Goal: Transaction & Acquisition: Purchase product/service

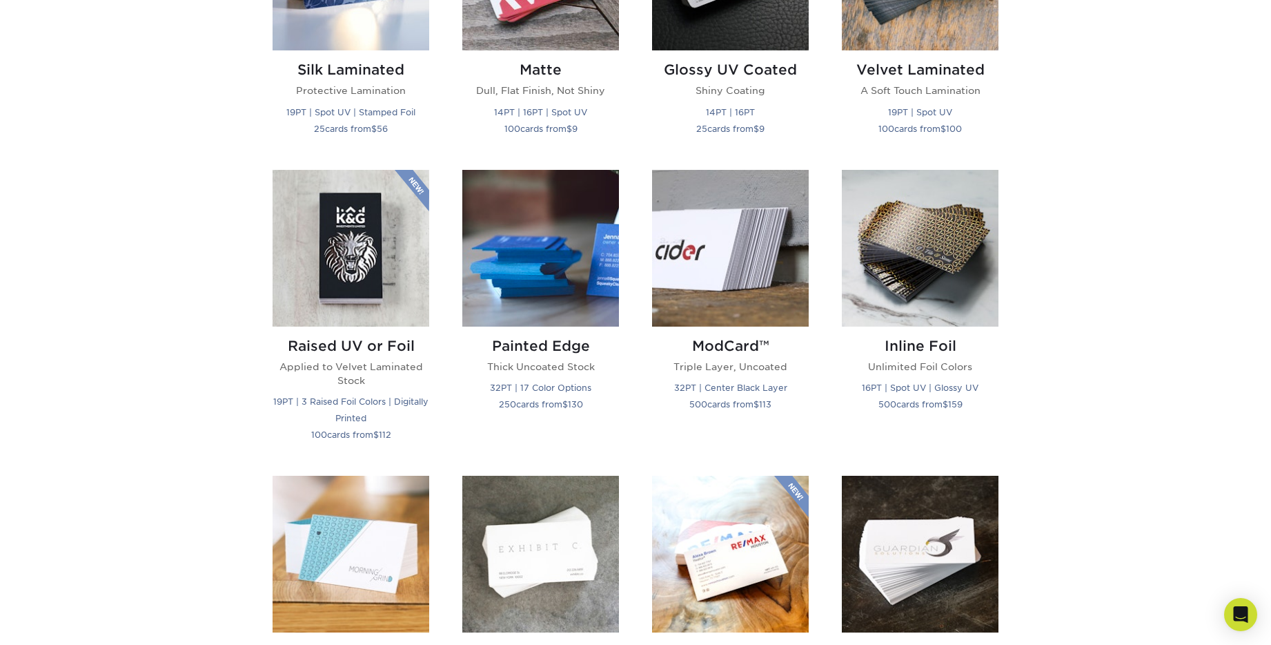
scroll to position [550, 0]
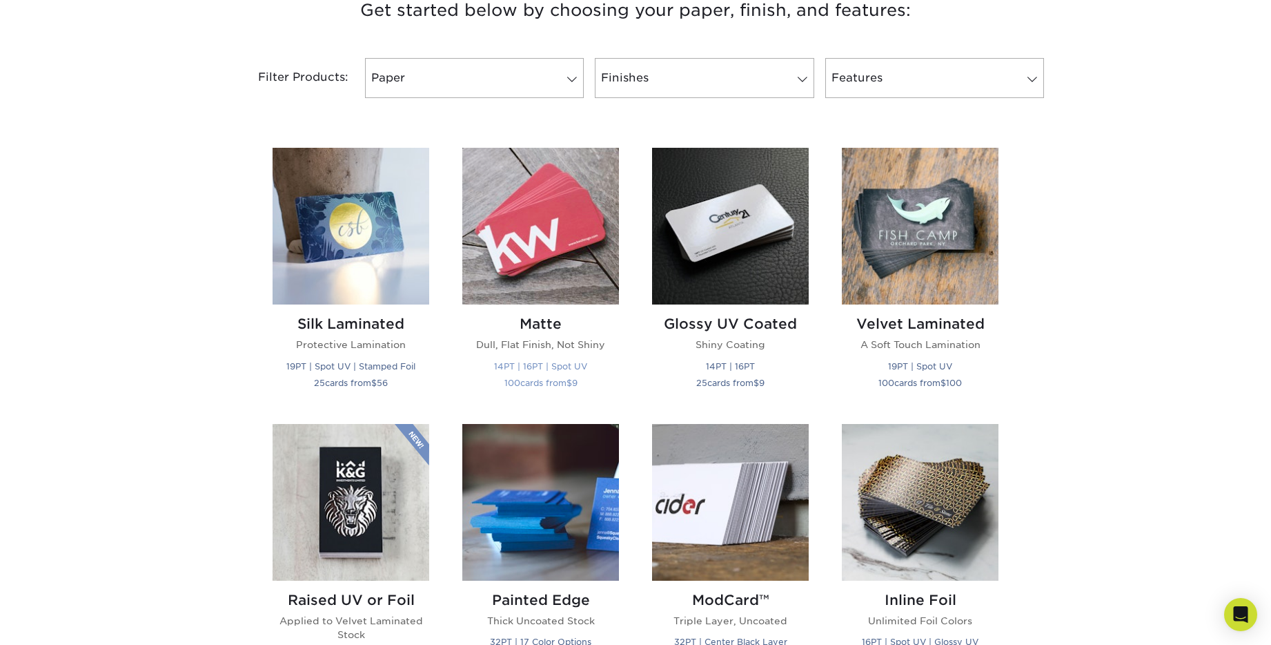
click at [567, 233] on img at bounding box center [540, 226] width 157 height 157
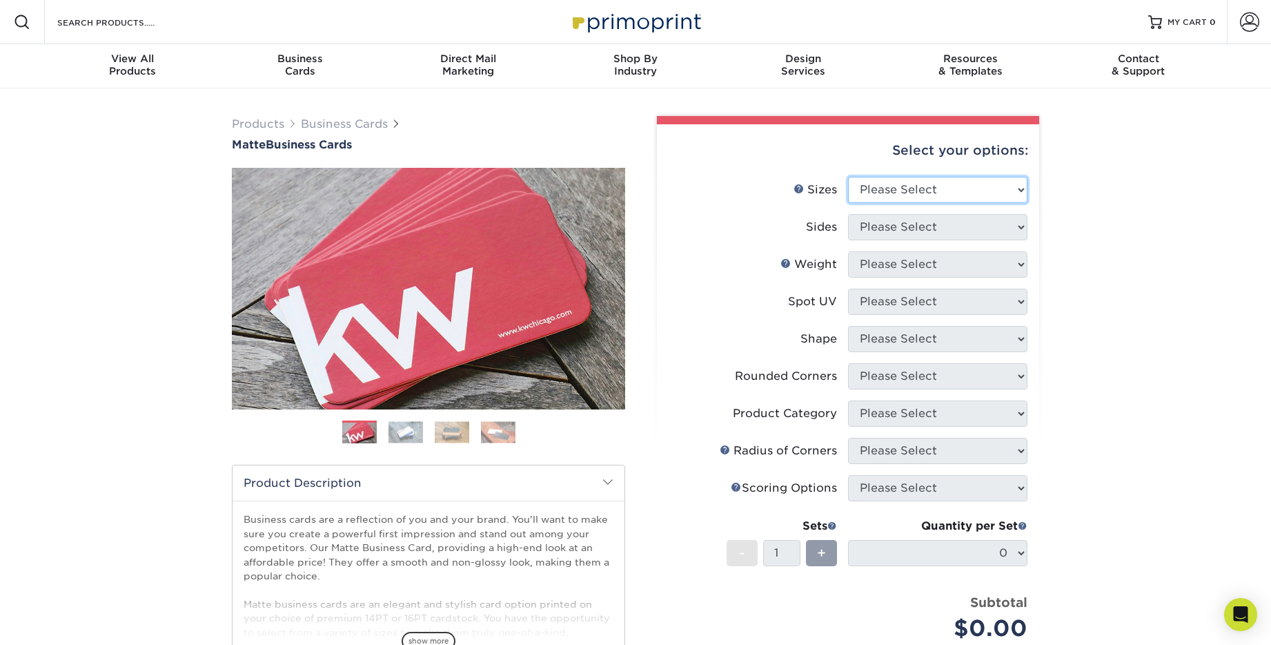
click at [918, 191] on select "Please Select 1.5" x 3.5" - Mini 1.75" x 3.5" - Mini 2" x 2" - Square 2" x 3" -…" at bounding box center [937, 190] width 179 height 26
select select "2.00x3.50"
click at [848, 177] on select "Please Select 1.5" x 3.5" - Mini 1.75" x 3.5" - Mini 2" x 2" - Square 2" x 3" -…" at bounding box center [937, 190] width 179 height 26
click at [913, 224] on select "Please Select Print Both Sides Print Front Only" at bounding box center [937, 227] width 179 height 26
select select "32d3c223-f82c-492b-b915-ba065a00862f"
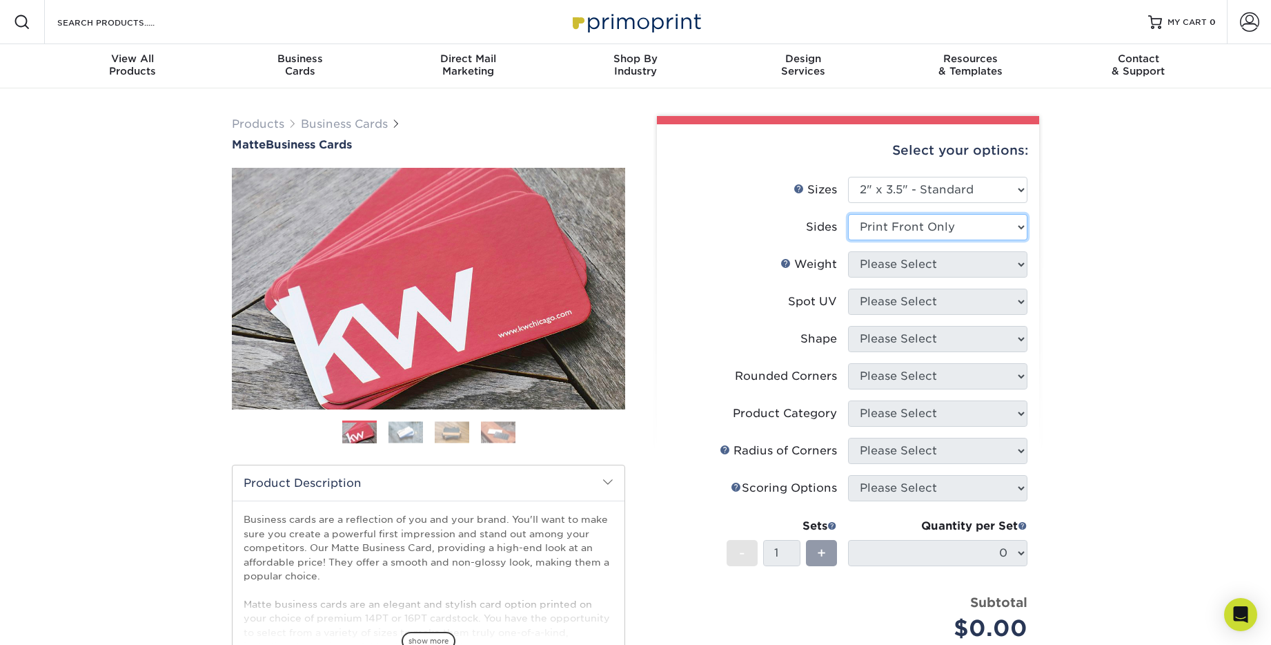
click at [848, 214] on select "Please Select Print Both Sides Print Front Only" at bounding box center [937, 227] width 179 height 26
click at [913, 257] on select "Please Select 16PT 14PT" at bounding box center [937, 264] width 179 height 26
click at [848, 251] on select "Please Select 16PT 14PT" at bounding box center [937, 264] width 179 height 26
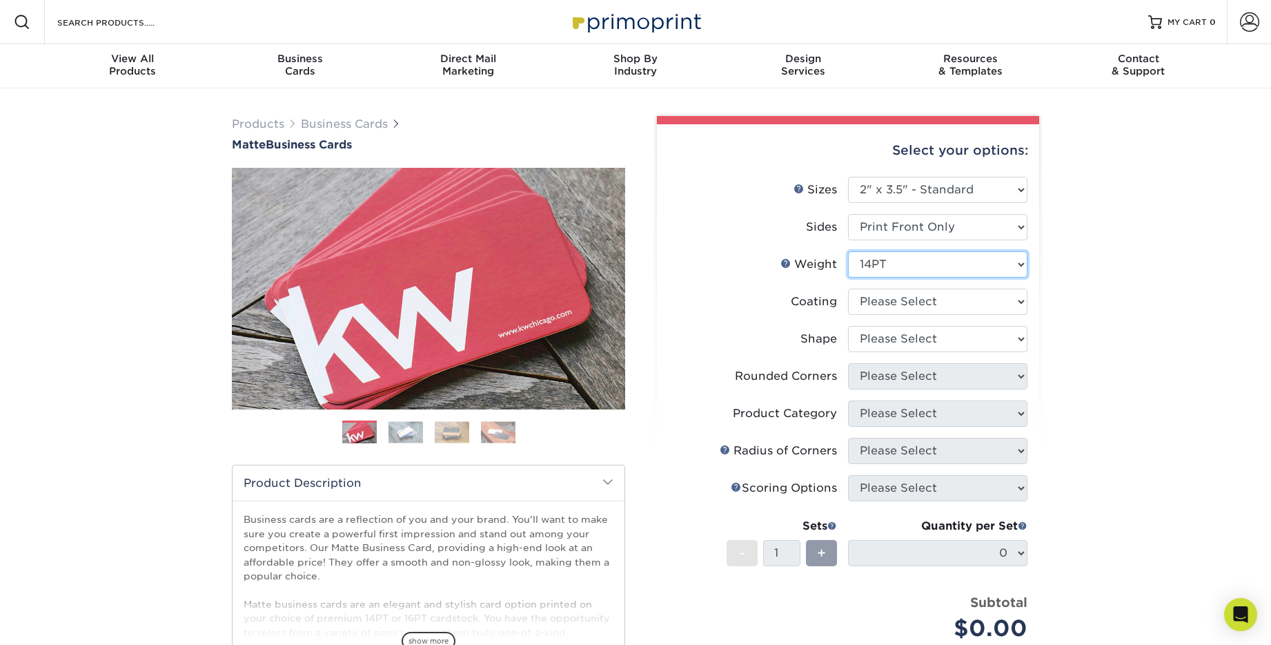
click at [912, 264] on select "Please Select 16PT 14PT" at bounding box center [937, 264] width 179 height 26
select select "16PT"
click at [848, 251] on select "Please Select 16PT 14PT" at bounding box center [937, 264] width 179 height 26
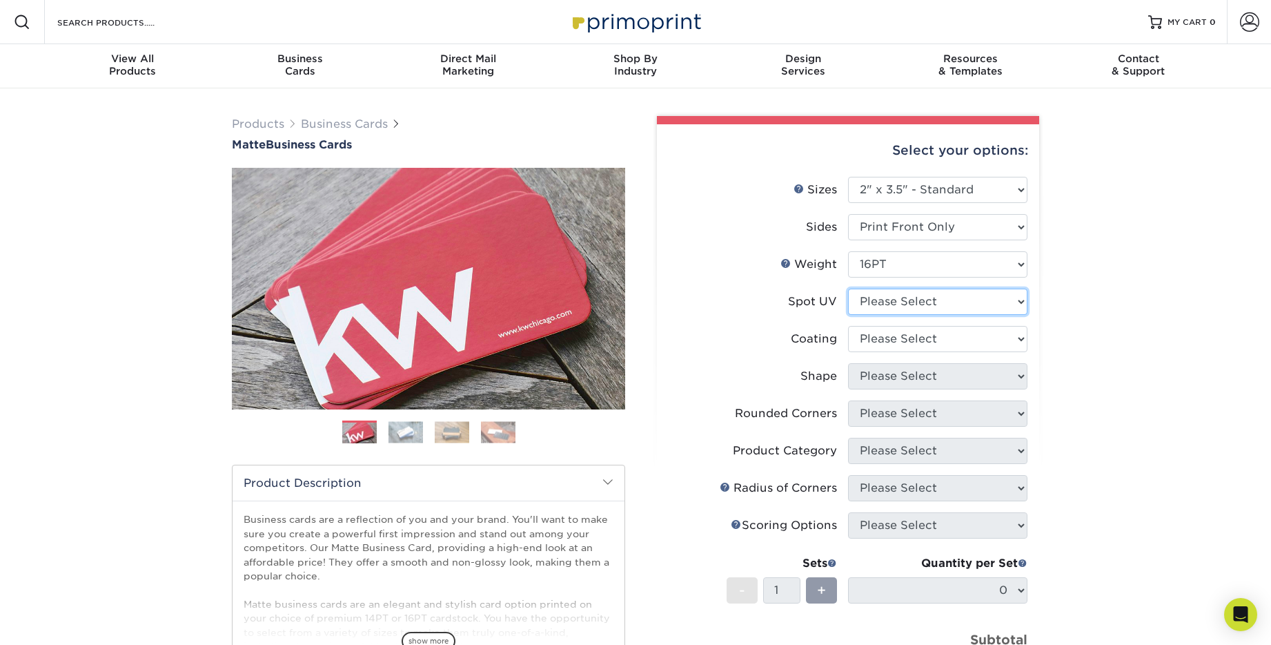
click at [913, 299] on select "Please Select No Spot UV Front Only" at bounding box center [937, 302] width 179 height 26
select select "3"
click at [848, 289] on select "Please Select No Spot UV Front Only" at bounding box center [937, 302] width 179 height 26
click at [913, 335] on select at bounding box center [937, 339] width 179 height 26
select select "121bb7b5-3b4d-429f-bd8d-bbf80e953313"
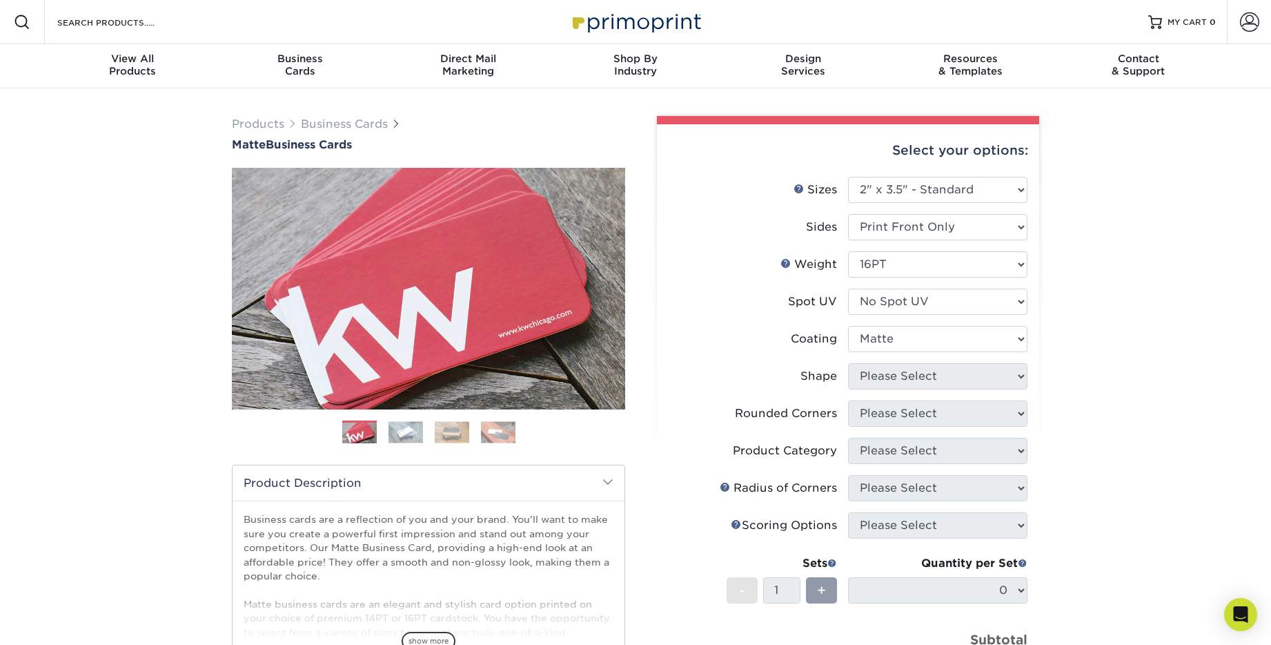
click at [848, 326] on select at bounding box center [937, 339] width 179 height 26
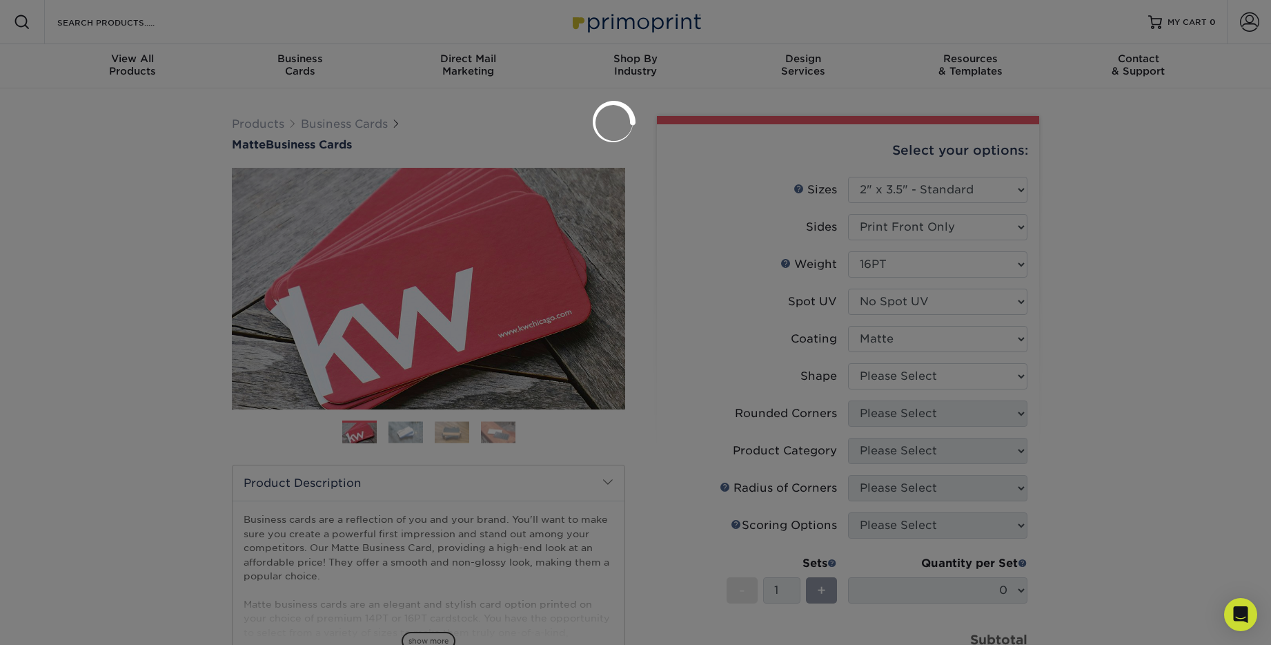
click at [913, 378] on div at bounding box center [635, 322] width 1271 height 645
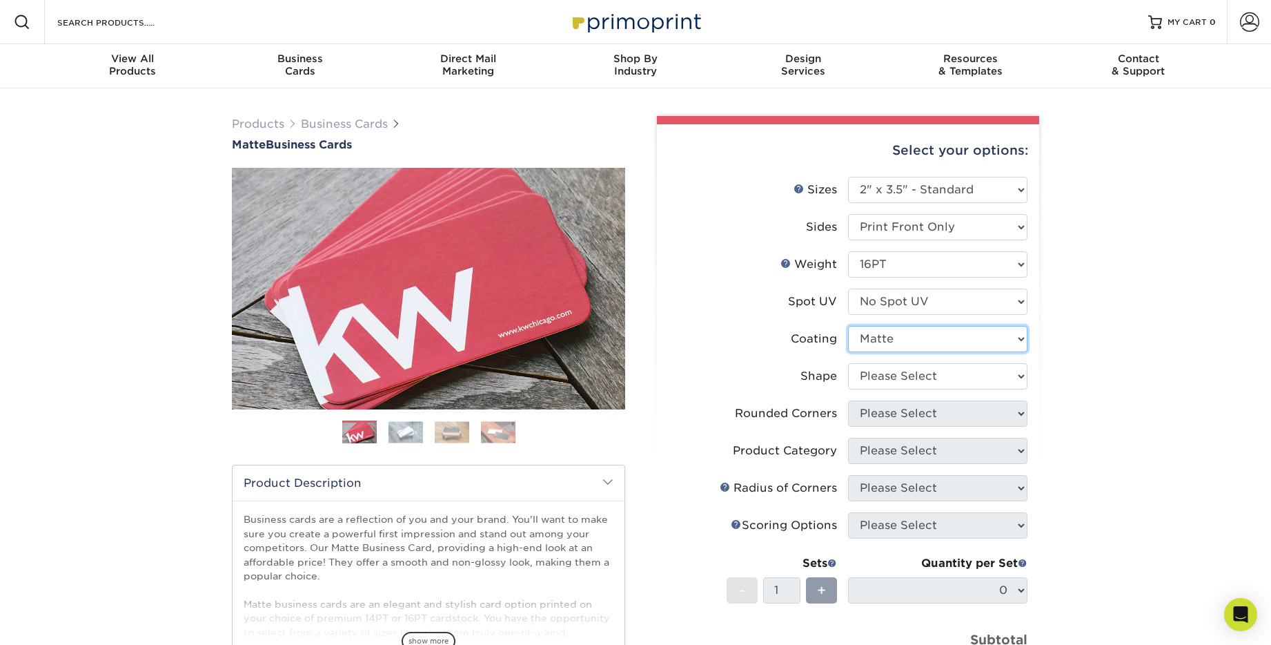
click at [908, 349] on select at bounding box center [937, 339] width 179 height 26
click at [905, 379] on select "Please Select Standard Oval" at bounding box center [937, 376] width 179 height 26
select select "standard"
click at [848, 363] on select "Please Select Standard Oval" at bounding box center [937, 376] width 179 height 26
click at [905, 410] on select "Please Select Yes - Round 2 Corners Yes - Round 4 Corners No" at bounding box center [937, 413] width 179 height 26
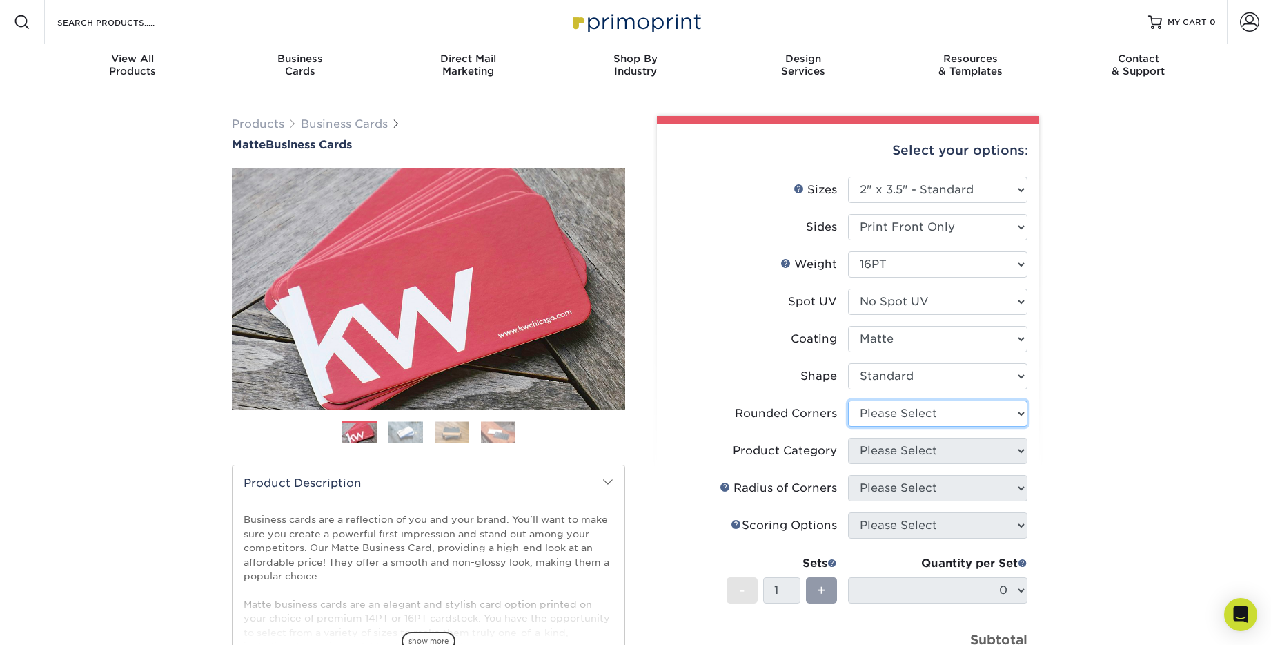
select select "7672df9e-0e0a-464d-8e1f-920c575e4da3"
click at [848, 400] on select "Please Select Yes - Round 2 Corners Yes - Round 4 Corners No" at bounding box center [937, 413] width 179 height 26
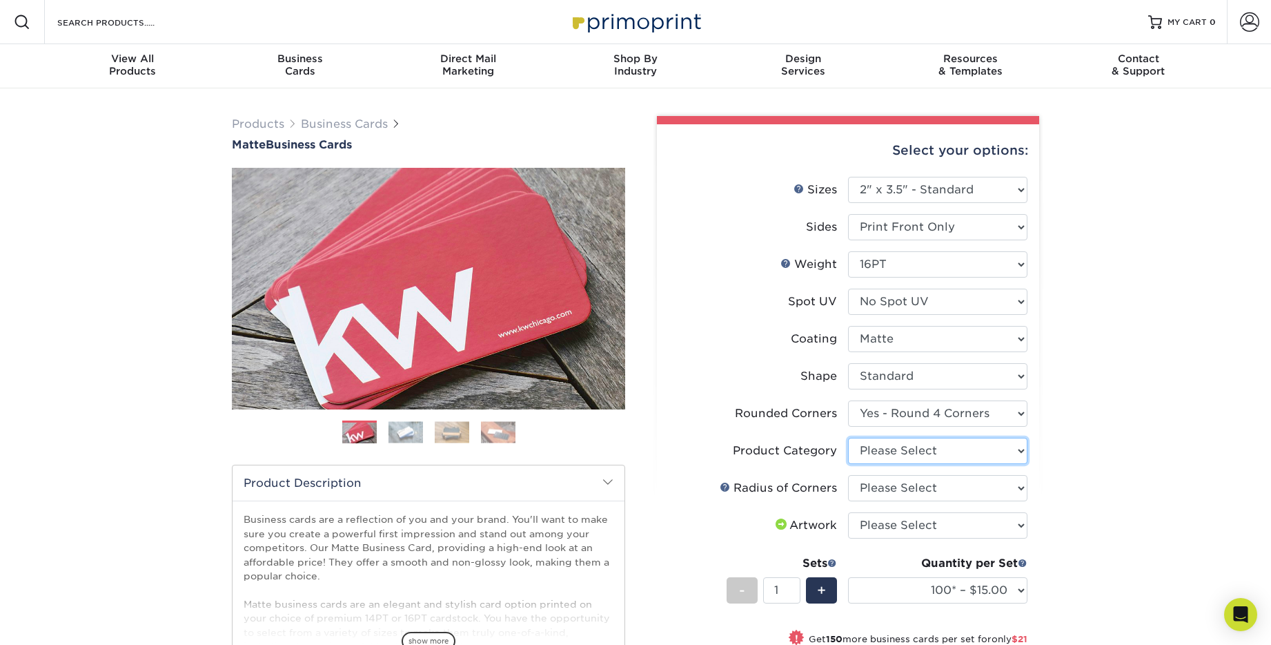
click at [906, 448] on select "Please Select Business Cards" at bounding box center [937, 451] width 179 height 26
select select "3b5148f1-0588-4f88-a218-97bcfdce65c1"
click at [848, 438] on select "Please Select Business Cards" at bounding box center [937, 451] width 179 height 26
click at [906, 489] on select "Please Select Rounded 1/8" Rounded 1/4"" at bounding box center [937, 488] width 179 height 26
select select "589680c7-ee9a-431b-9d12-d7aeb1386a97"
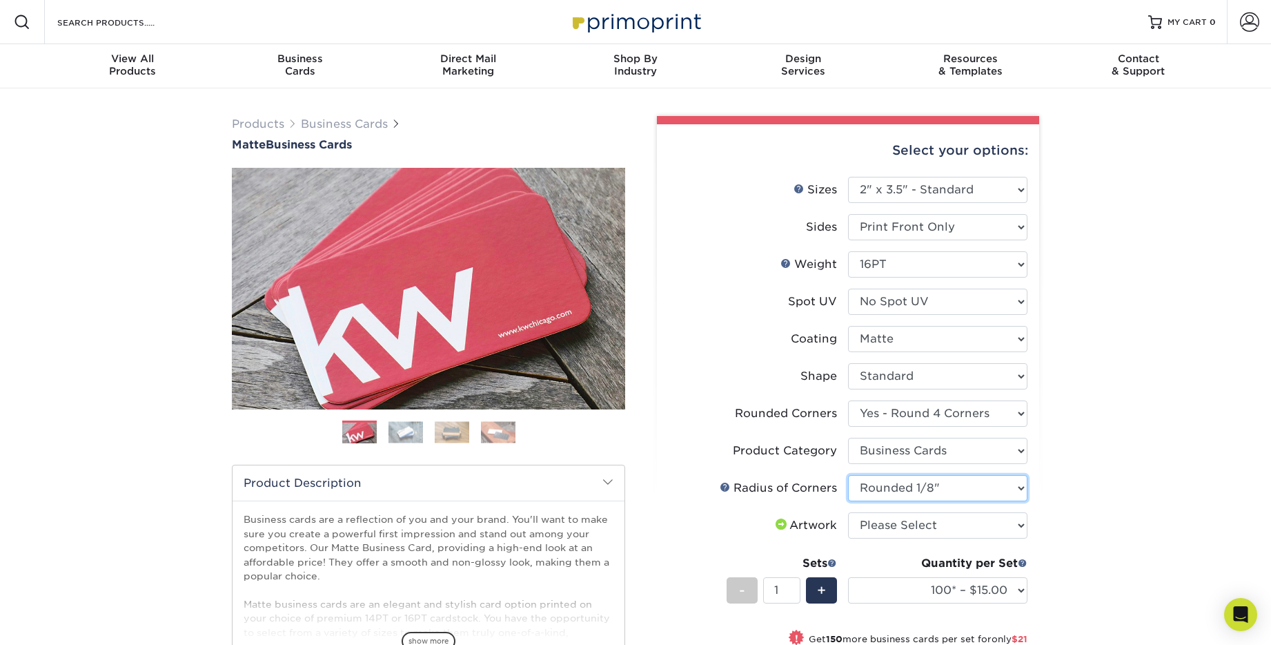
click at [848, 475] on select "Please Select Rounded 1/8" Rounded 1/4"" at bounding box center [937, 488] width 179 height 26
click at [906, 527] on select "Please Select I will upload files I need a design - $100" at bounding box center [937, 525] width 179 height 26
select select "upload"
click at [848, 512] on select "Please Select I will upload files I need a design - $100" at bounding box center [937, 525] width 179 height 26
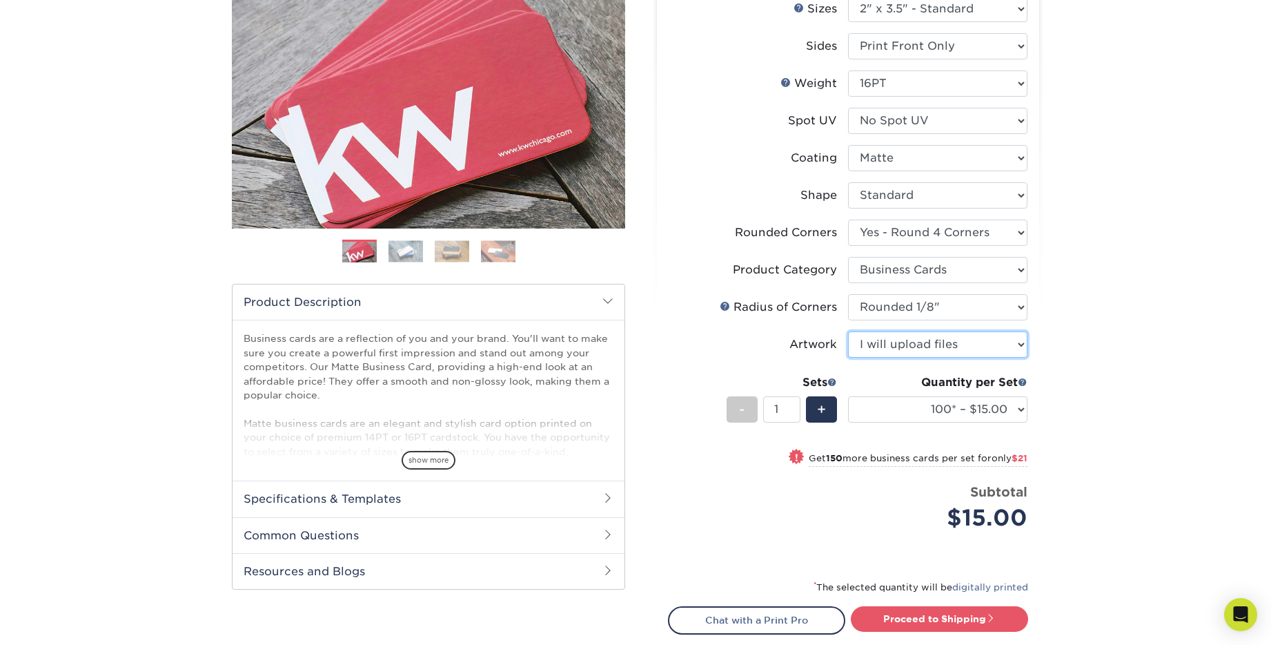
scroll to position [180, 0]
click at [993, 456] on span "only $21" at bounding box center [1010, 458] width 36 height 10
select select "250* – $36.00"
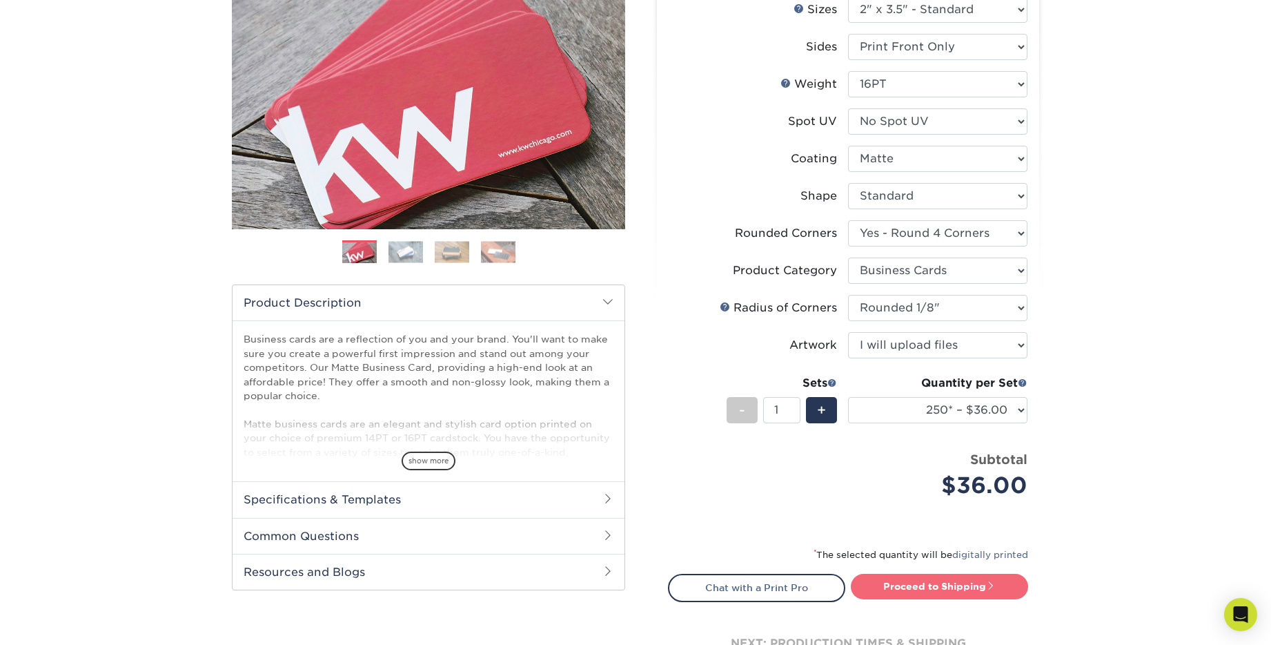
click at [954, 582] on link "Proceed to Shipping" at bounding box center [939, 586] width 177 height 25
type input "Set 1"
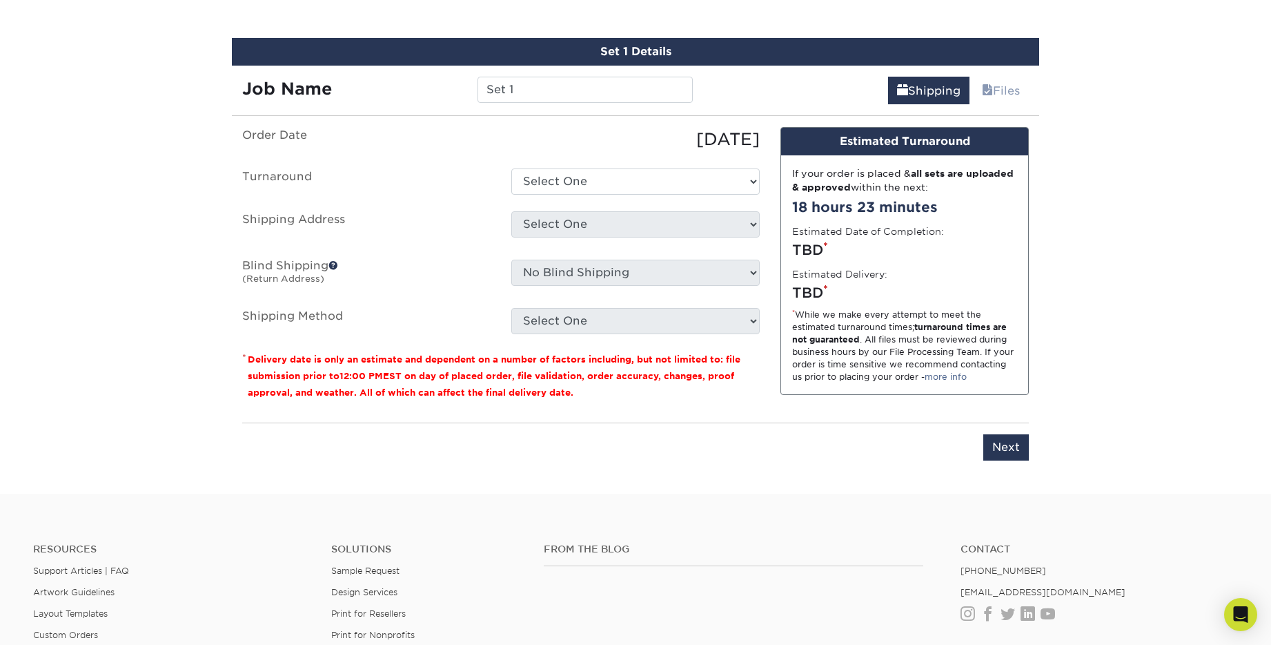
scroll to position [792, 0]
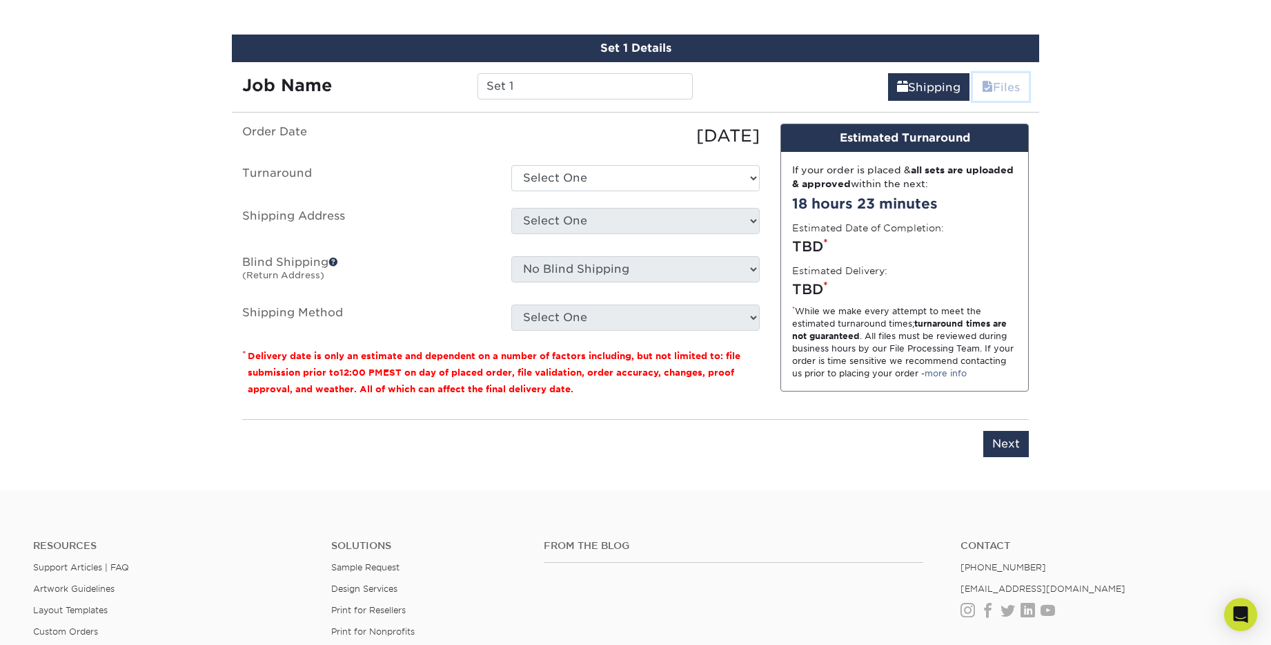
click at [1007, 87] on link "Files" at bounding box center [1001, 87] width 56 height 28
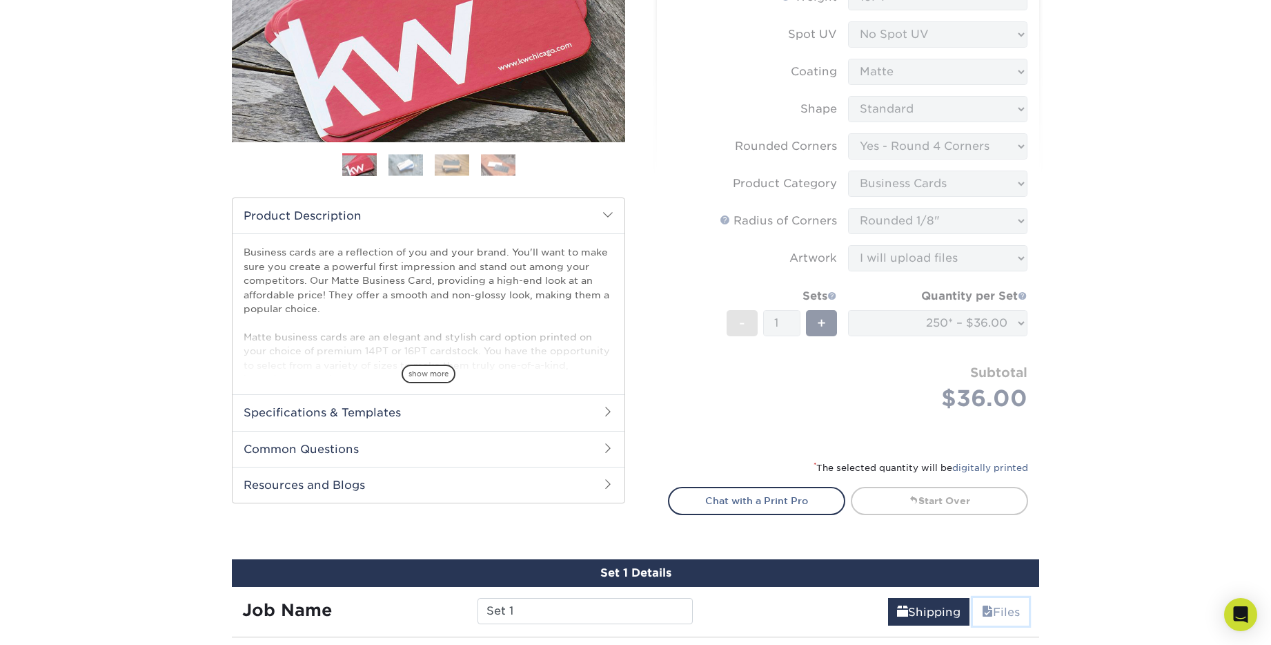
scroll to position [269, 0]
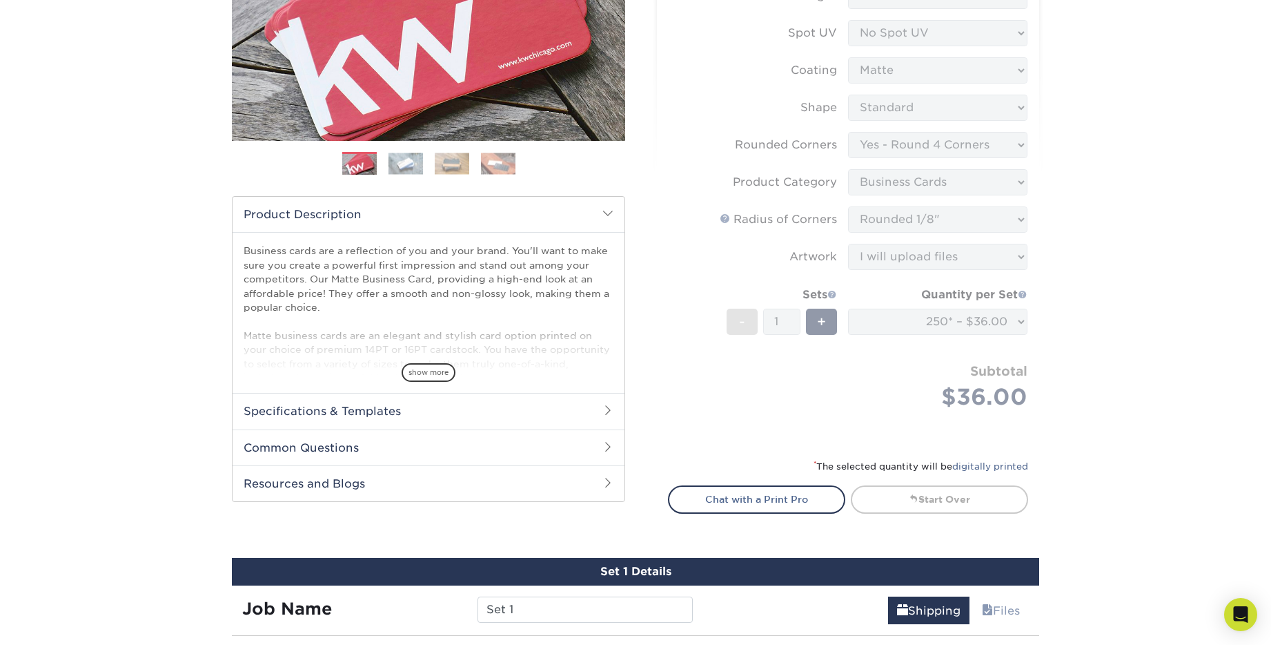
click at [999, 257] on form "Sizes Help Sizes Please Select 1.5" x 3.5" - Mini 1.75" x 3.5" - Mini 2" x 2" -…" at bounding box center [848, 175] width 360 height 534
click at [984, 256] on form "Sizes Help Sizes Please Select 1.5" x 3.5" - Mini 1.75" x 3.5" - Mini 2" x 2" -…" at bounding box center [848, 175] width 360 height 534
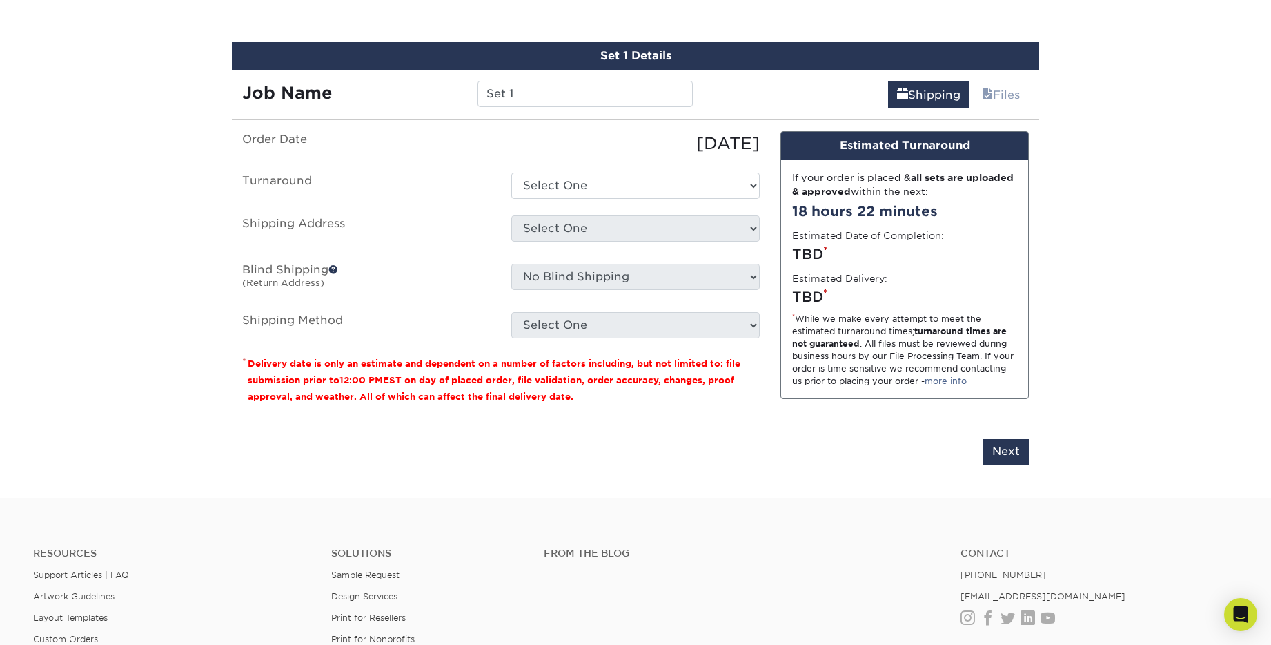
scroll to position [917, 0]
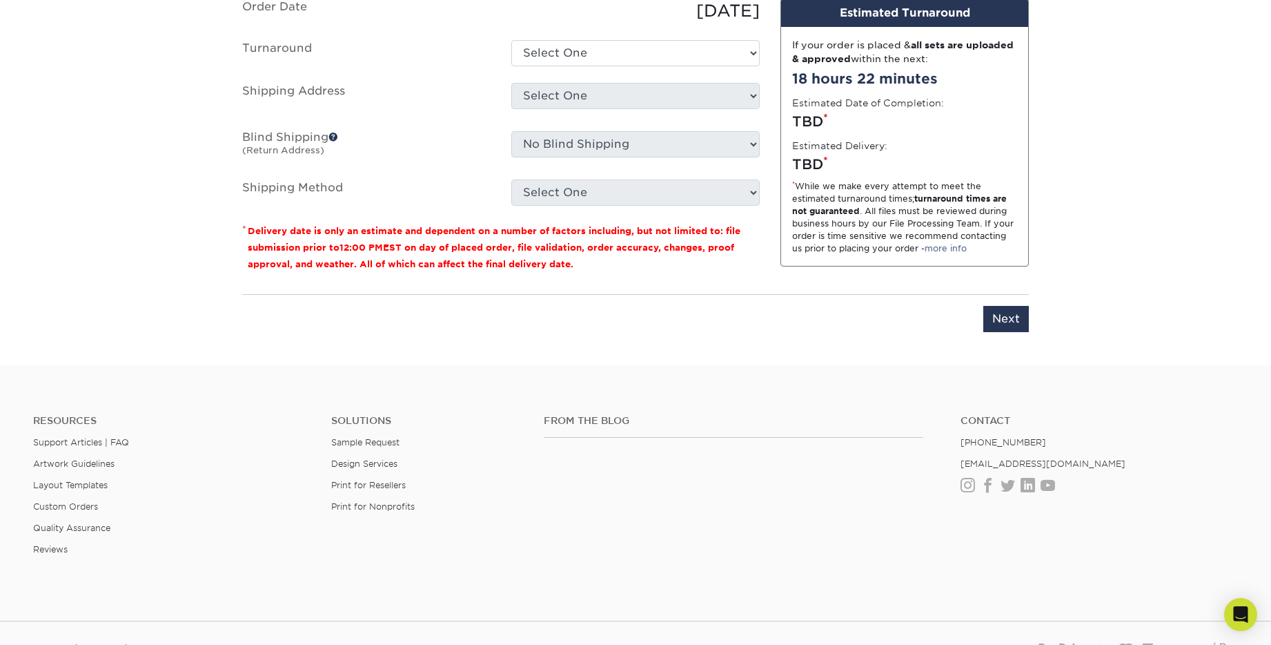
click at [565, 109] on div "Select One + Add New Address - Login" at bounding box center [635, 99] width 269 height 32
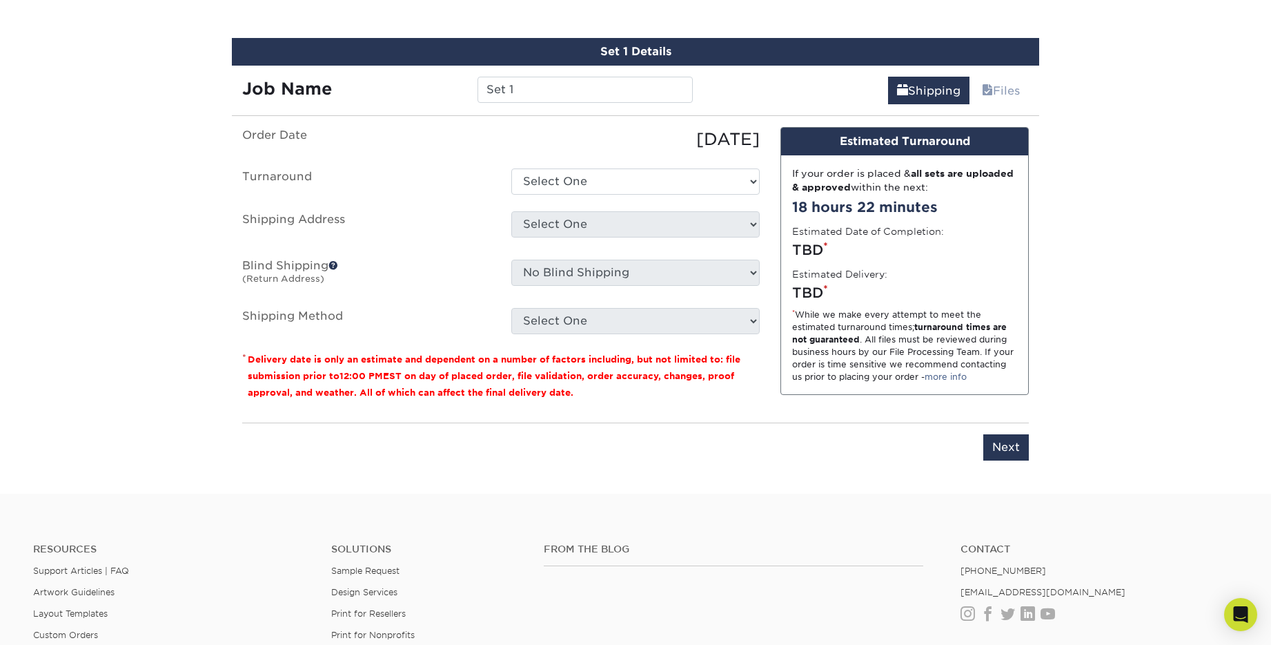
scroll to position [700, 0]
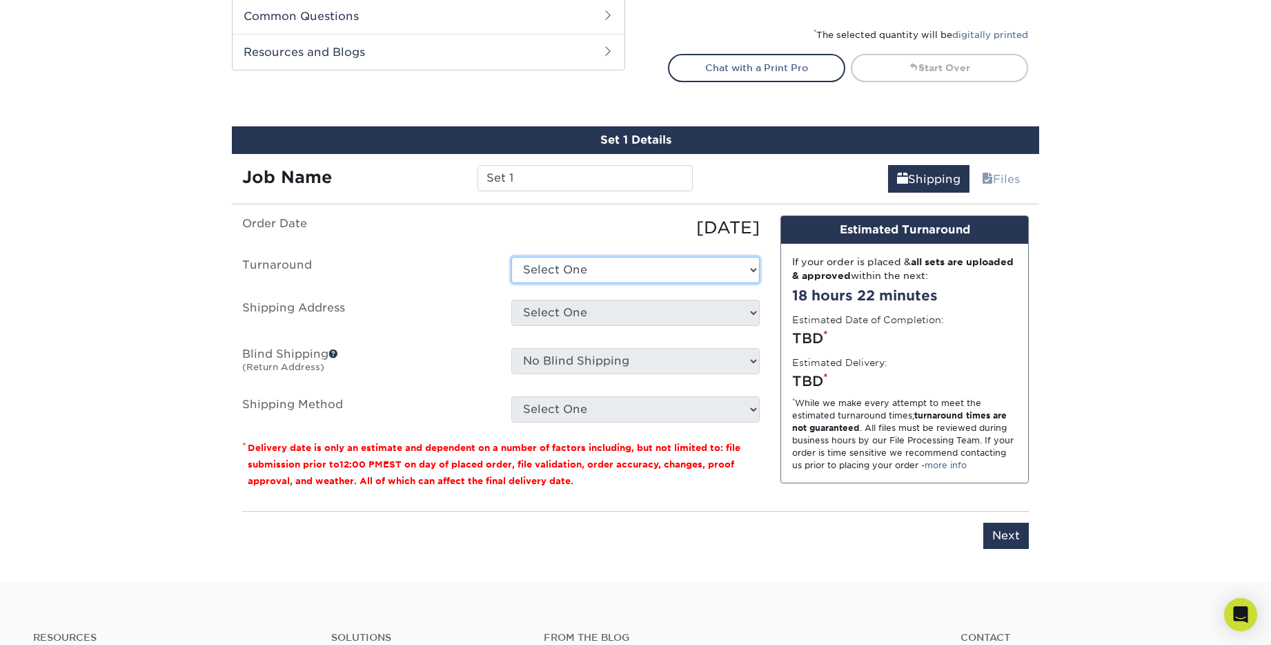
click at [645, 268] on select "Select One 2-4 Business Days 2 Day Next Business Day" at bounding box center [635, 270] width 248 height 26
select select "b68697b2-fce7-4d2e-b92b-1d9a113117cc"
click at [511, 257] on select "Select One 2-4 Business Days 2 Day Next Business Day" at bounding box center [635, 270] width 248 height 26
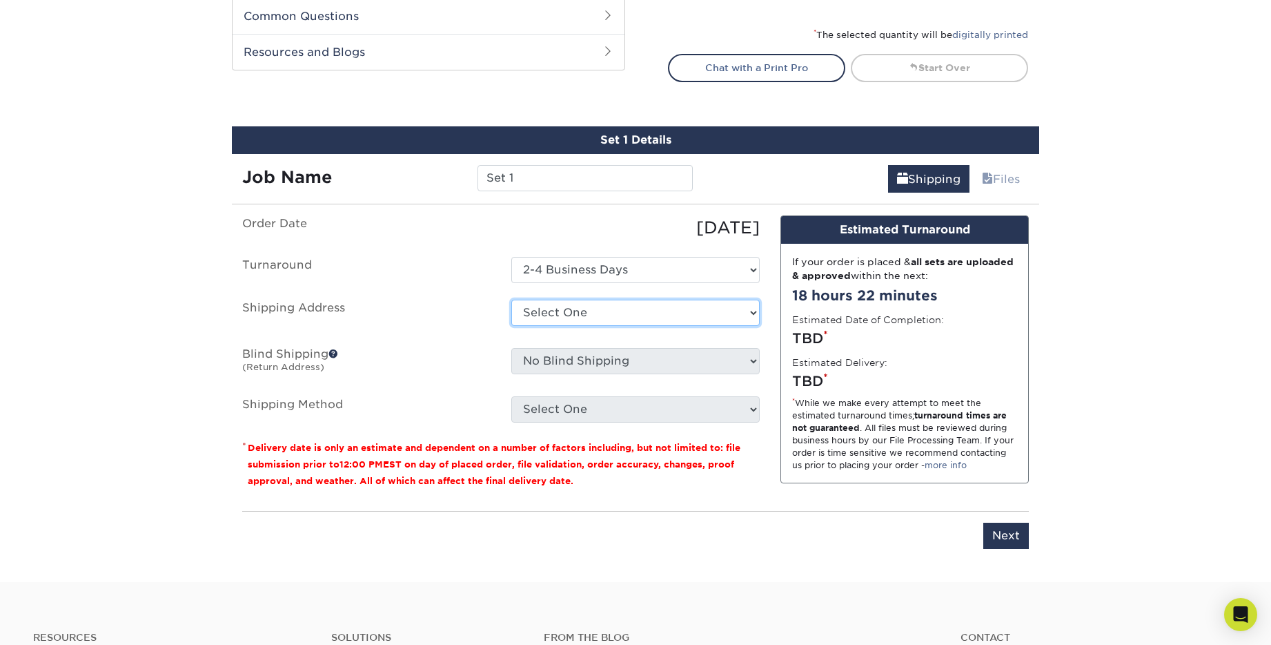
click at [621, 313] on select "Select One + Add New Address - Login" at bounding box center [635, 313] width 248 height 26
select select "newaddress"
click at [511, 300] on select "Select One + Add New Address - Login" at bounding box center [635, 313] width 248 height 26
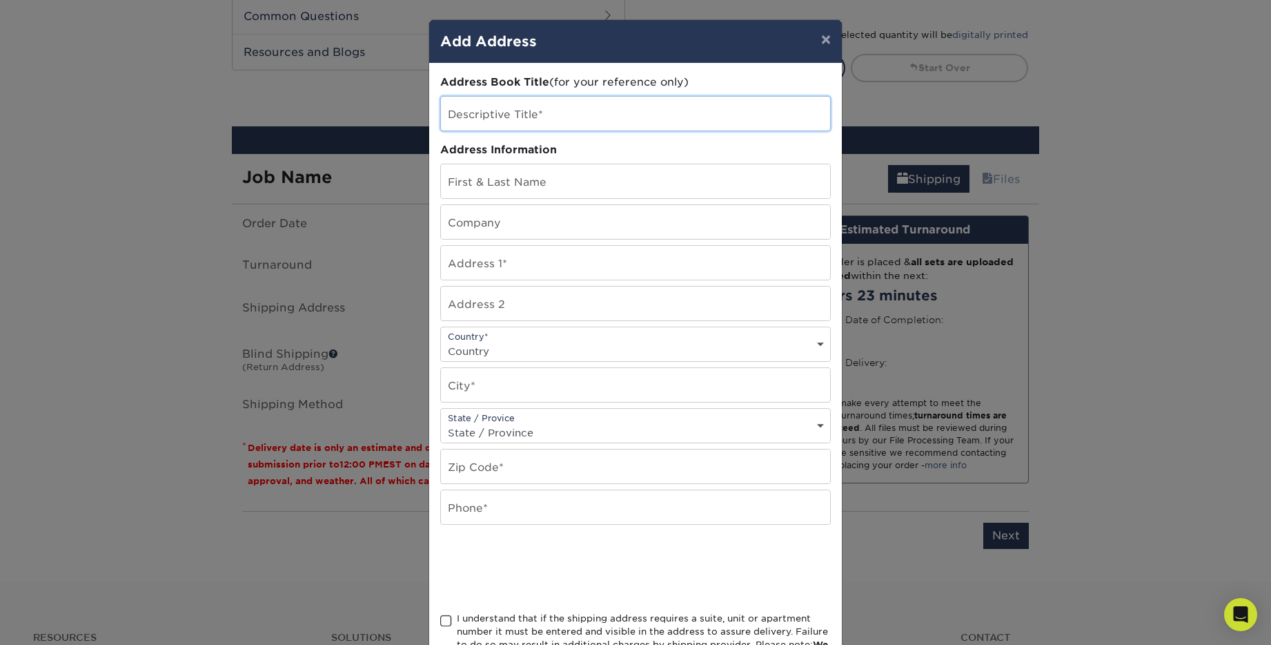
click at [552, 114] on input "text" at bounding box center [635, 114] width 389 height 34
type input "235 Consulting"
click at [562, 186] on input "text" at bounding box center [635, 181] width 389 height 34
type input "Douglas Home Kohler"
type input "Pace University/Gilder Lehrman Institute"
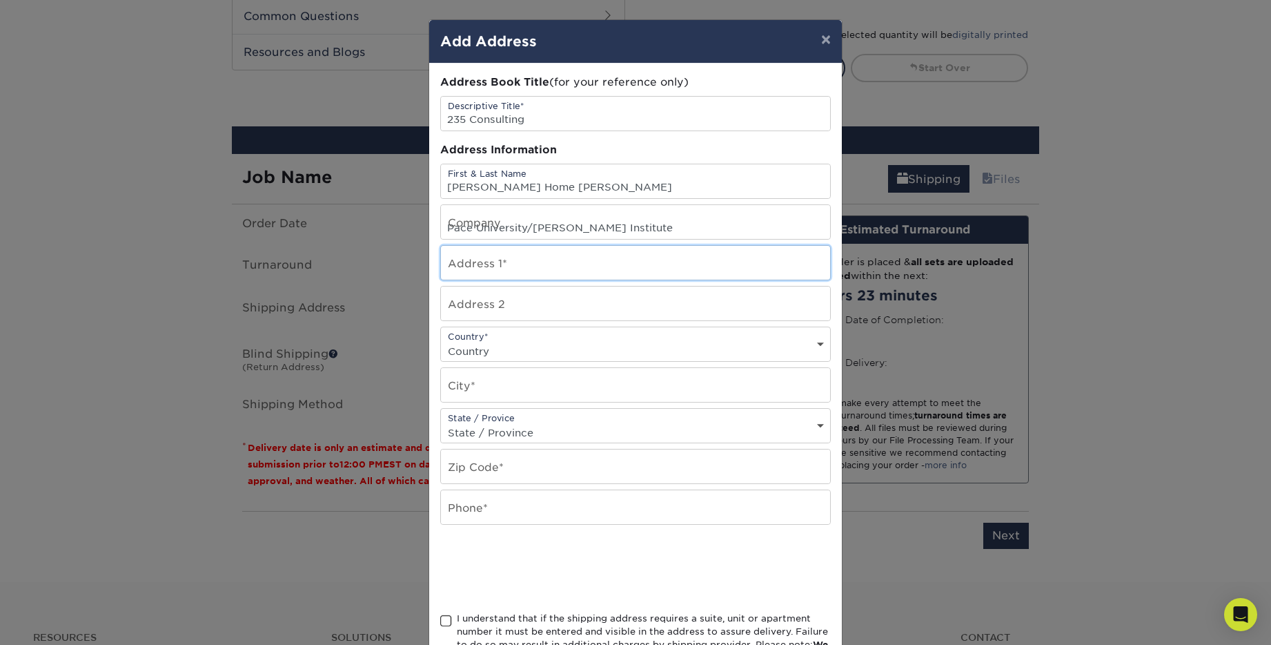
type input "235 WELLINGWOOD DR"
select select "US"
type input "EAST AMHERST"
select select "NY"
type input "14051"
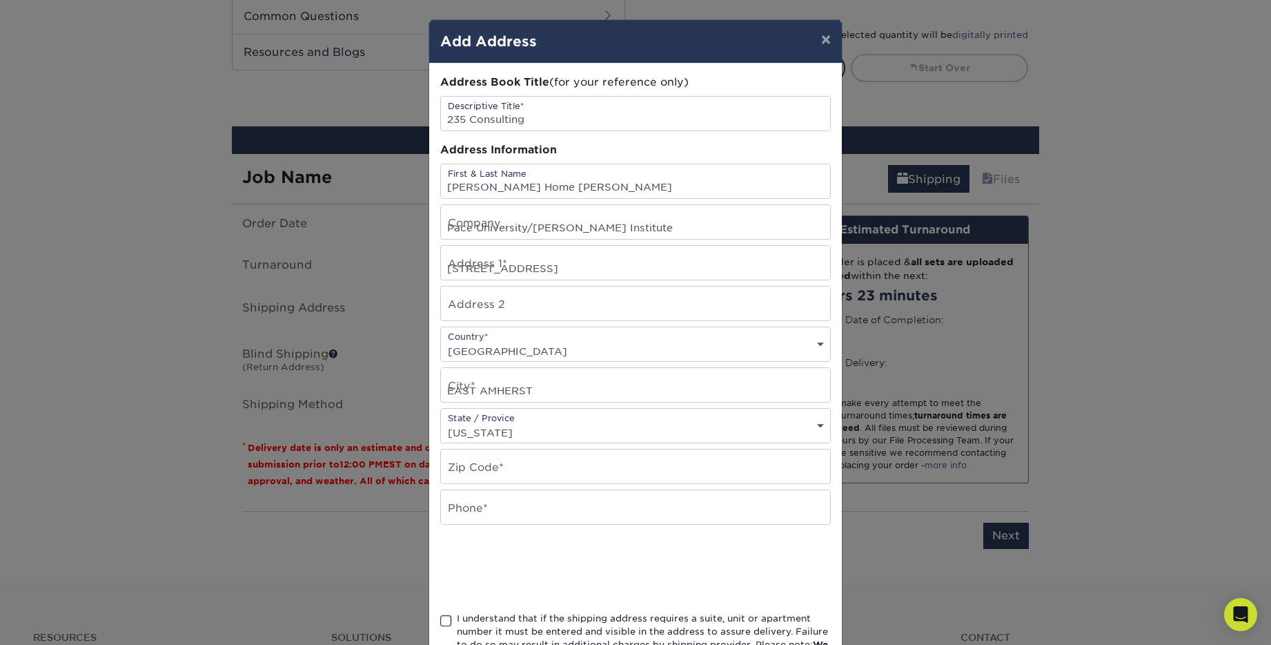
type input "7169082155"
drag, startPoint x: 527, startPoint y: 186, endPoint x: 493, endPoint y: 185, distance: 34.5
click at [493, 185] on input "Douglas Home Kohler" at bounding box center [635, 181] width 389 height 34
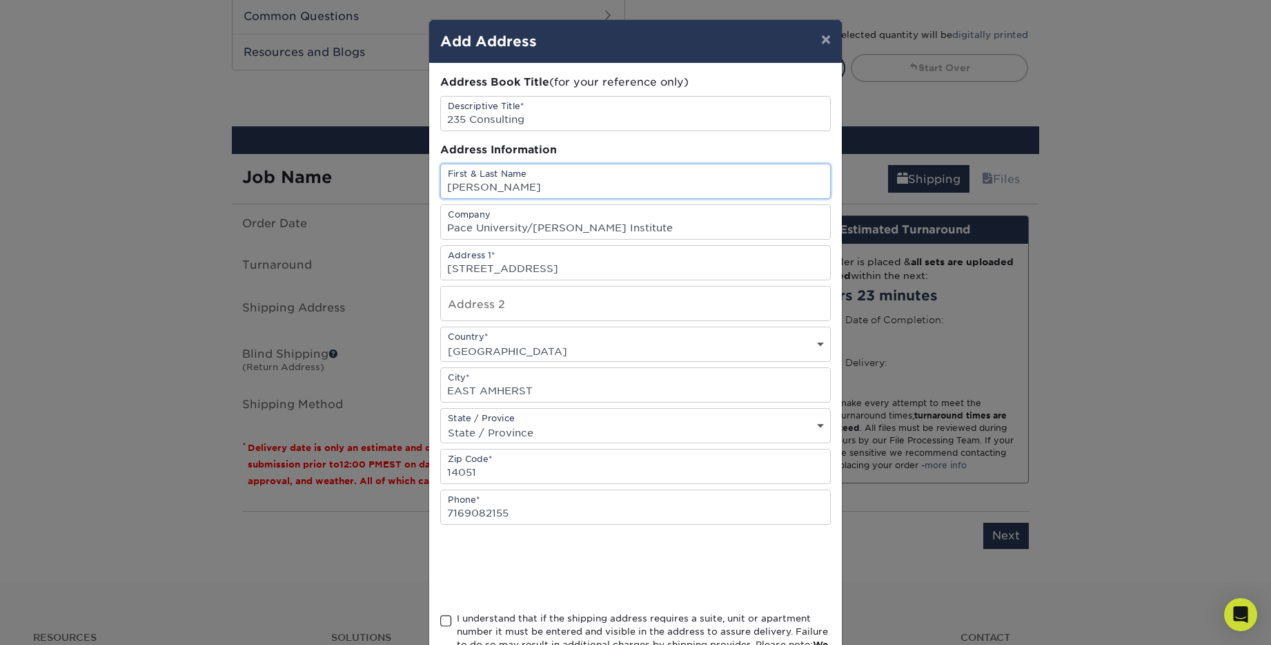
type input "[PERSON_NAME]"
click at [656, 231] on input "Pace University/Gilder Lehrman Institute" at bounding box center [635, 222] width 389 height 34
type input "235 Consulting"
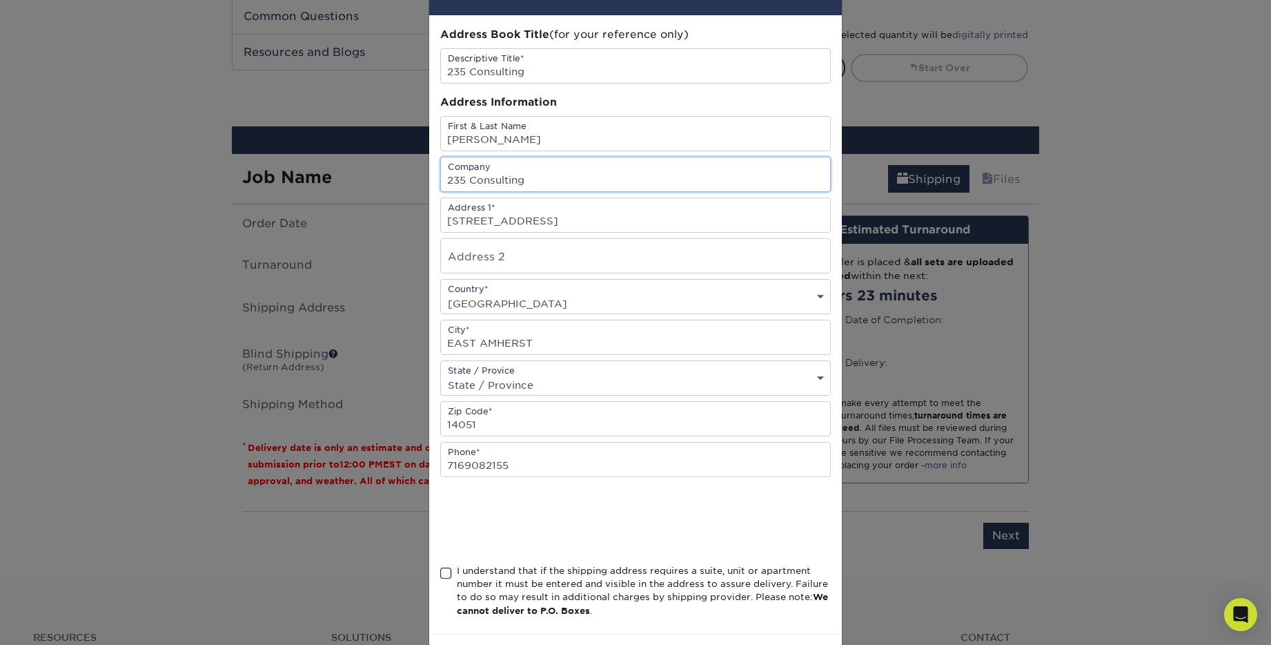
scroll to position [48, 0]
click at [450, 572] on span at bounding box center [446, 572] width 12 height 13
click at [0, 0] on input "I understand that if the shipping address requires a suite, unit or apartment n…" at bounding box center [0, 0] width 0 height 0
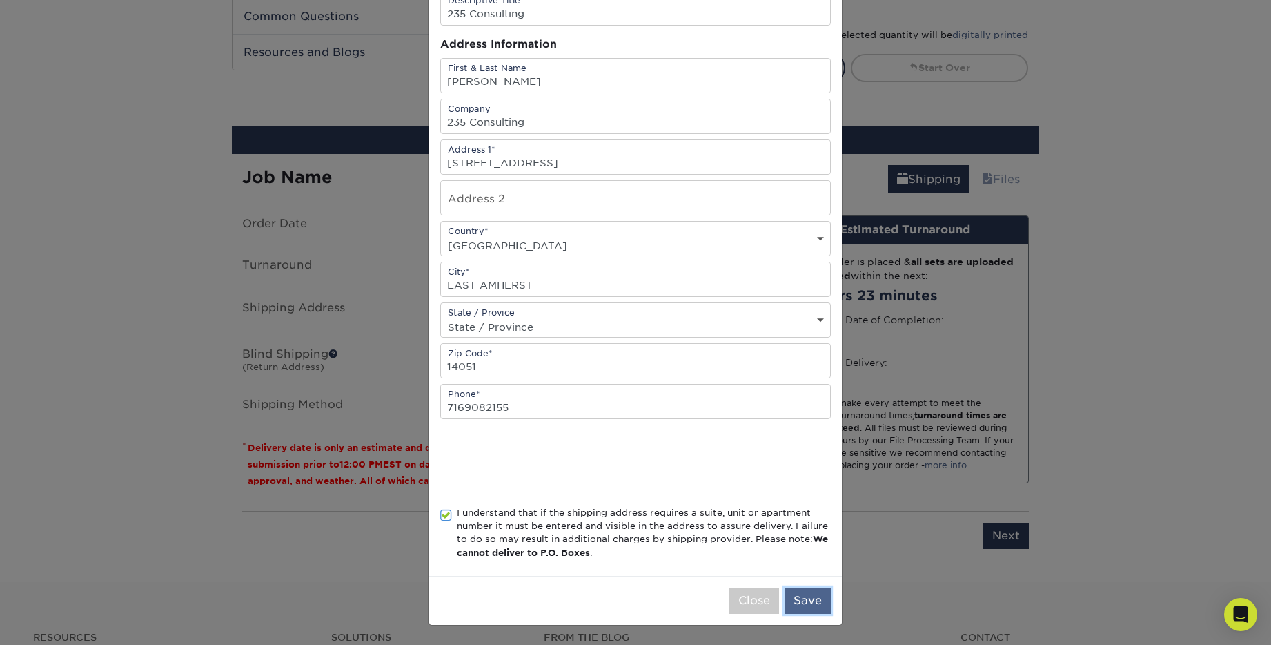
click at [807, 603] on button "Save" at bounding box center [808, 600] width 46 height 26
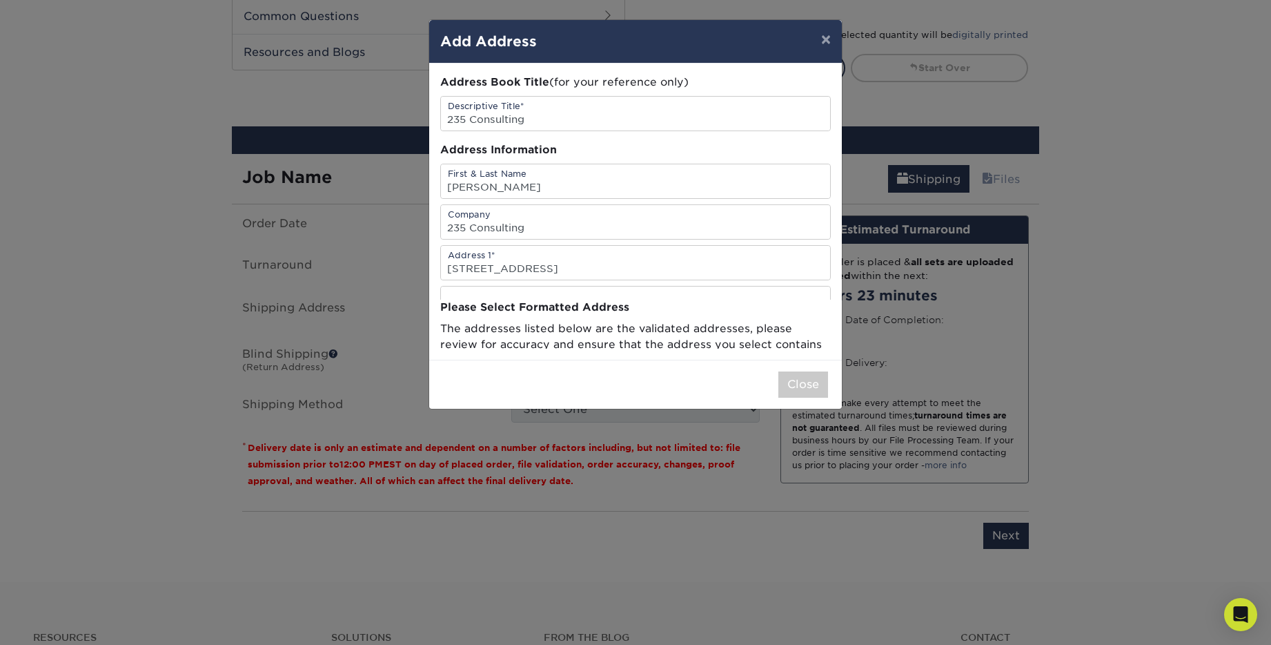
scroll to position [0, 0]
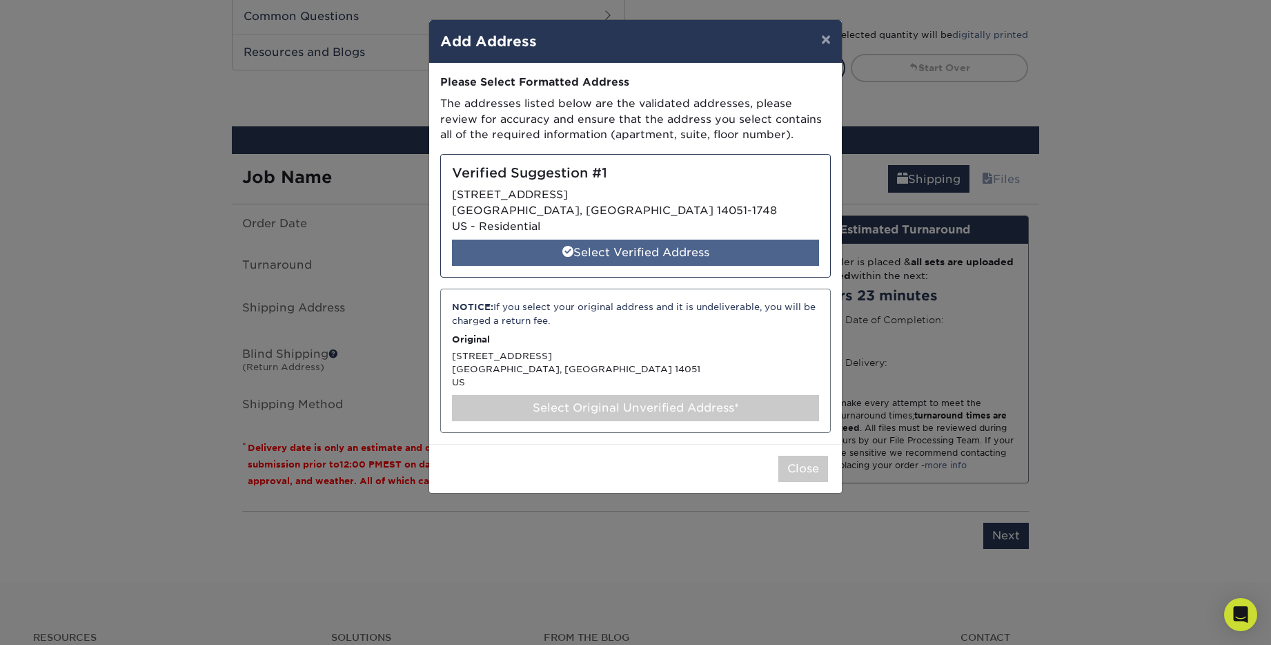
click at [649, 246] on div "Select Verified Address" at bounding box center [635, 253] width 367 height 26
select select "285406"
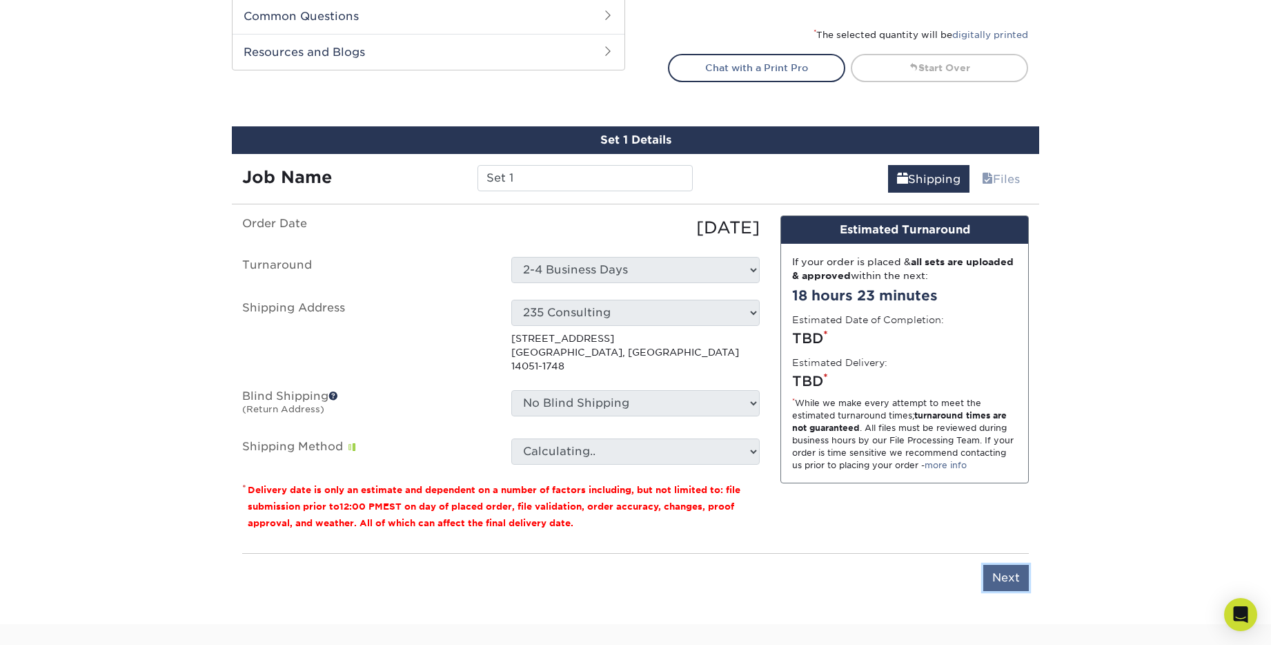
click at [1017, 565] on input "Next" at bounding box center [1007, 578] width 46 height 26
type input "Next"
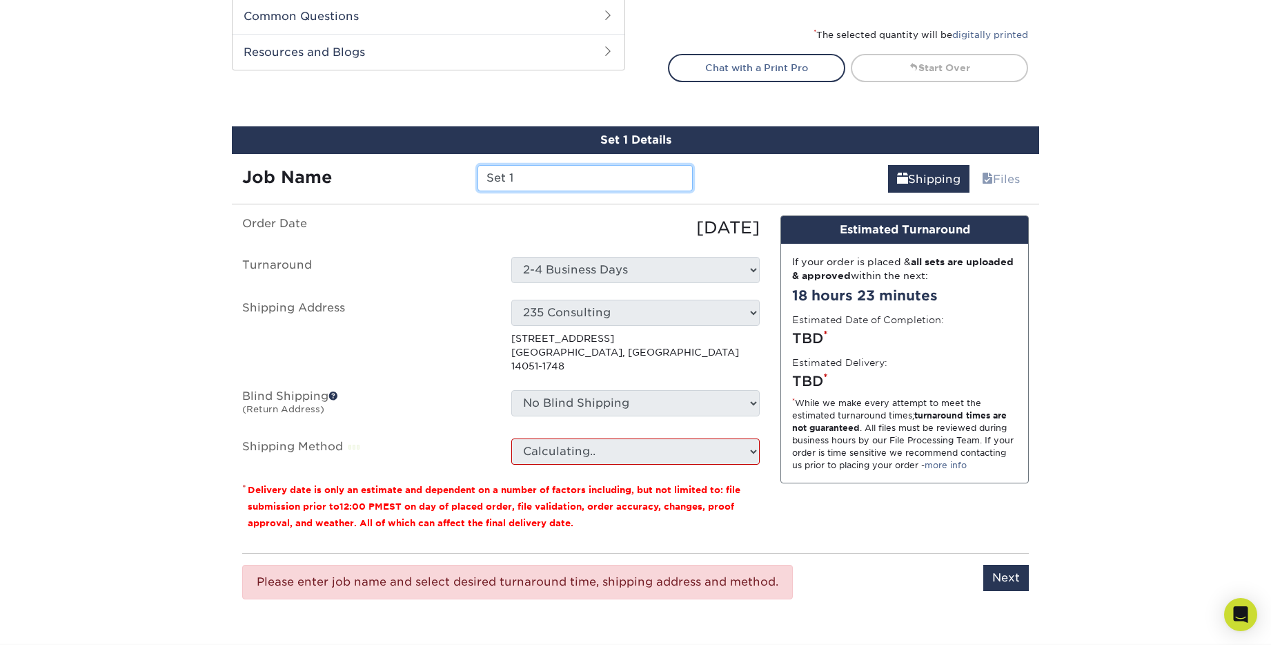
click at [531, 179] on input "Set 1" at bounding box center [585, 178] width 215 height 26
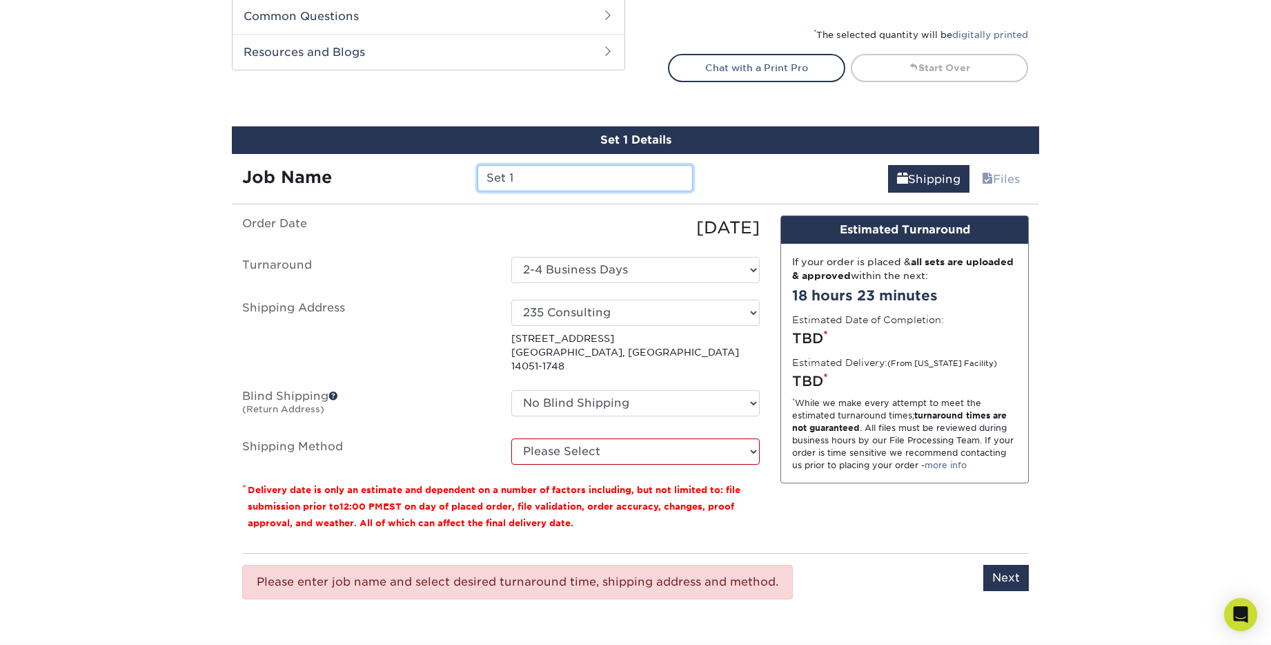
click at [531, 179] on input "Set 1" at bounding box center [585, 178] width 215 height 26
type input "235 Consulting"
click at [1007, 565] on input "Next" at bounding box center [1007, 578] width 46 height 26
type input "Next"
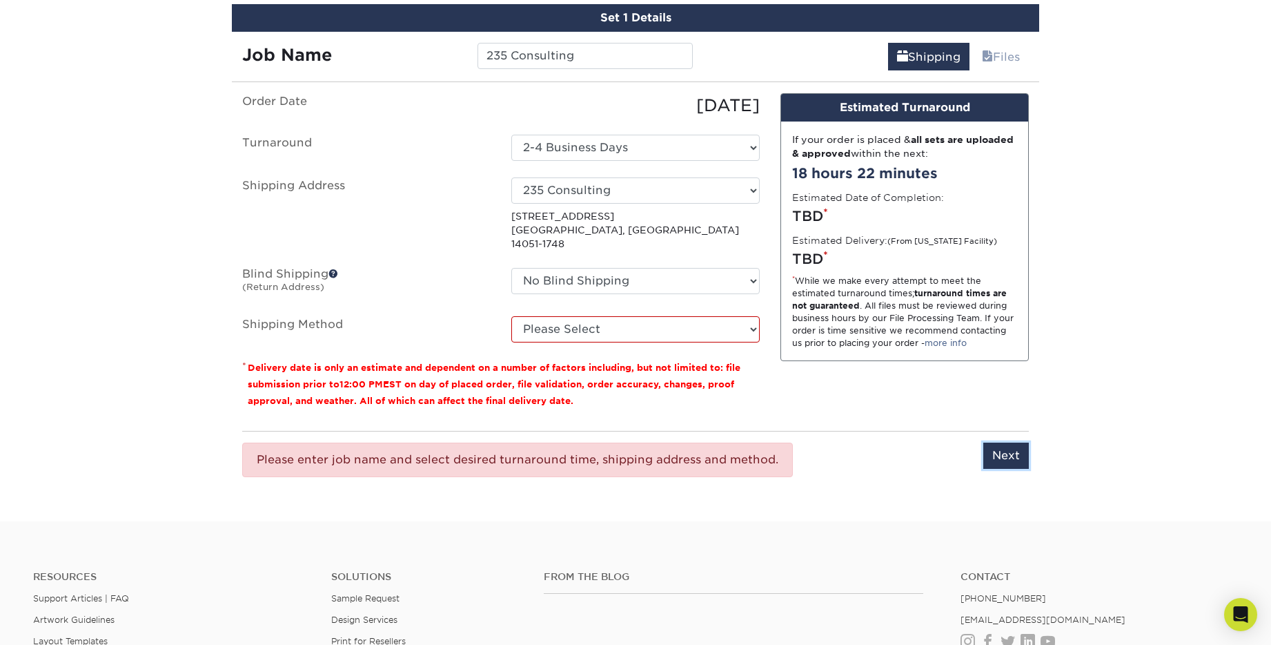
scroll to position [832, 0]
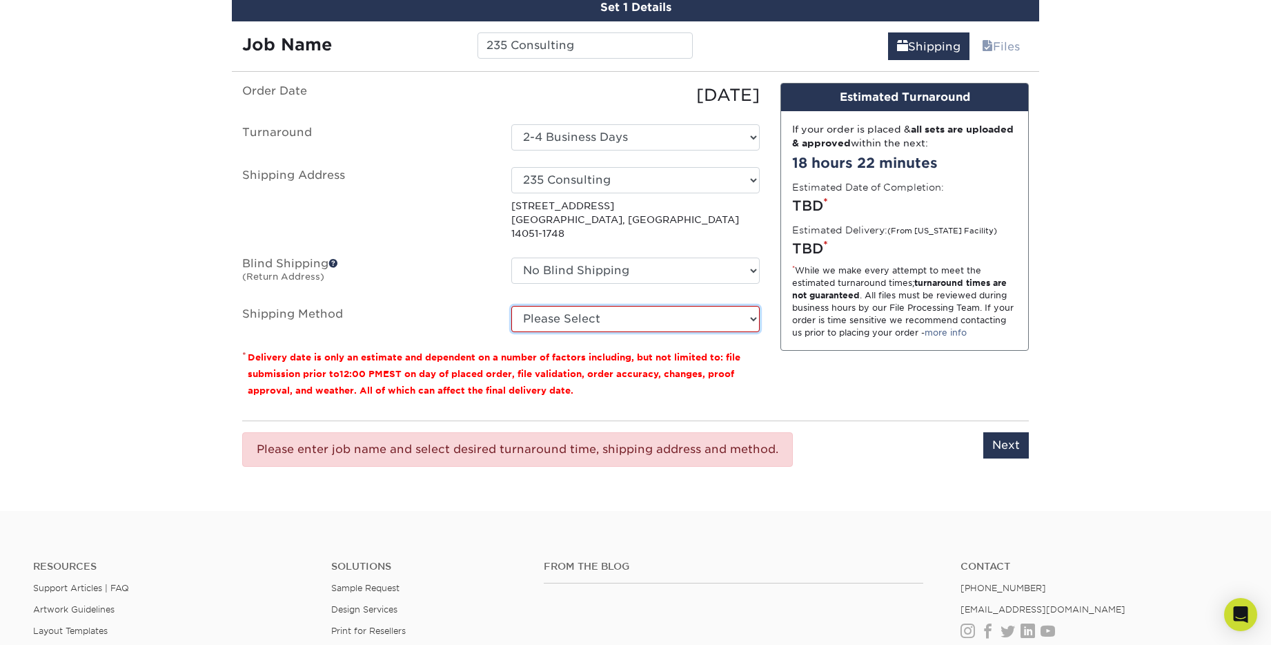
click at [617, 306] on select "Please Select Ground Shipping (+$7.84) 3 Day Shipping Service (+$20.04) 2 Day A…" at bounding box center [635, 319] width 248 height 26
select select "03"
click at [511, 306] on select "Please Select Ground Shipping (+$7.84) 3 Day Shipping Service (+$20.04) 2 Day A…" at bounding box center [635, 319] width 248 height 26
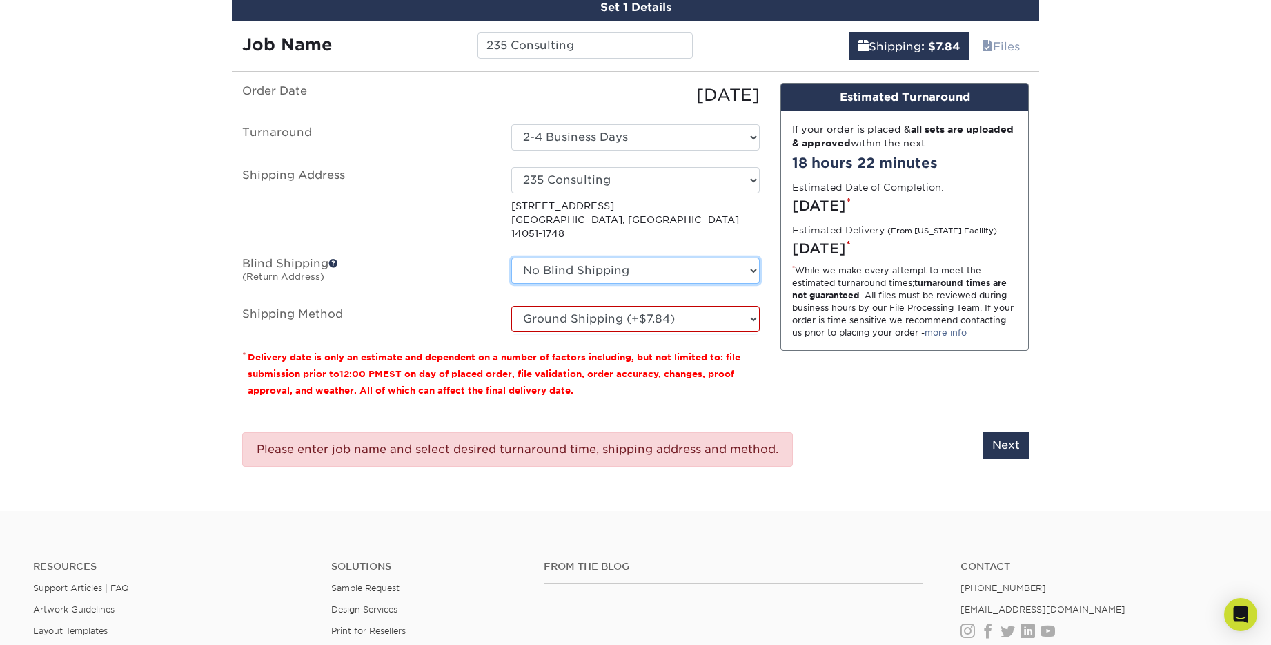
click at [605, 257] on select "No Blind Shipping + Add New Address" at bounding box center [635, 270] width 248 height 26
click at [511, 257] on select "No Blind Shipping + Add New Address" at bounding box center [635, 270] width 248 height 26
click at [993, 432] on input "Next" at bounding box center [1007, 445] width 46 height 26
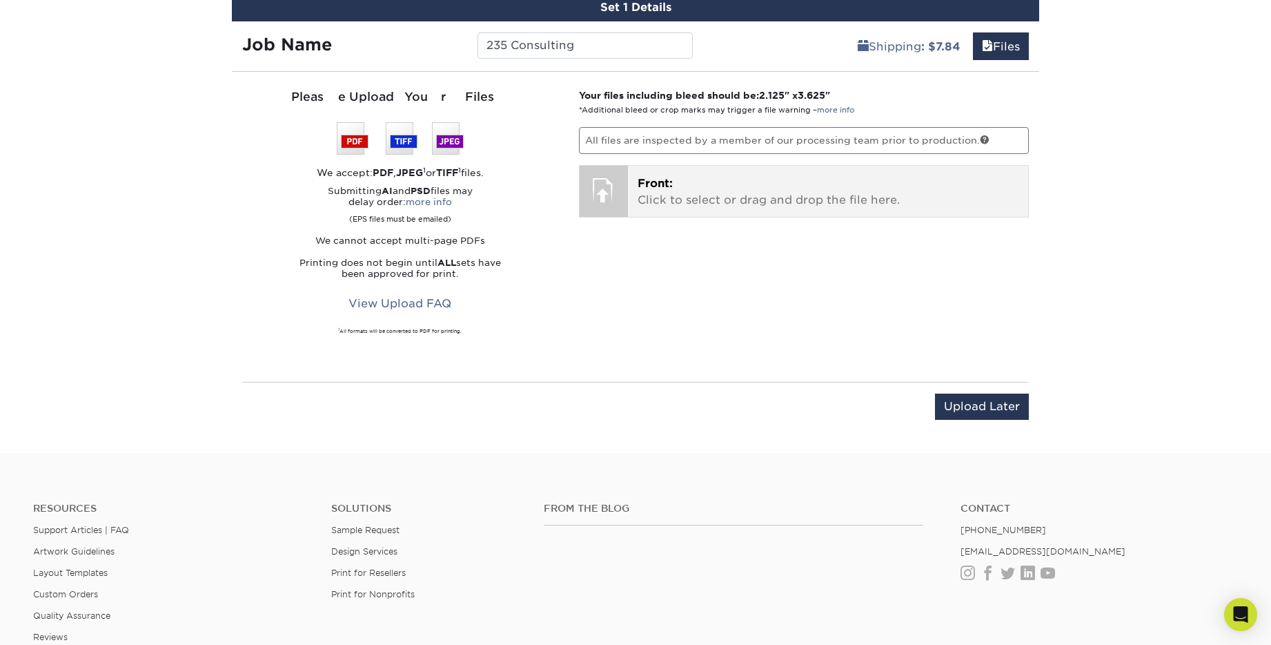
click at [748, 204] on p "Front: Click to select or drag and drop the file here." at bounding box center [829, 191] width 382 height 33
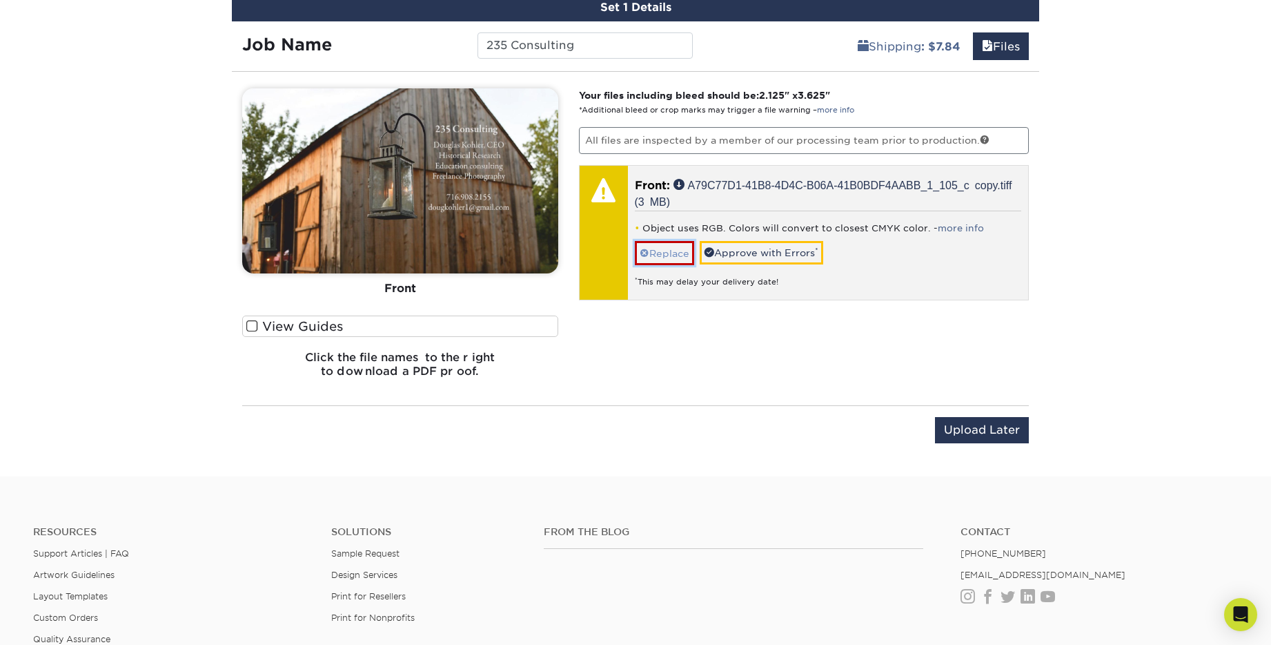
click at [663, 253] on link "Replace" at bounding box center [664, 253] width 59 height 24
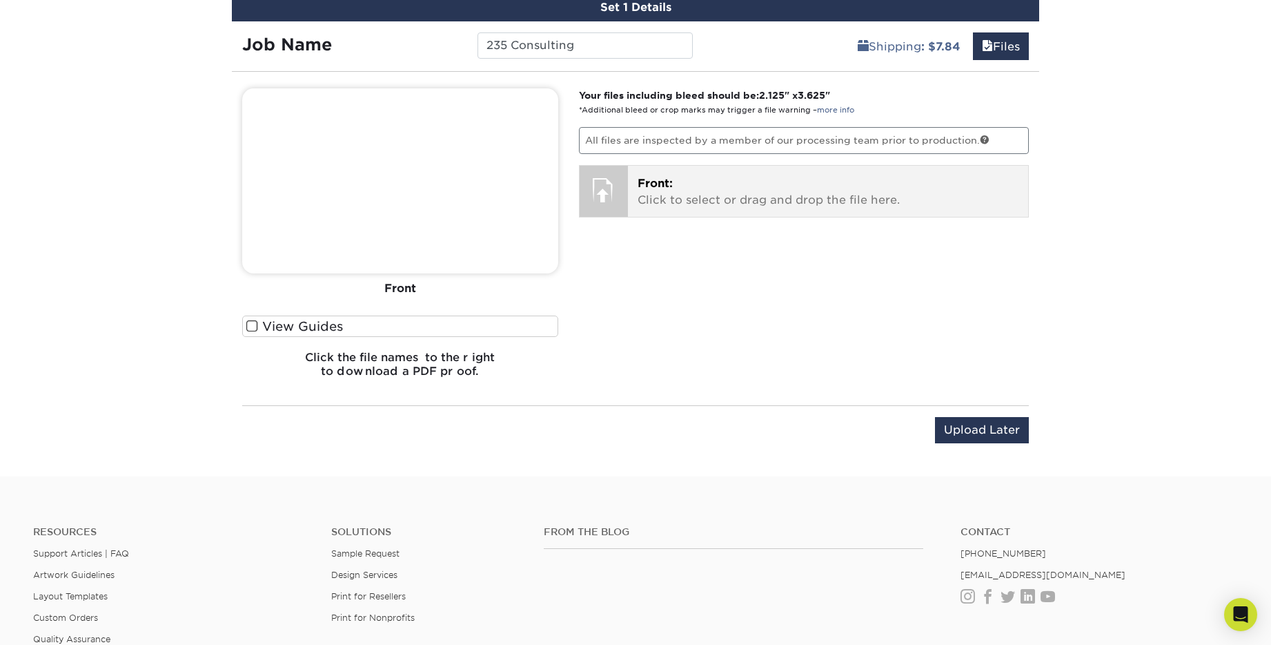
click at [666, 199] on p "Front: Click to select or drag and drop the file here." at bounding box center [829, 191] width 382 height 33
click at [641, 204] on p "Front: Click to select or drag and drop the file here." at bounding box center [829, 191] width 382 height 33
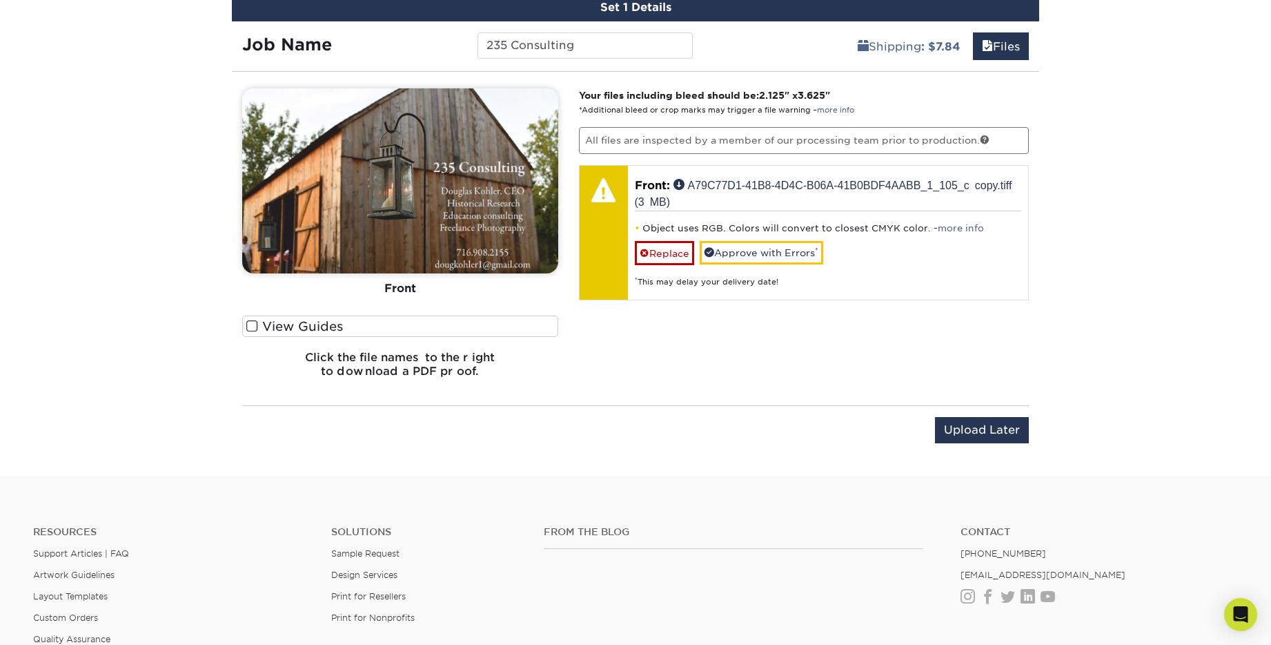
click at [255, 323] on span at bounding box center [252, 326] width 12 height 13
click at [0, 0] on input "View Guides" at bounding box center [0, 0] width 0 height 0
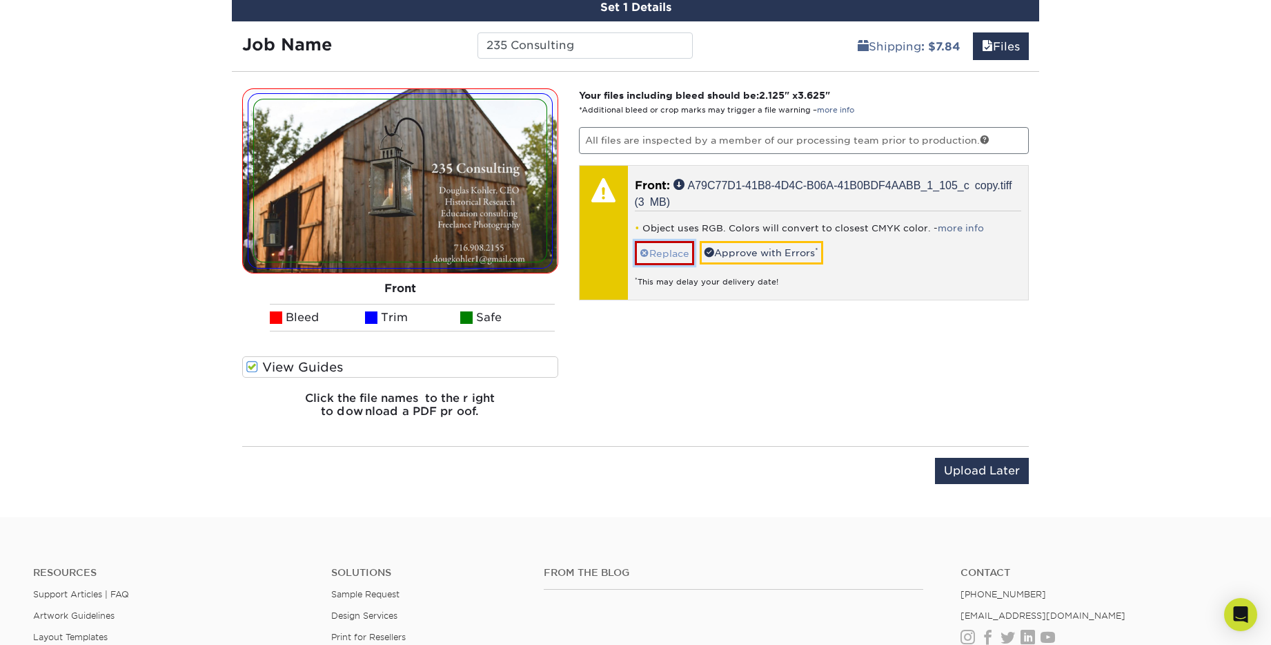
click at [663, 254] on link "Replace" at bounding box center [664, 253] width 59 height 24
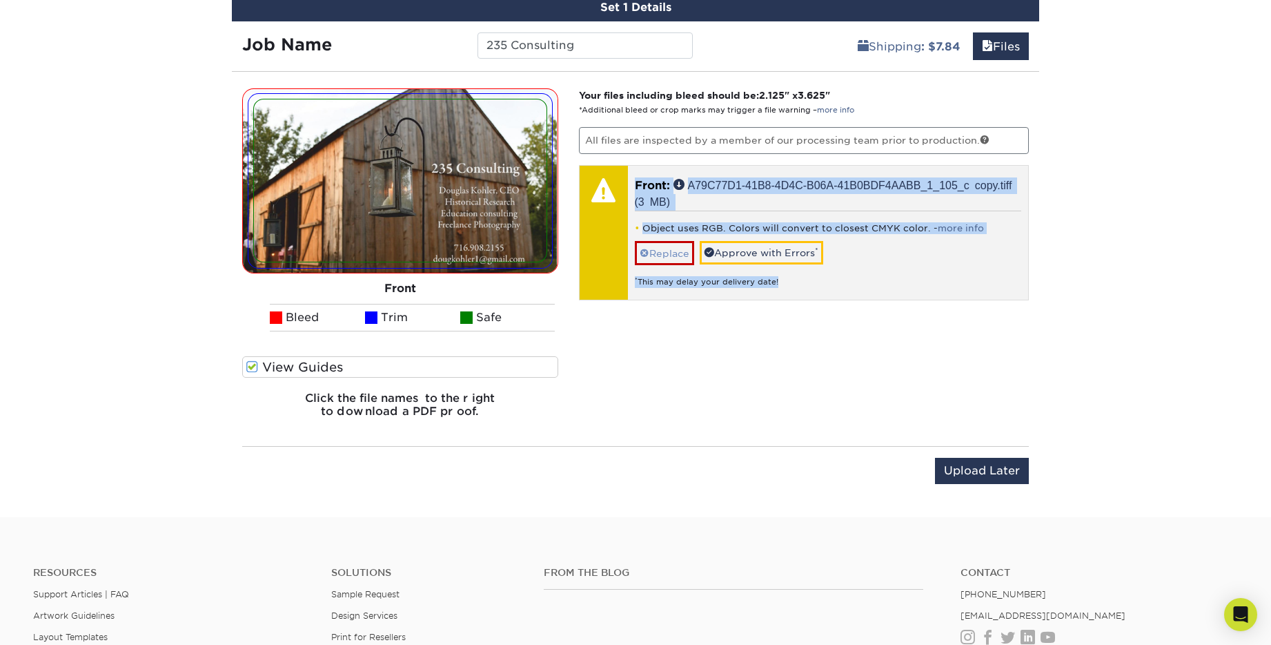
click at [663, 254] on div "Your files including bleed should be: 2.125 " x 3.625 " *Additional bleed or cr…" at bounding box center [804, 258] width 471 height 341
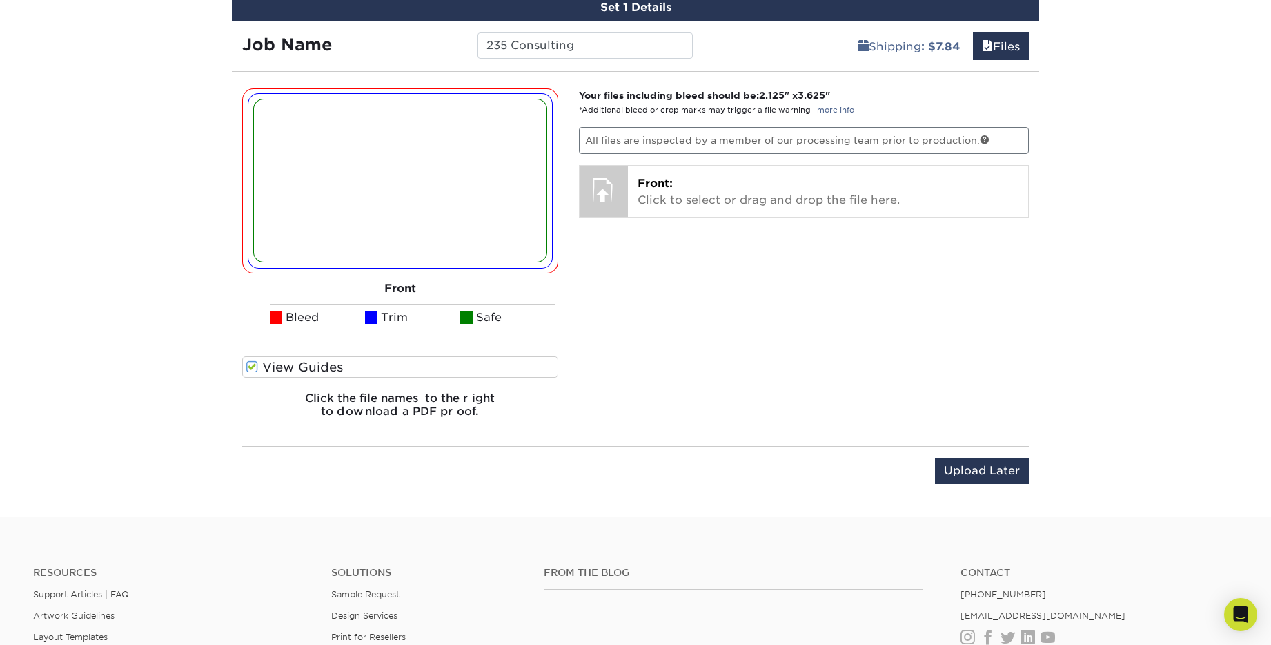
click at [667, 155] on div "Your files including bleed should be: 2.125 " x 3.625 " *Additional bleed or cr…" at bounding box center [804, 258] width 471 height 341
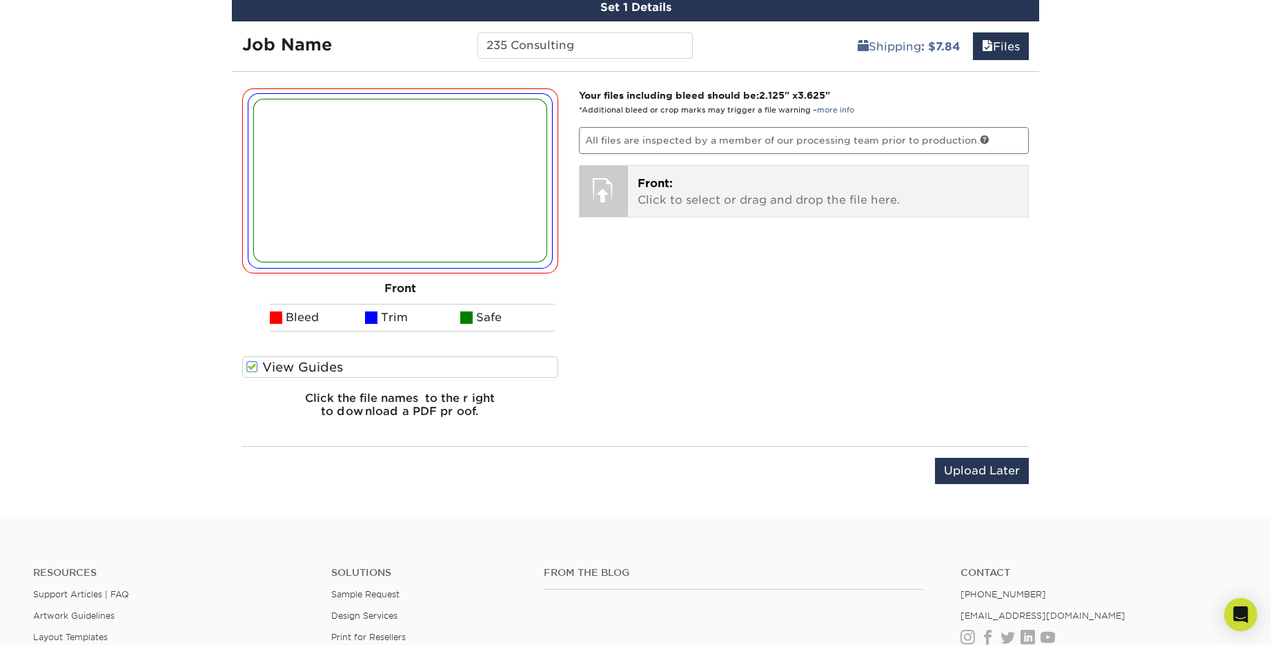
click at [676, 188] on p "Front: Click to select or drag and drop the file here." at bounding box center [829, 191] width 382 height 33
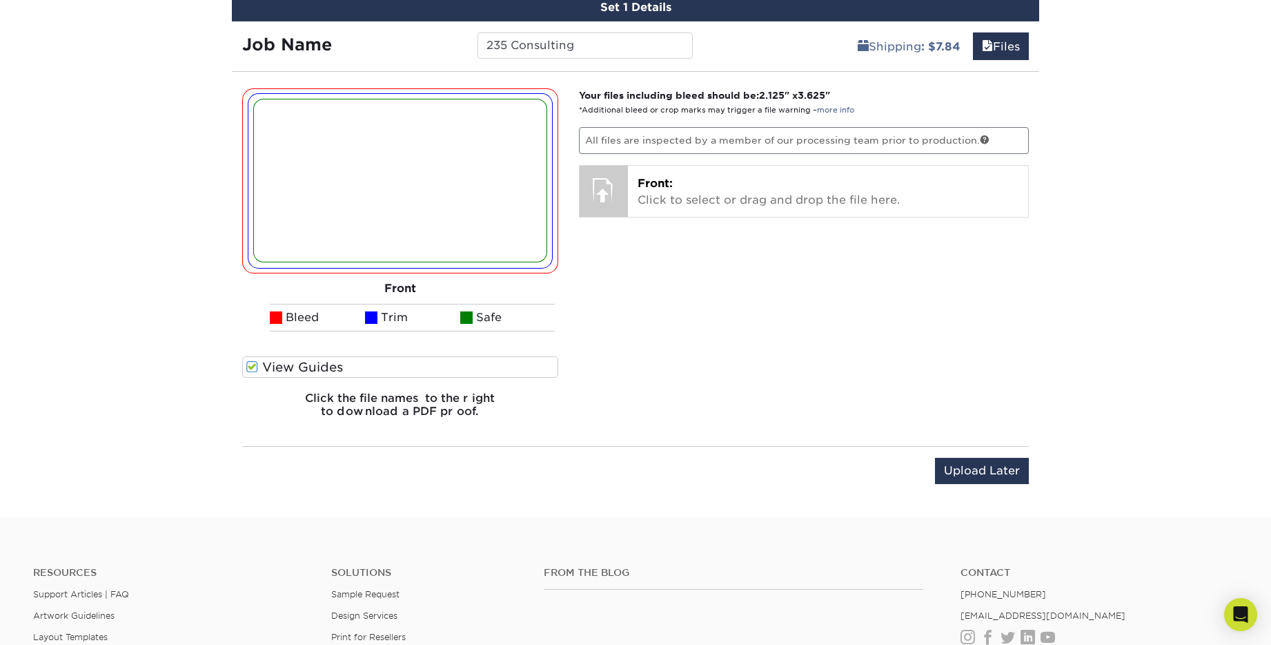
click at [754, 220] on div "Your files including bleed should be: 2.125 " x 3.625 " *Additional bleed or cr…" at bounding box center [804, 258] width 471 height 341
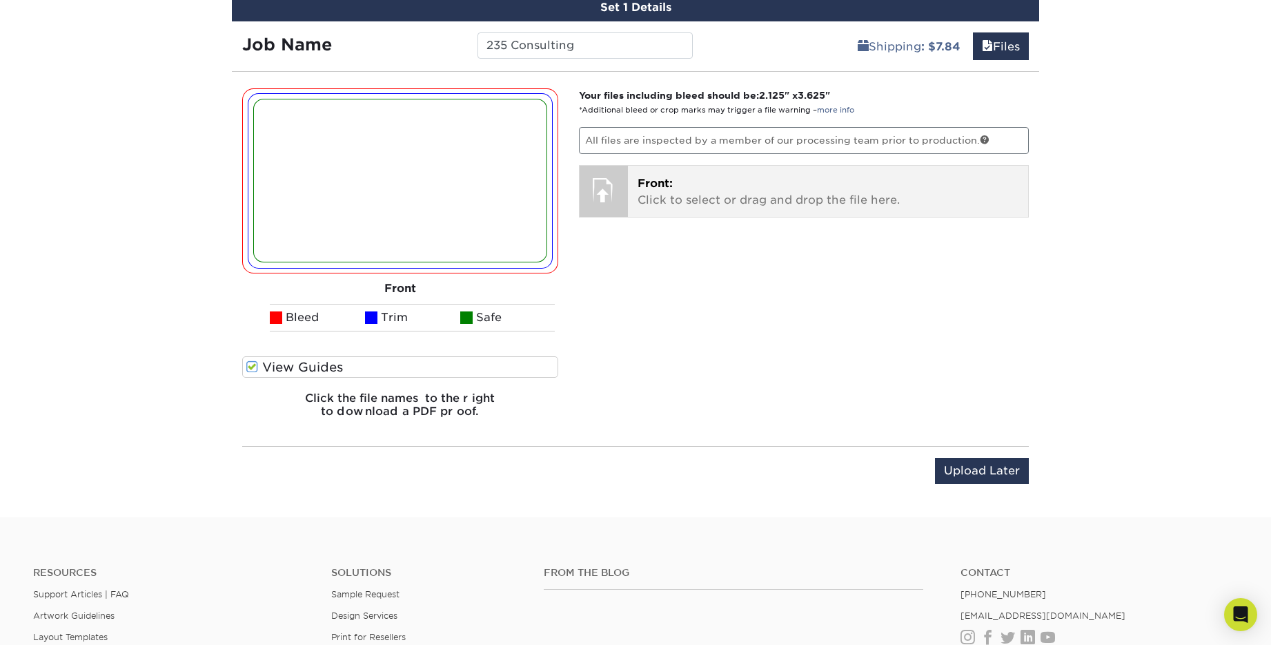
click at [728, 208] on div "Front: Click to select or drag and drop the file here. Choose file A79C77D1-41B…" at bounding box center [828, 191] width 401 height 51
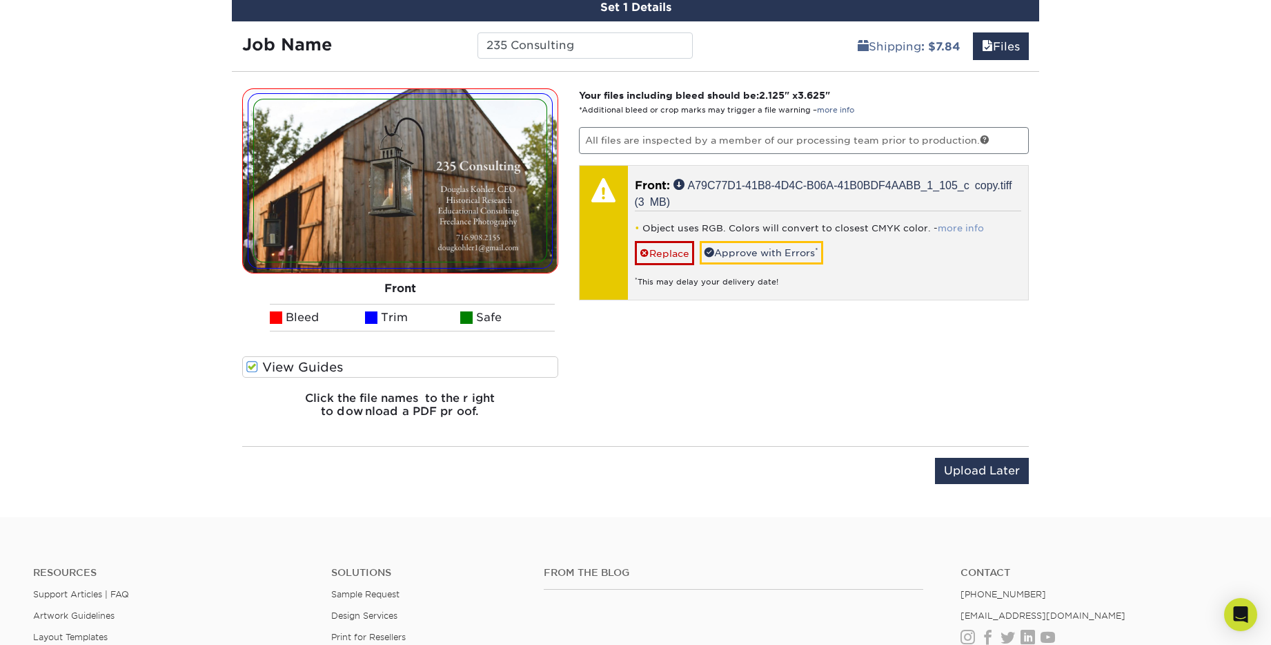
click at [956, 223] on link "more info" at bounding box center [961, 228] width 46 height 10
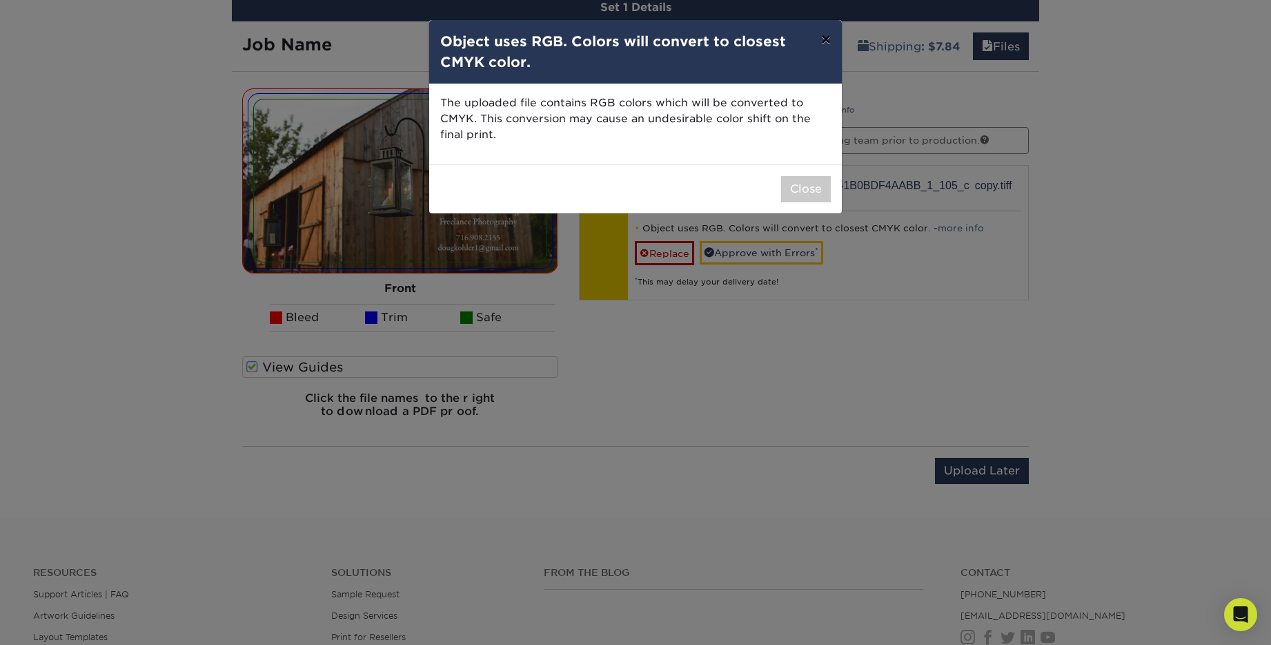
click at [827, 39] on button "×" at bounding box center [826, 39] width 32 height 39
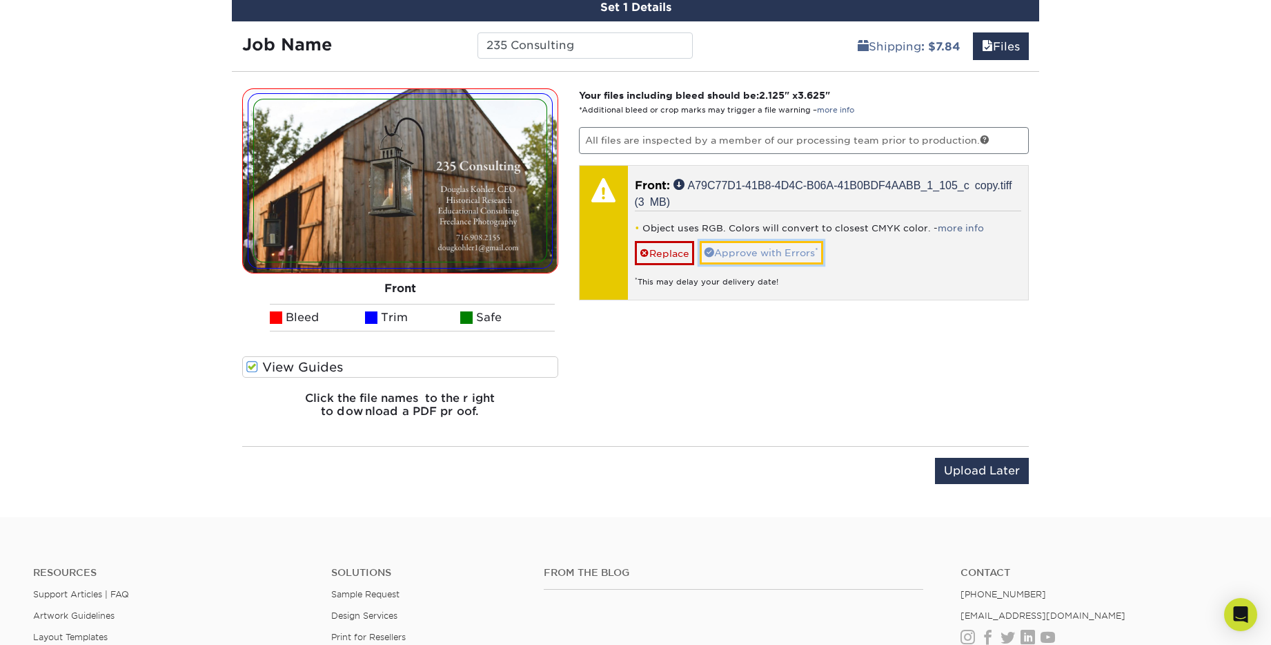
click at [775, 244] on link "Approve with Errors *" at bounding box center [762, 252] width 124 height 23
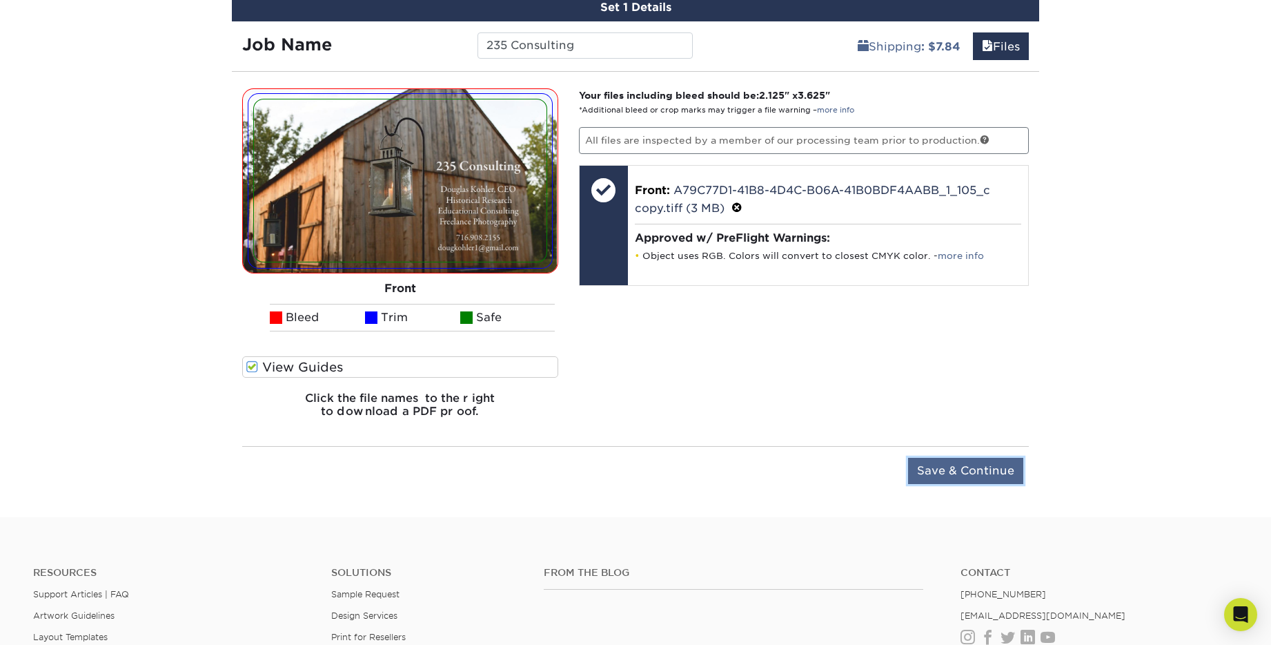
click at [970, 460] on input "Save & Continue" at bounding box center [965, 471] width 115 height 26
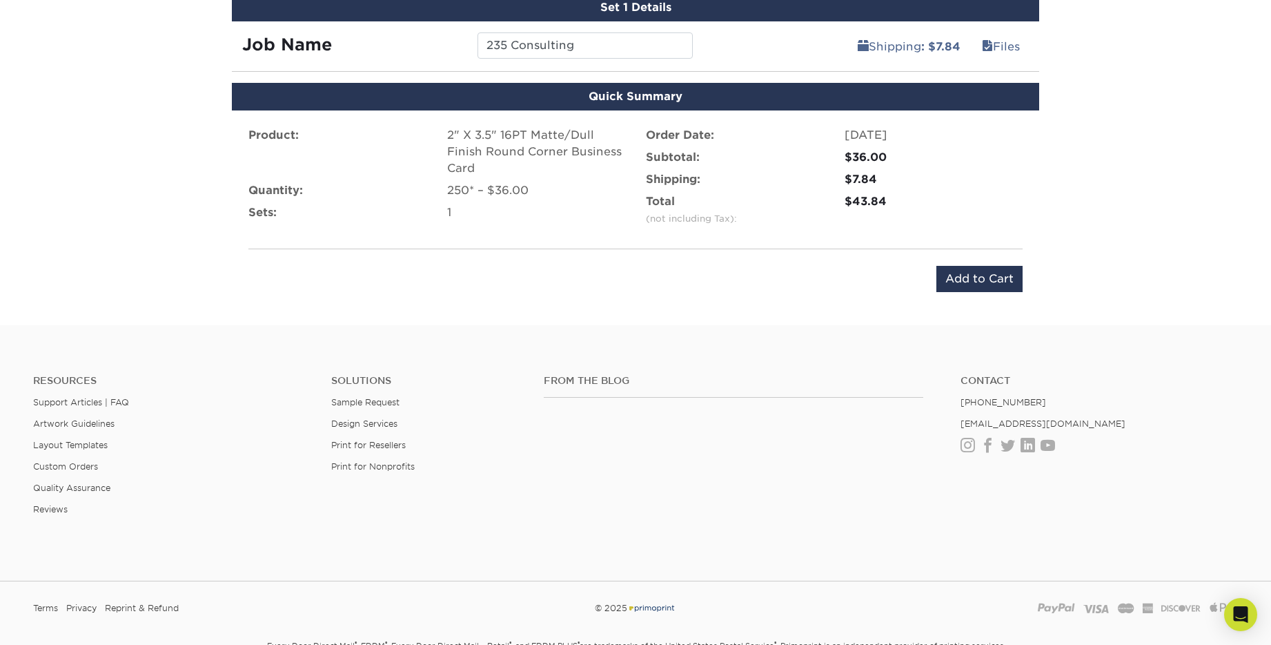
click at [471, 193] on div "250* – $36.00" at bounding box center [536, 190] width 178 height 17
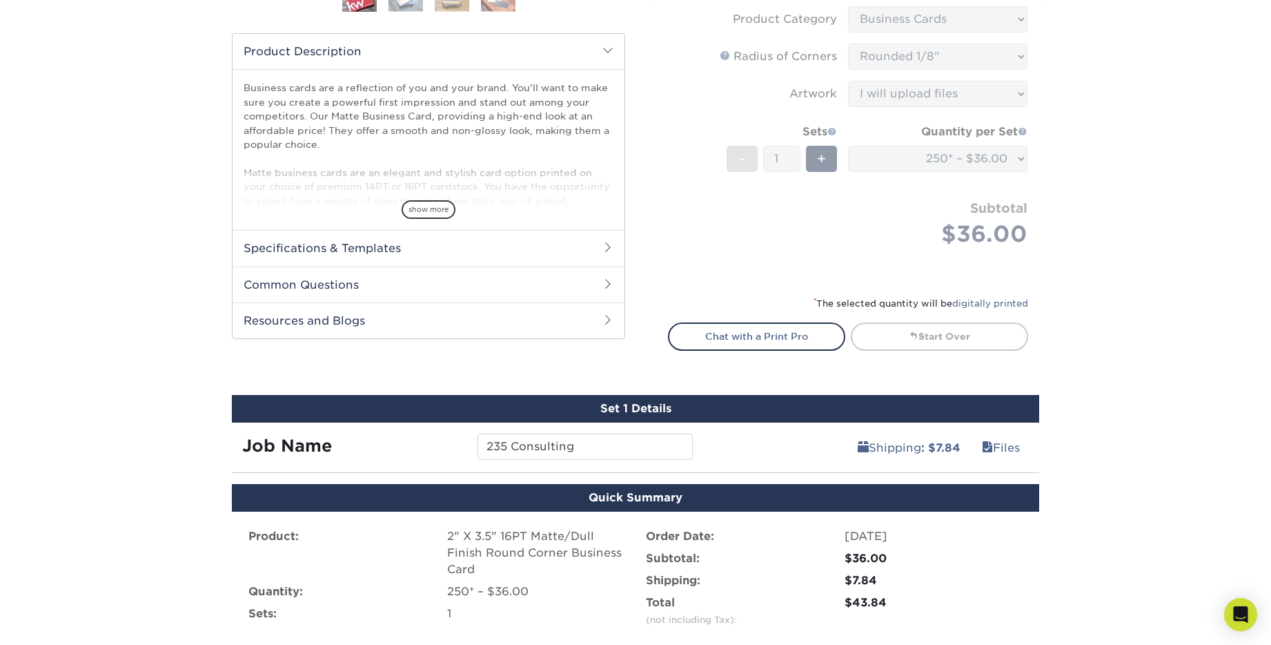
scroll to position [419, 0]
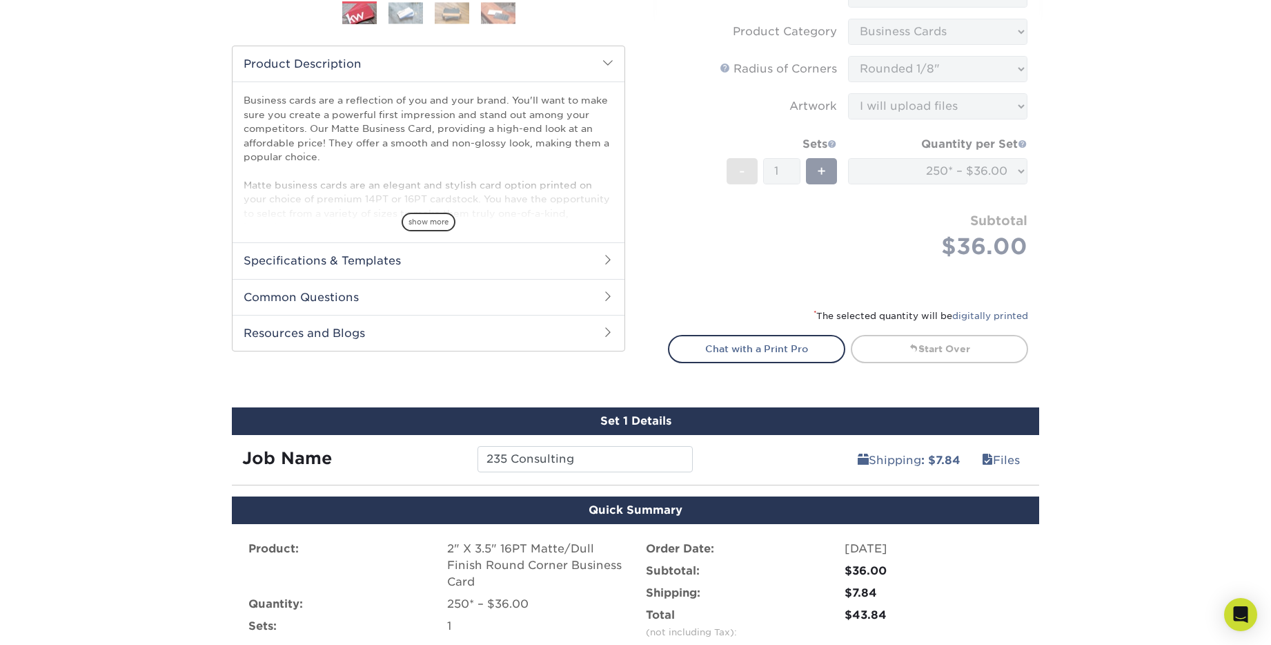
click at [1021, 181] on form "Sizes Help Sizes Please Select 1.5" x 3.5" - Mini 1.75" x 3.5" - Mini 2" x 2" -…" at bounding box center [848, 25] width 360 height 534
click at [1019, 173] on form "Sizes Help Sizes Please Select 1.5" x 3.5" - Mini 1.75" x 3.5" - Mini 2" x 2" -…" at bounding box center [848, 25] width 360 height 534
click at [948, 348] on link "Start Over" at bounding box center [939, 349] width 177 height 28
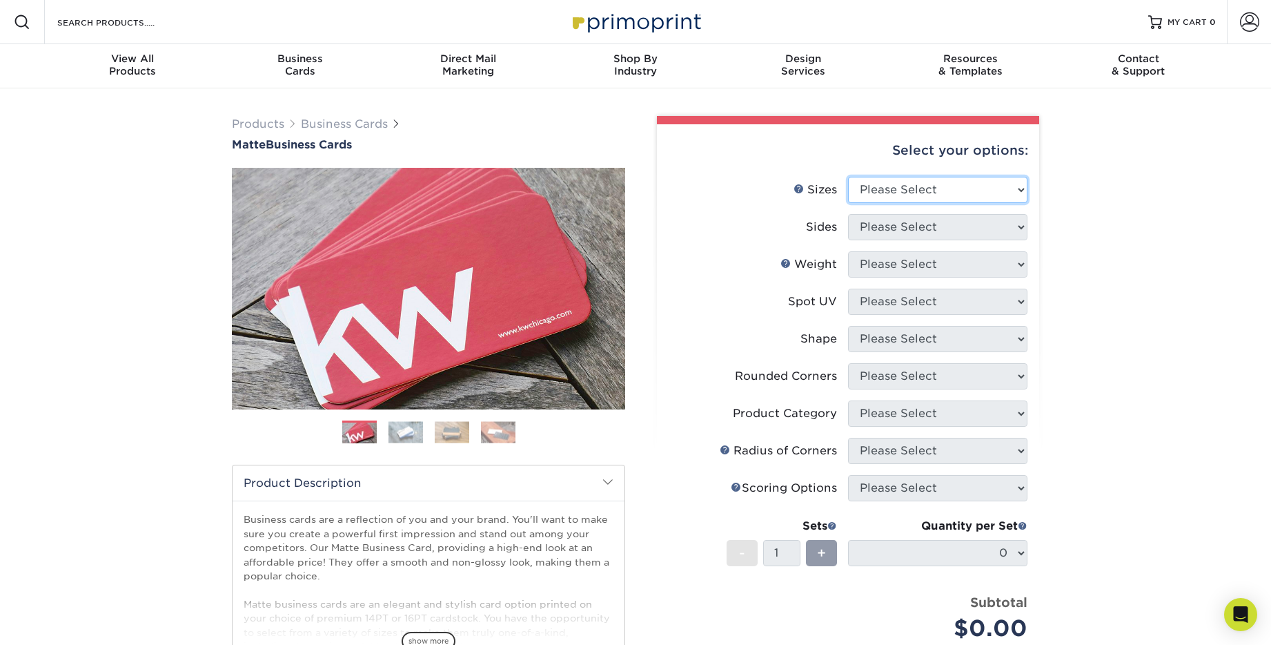
click at [938, 193] on select "Please Select 1.5" x 3.5" - Mini 1.75" x 3.5" - Mini 2" x 2" - Square 2" x 3" -…" at bounding box center [937, 190] width 179 height 26
select select "2.00x3.50"
click at [848, 177] on select "Please Select 1.5" x 3.5" - Mini 1.75" x 3.5" - Mini 2" x 2" - Square 2" x 3" -…" at bounding box center [937, 190] width 179 height 26
click at [937, 231] on select "Please Select Print Both Sides Print Front Only" at bounding box center [937, 227] width 179 height 26
select select "32d3c223-f82c-492b-b915-ba065a00862f"
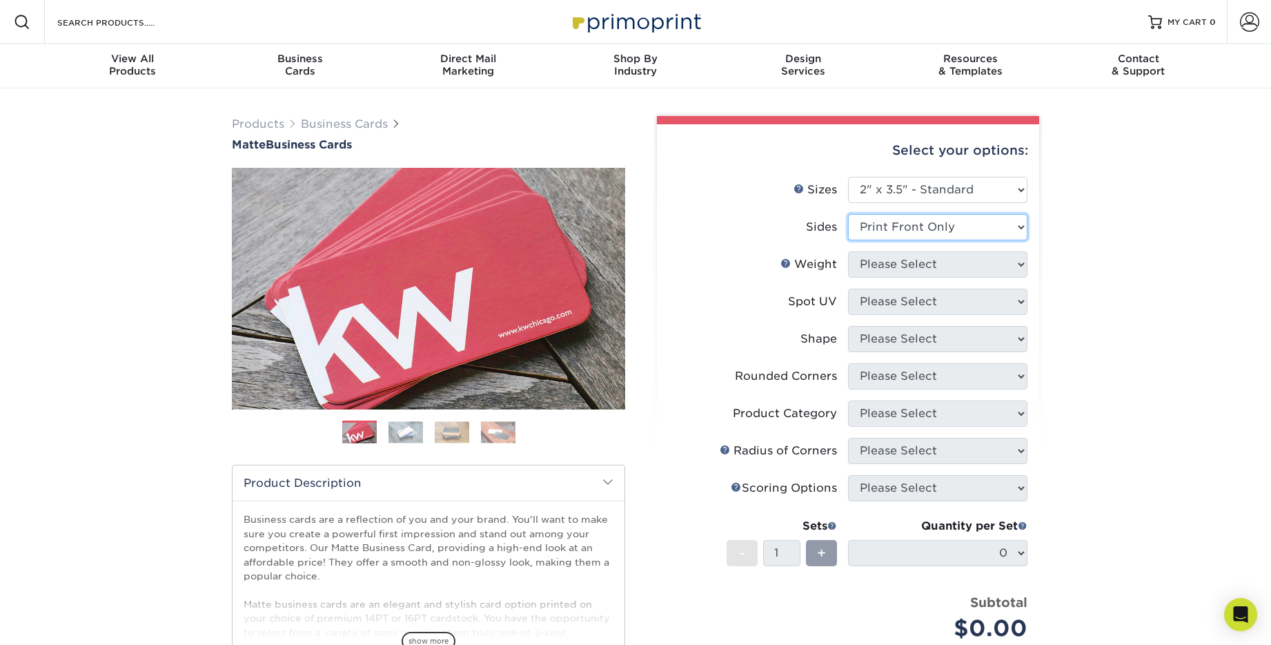
click at [848, 214] on select "Please Select Print Both Sides Print Front Only" at bounding box center [937, 227] width 179 height 26
click at [928, 267] on select "Please Select 16PT 14PT" at bounding box center [937, 264] width 179 height 26
select select "16PT"
click at [848, 251] on select "Please Select 16PT 14PT" at bounding box center [937, 264] width 179 height 26
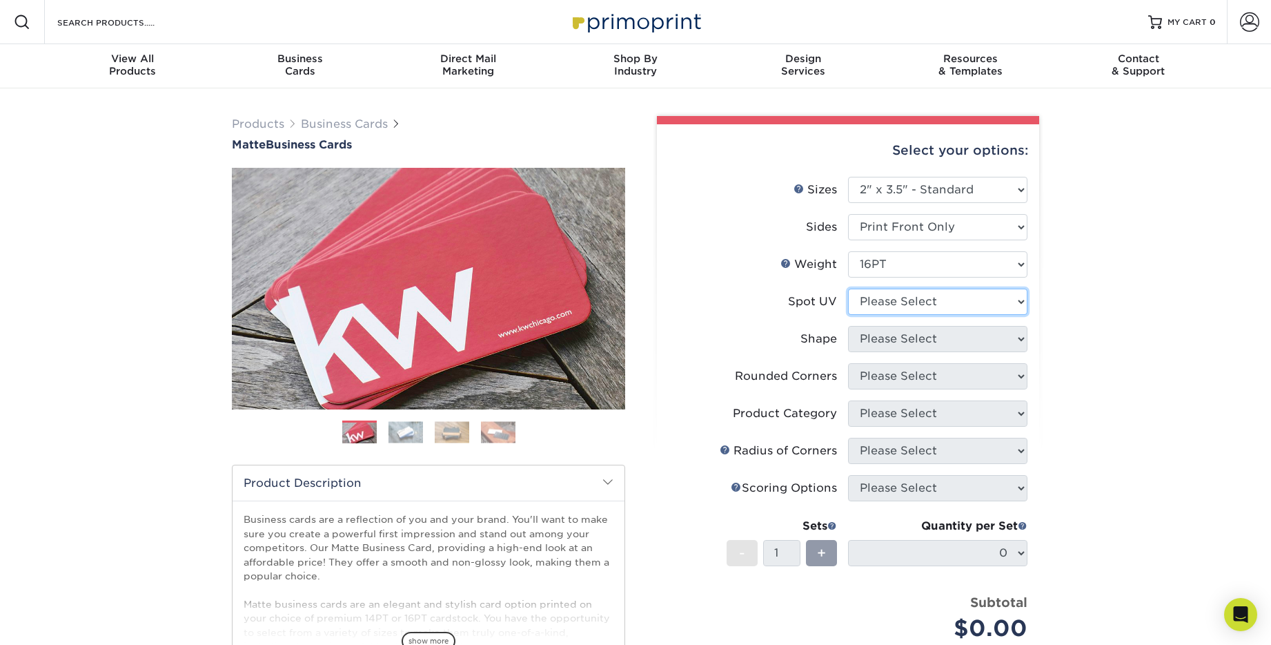
click at [919, 291] on select "Please Select No Spot UV Front Only" at bounding box center [937, 302] width 179 height 26
select select "3"
click at [848, 289] on select "Please Select No Spot UV Front Only" at bounding box center [937, 302] width 179 height 26
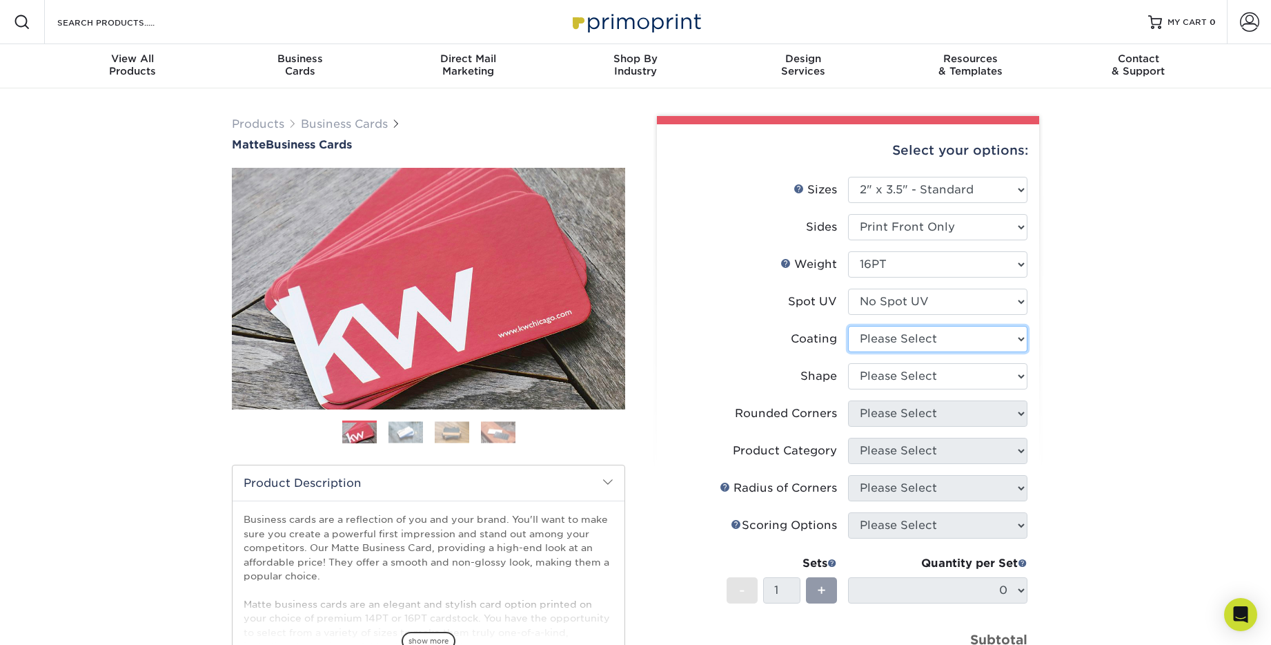
click at [945, 342] on select at bounding box center [937, 339] width 179 height 26
click at [848, 326] on select at bounding box center [937, 339] width 179 height 26
click at [944, 340] on select at bounding box center [937, 339] width 179 height 26
select select "121bb7b5-3b4d-429f-bd8d-bbf80e953313"
click at [848, 326] on select at bounding box center [937, 339] width 179 height 26
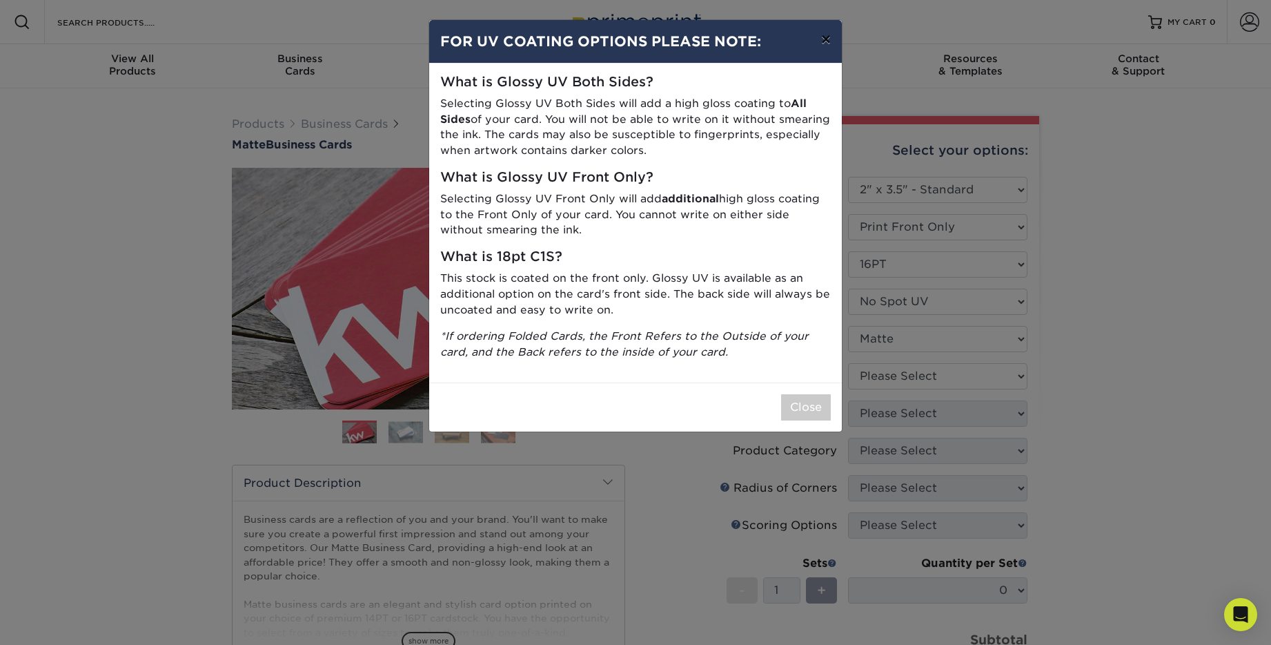
click at [828, 42] on button "×" at bounding box center [826, 39] width 32 height 39
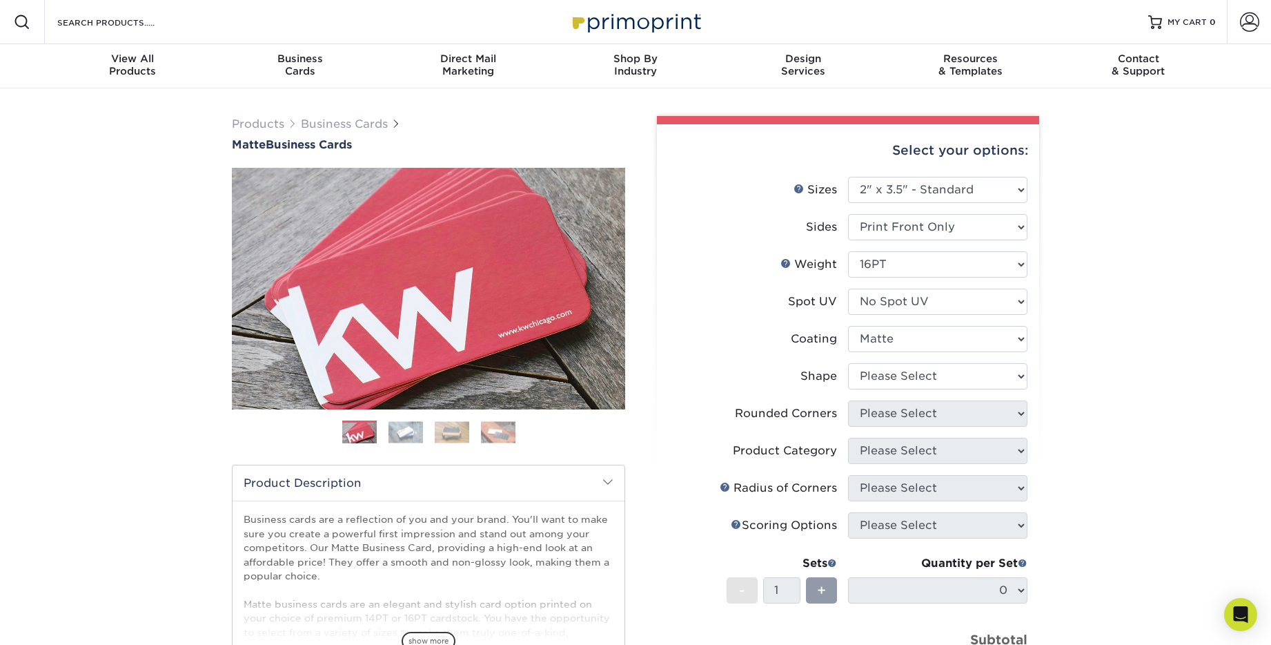
click at [856, 89] on div "Products Business Cards Matte Business Cards Previous Next 100 $ 9" at bounding box center [635, 487] width 1271 height 799
click at [901, 367] on select "Please Select Standard Oval" at bounding box center [937, 376] width 179 height 26
select select "standard"
click at [848, 363] on select "Please Select Standard Oval" at bounding box center [937, 376] width 179 height 26
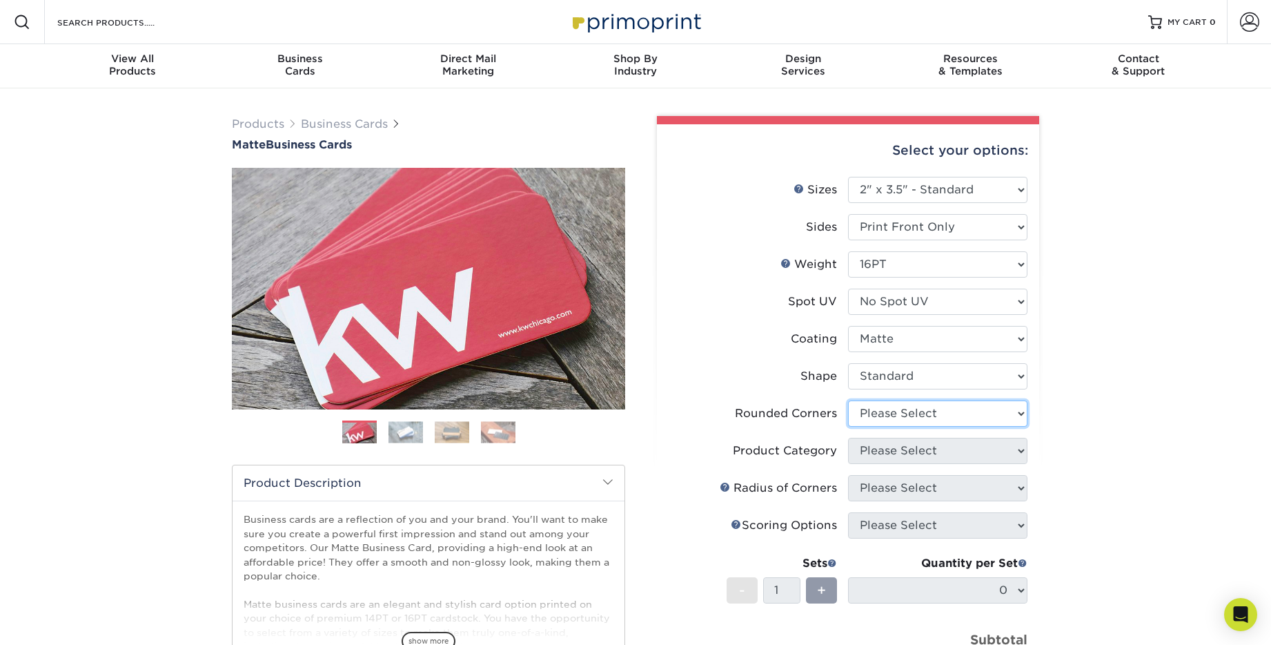
click at [892, 416] on select "Please Select Yes - Round 2 Corners Yes - Round 4 Corners No" at bounding box center [937, 413] width 179 height 26
select select "7672df9e-0e0a-464d-8e1f-920c575e4da3"
click at [848, 400] on select "Please Select Yes - Round 2 Corners Yes - Round 4 Corners No" at bounding box center [937, 413] width 179 height 26
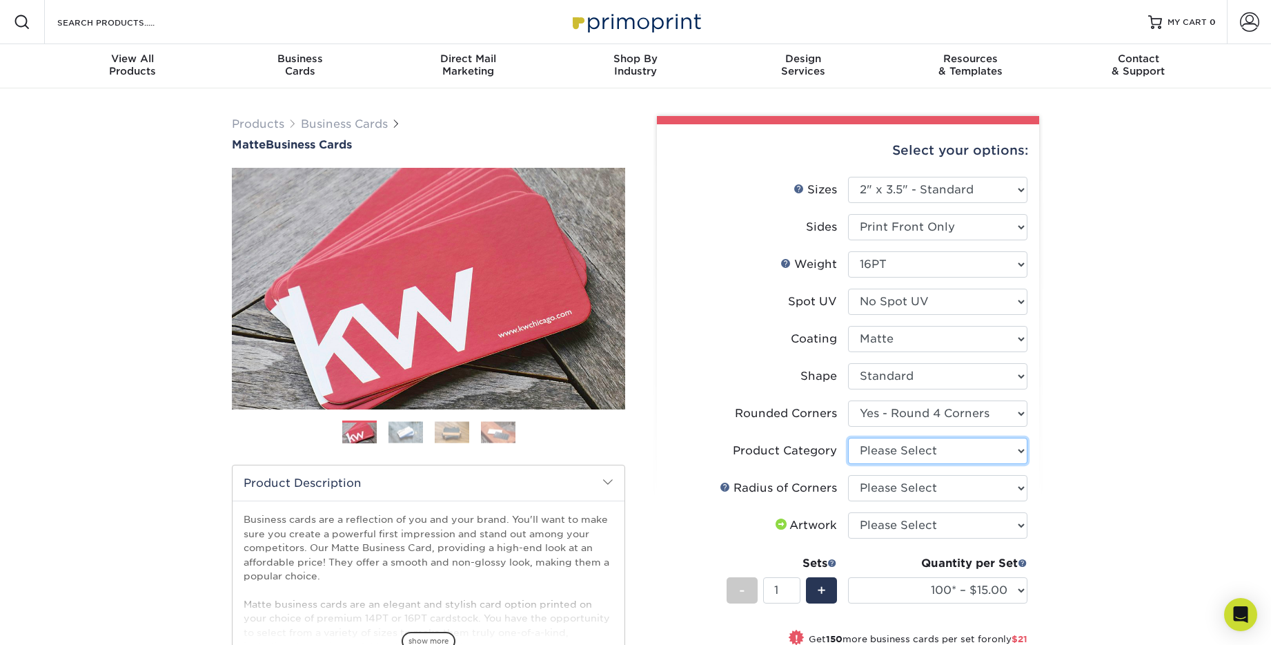
click at [892, 447] on select "Please Select Business Cards" at bounding box center [937, 451] width 179 height 26
select select "3b5148f1-0588-4f88-a218-97bcfdce65c1"
click at [848, 438] on select "Please Select Business Cards" at bounding box center [937, 451] width 179 height 26
click at [891, 491] on select "Please Select Rounded 1/8" Rounded 1/4"" at bounding box center [937, 488] width 179 height 26
select select "589680c7-ee9a-431b-9d12-d7aeb1386a97"
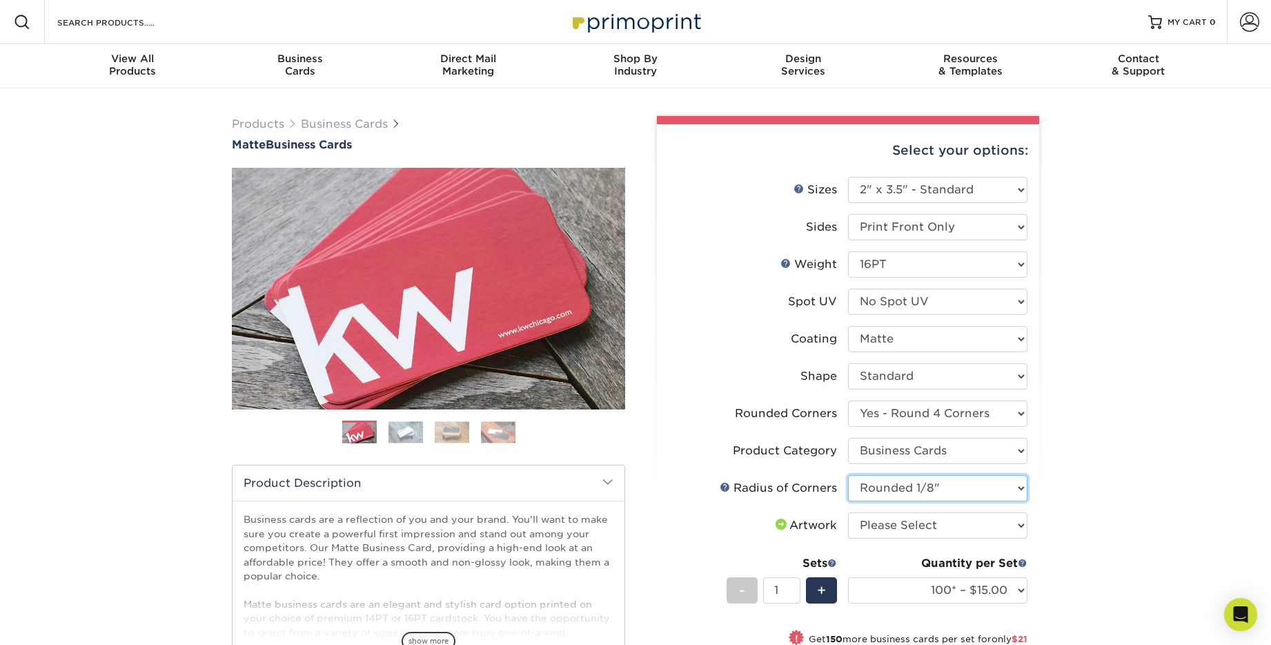
click at [848, 475] on select "Please Select Rounded 1/8" Rounded 1/4"" at bounding box center [937, 488] width 179 height 26
click at [917, 589] on select "100* – $15.00 250* – $36.00 500 – $72.00 1000 – $89.00 2500 – $154.00 5000 – $2…" at bounding box center [937, 590] width 179 height 26
click at [977, 532] on select "Please Select I will upload files I need a design - $100" at bounding box center [937, 525] width 179 height 26
select select "upload"
click at [848, 512] on select "Please Select I will upload files I need a design - $100" at bounding box center [937, 525] width 179 height 26
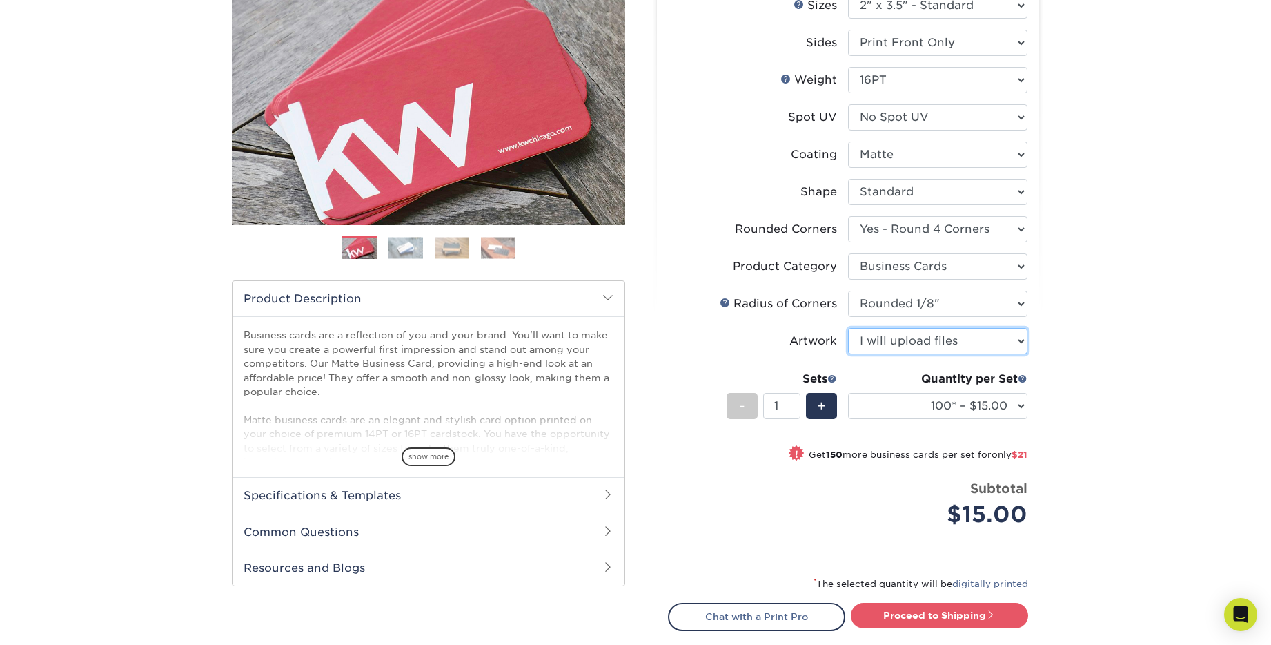
scroll to position [188, 0]
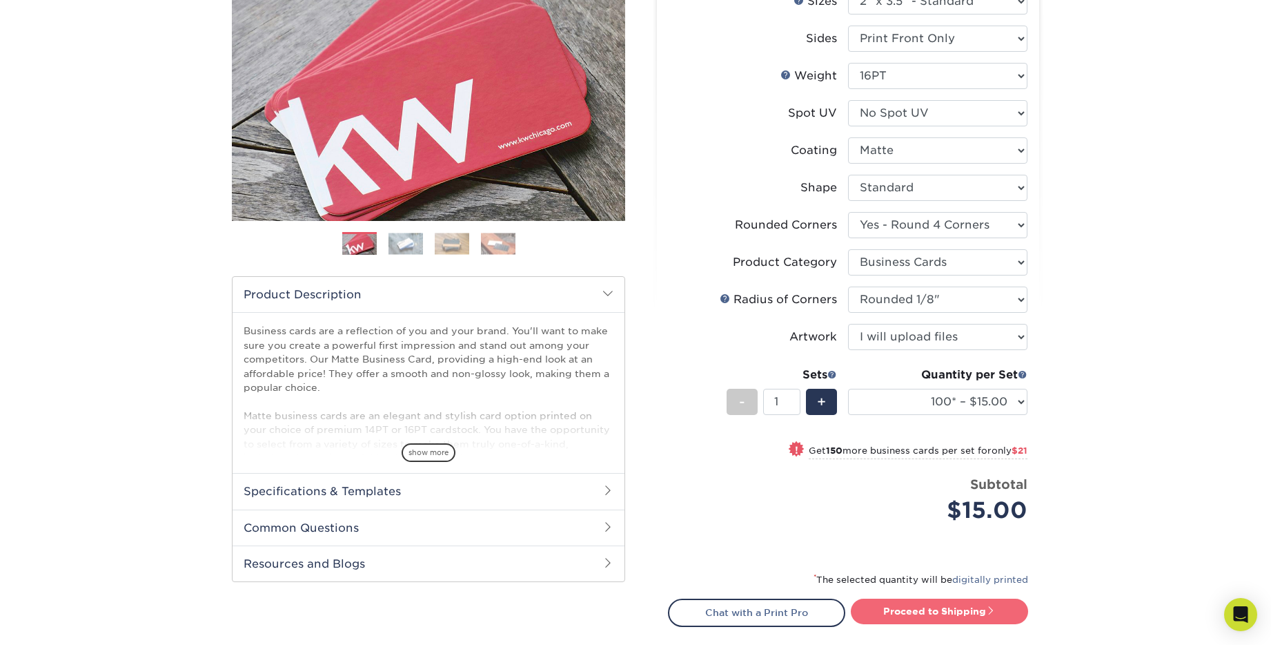
click at [941, 612] on link "Proceed to Shipping" at bounding box center [939, 610] width 177 height 25
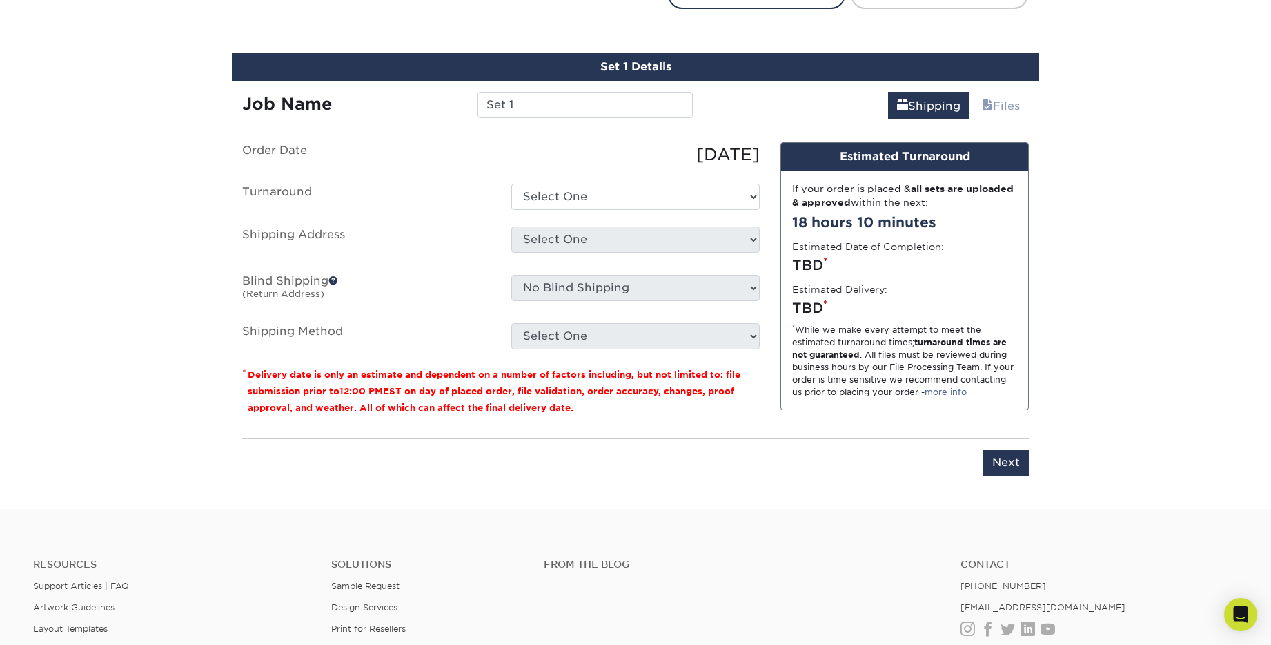
scroll to position [825, 0]
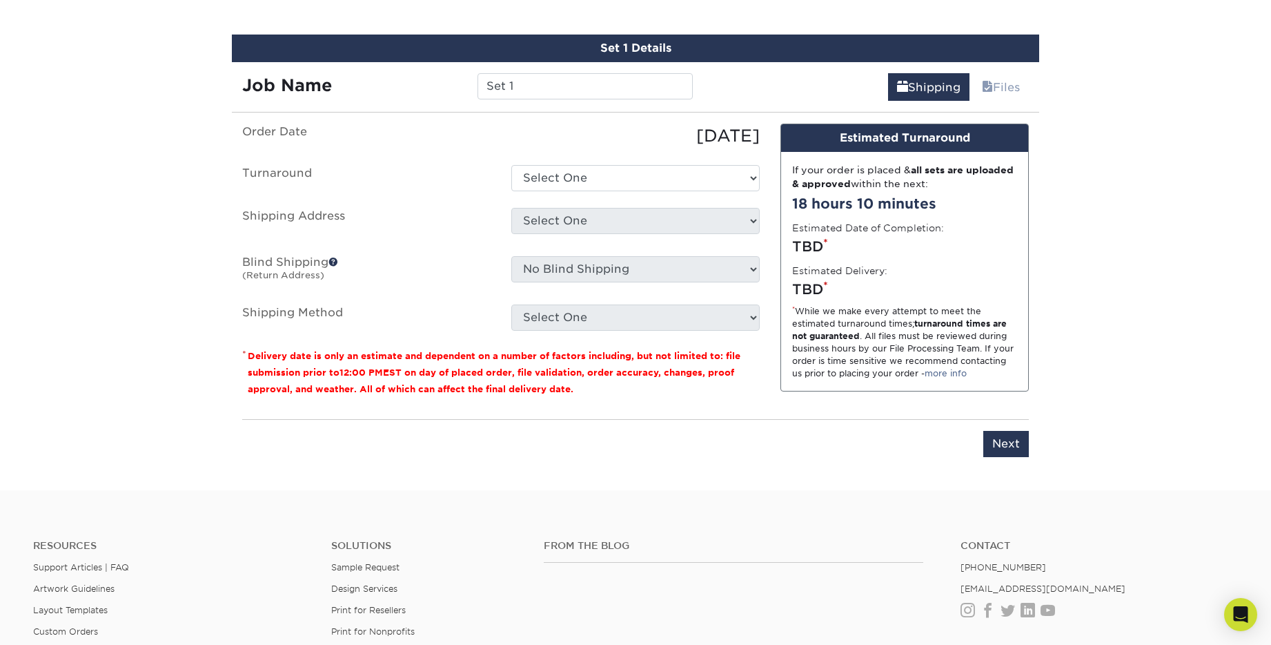
click at [941, 612] on div "From the Blog" at bounding box center [742, 584] width 417 height 88
click at [614, 448] on div "Please enter job name and select desired turnaround time, shipping address and …" at bounding box center [635, 438] width 787 height 38
click at [611, 419] on hr at bounding box center [635, 419] width 787 height 1
click at [590, 82] on input "Set 1" at bounding box center [585, 86] width 215 height 26
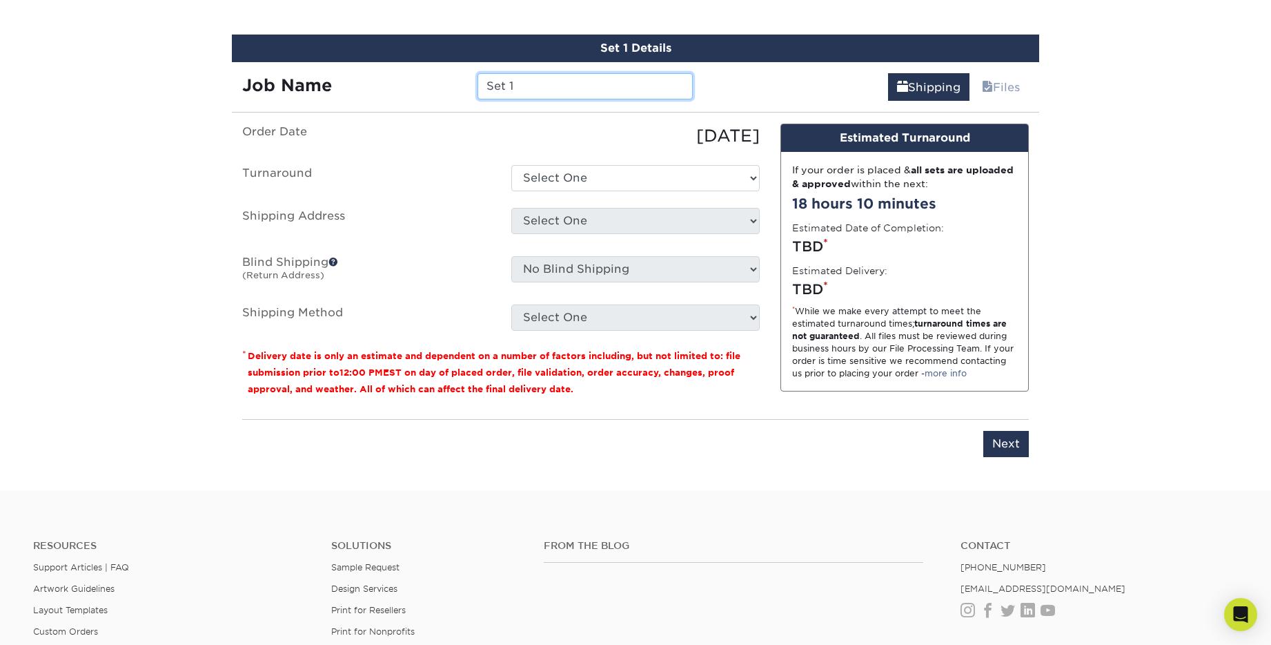
click at [590, 82] on input "Set 1" at bounding box center [585, 86] width 215 height 26
type input "235 Consulting"
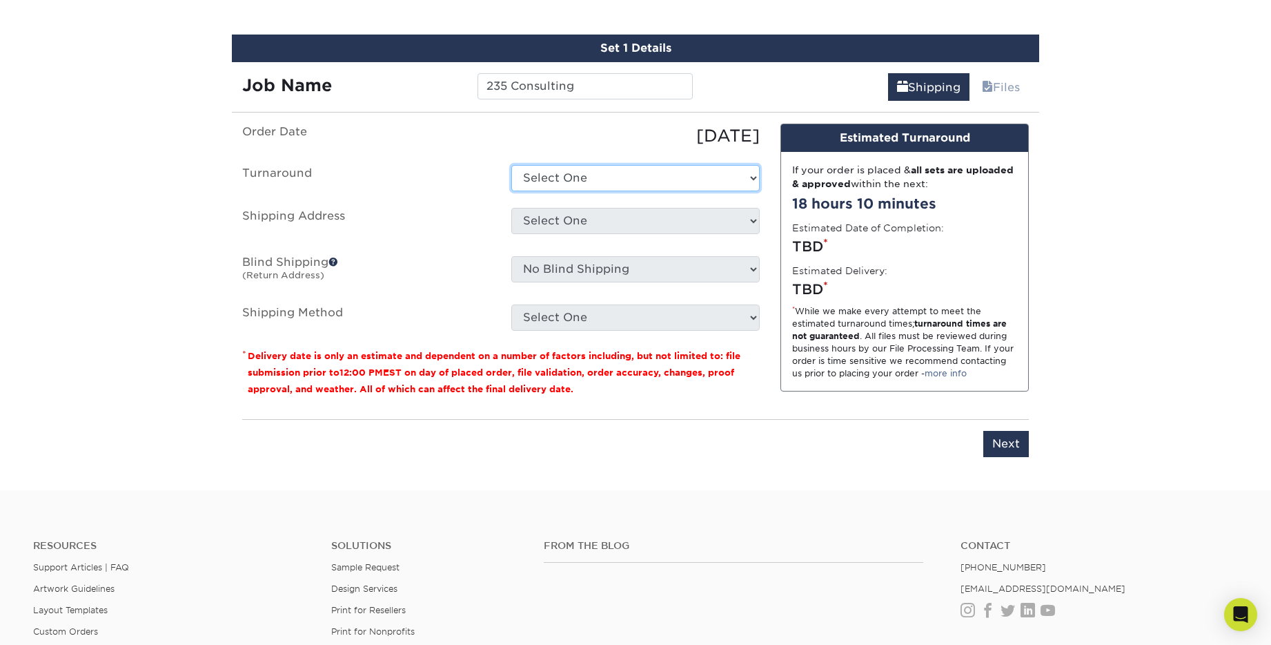
click at [592, 179] on select "Select One 2-4 Business Days 2 Day Next Business Day" at bounding box center [635, 178] width 248 height 26
select select "cf13d58e-b508-467c-893f-e264db063e87"
click at [511, 165] on select "Select One 2-4 Business Days 2 Day Next Business Day" at bounding box center [635, 178] width 248 height 26
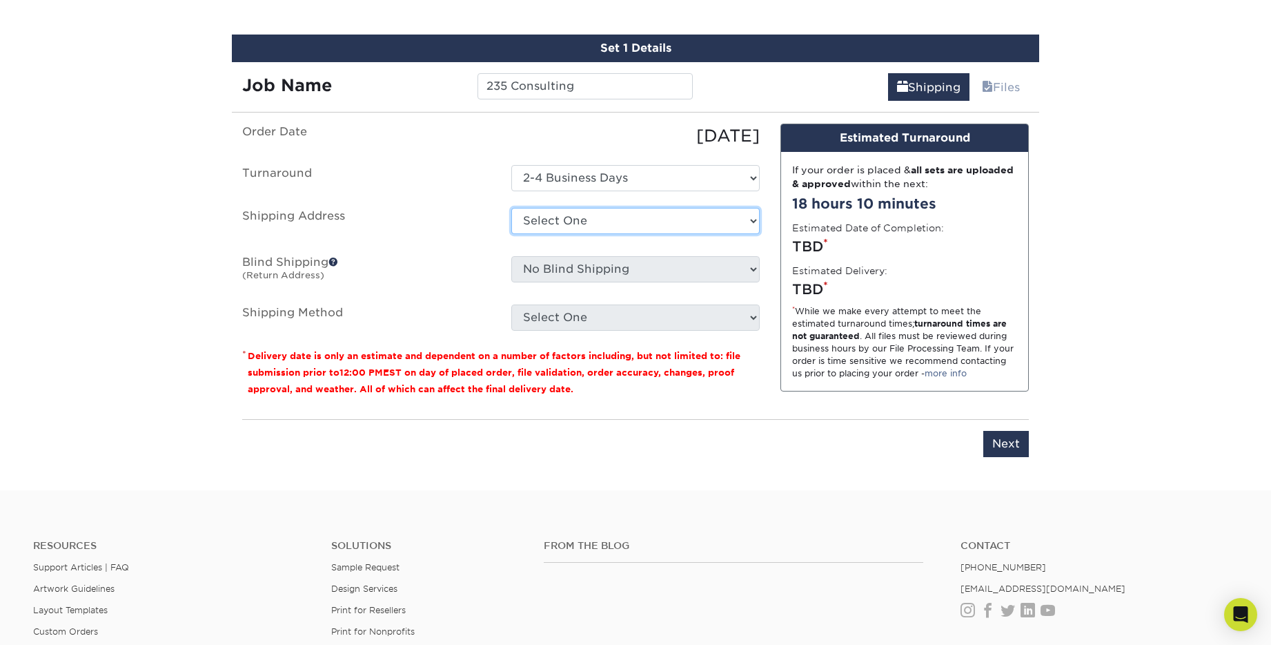
click at [595, 223] on select "Select One 235 Consulting + Add New Address - Login" at bounding box center [635, 221] width 248 height 26
select select "285406"
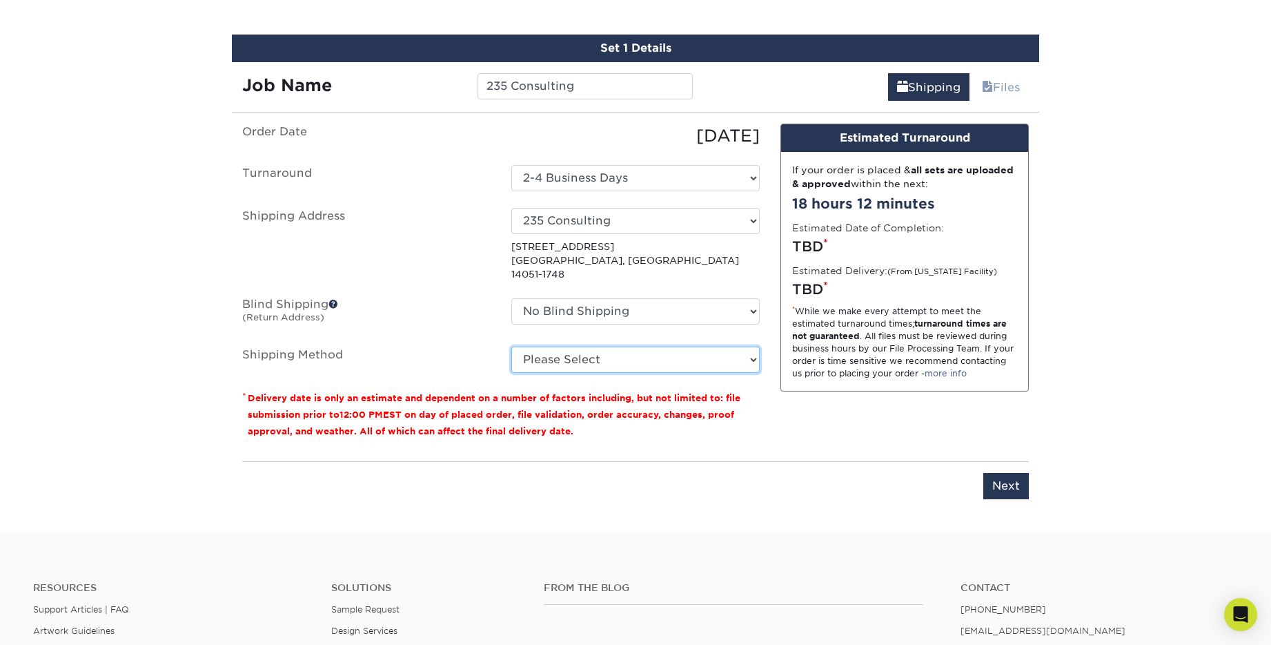
click at [592, 347] on select "Please Select Ground Shipping (+$7.84) 3 Day Shipping Service (+$20.04) 2 Day A…" at bounding box center [635, 360] width 248 height 26
select select "03"
click at [511, 347] on select "Please Select Ground Shipping (+$7.84) 3 Day Shipping Service (+$20.04) 2 Day A…" at bounding box center [635, 360] width 248 height 26
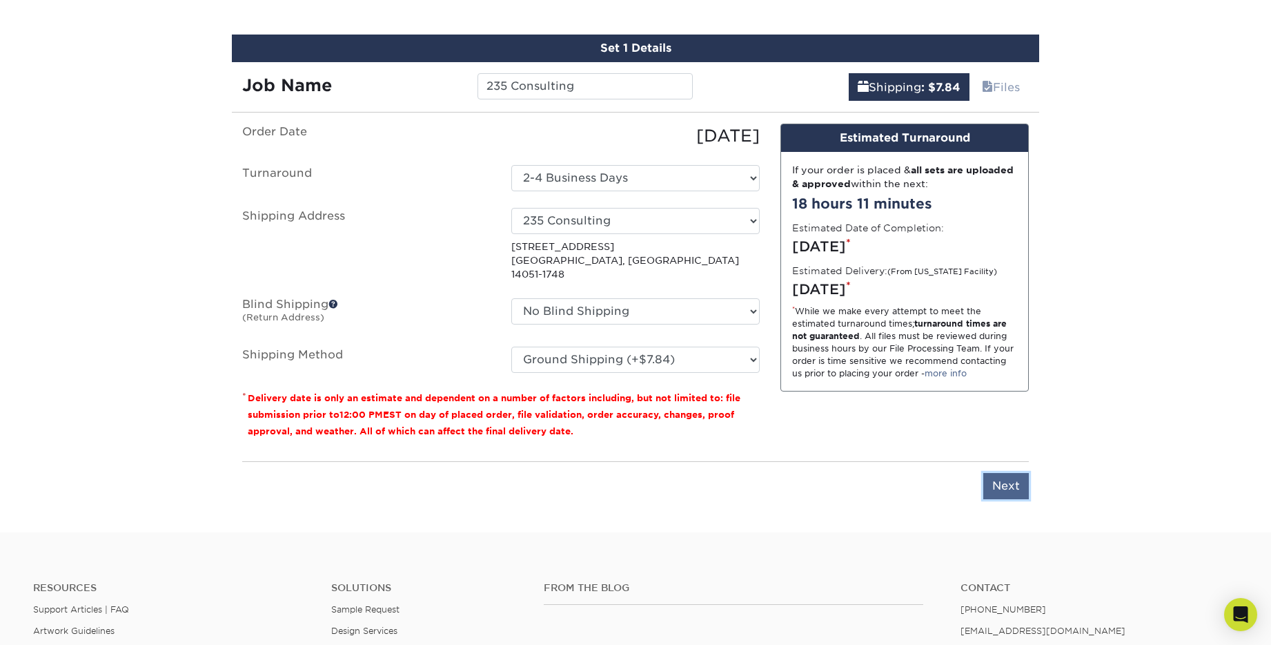
click at [1006, 473] on input "Next" at bounding box center [1007, 486] width 46 height 26
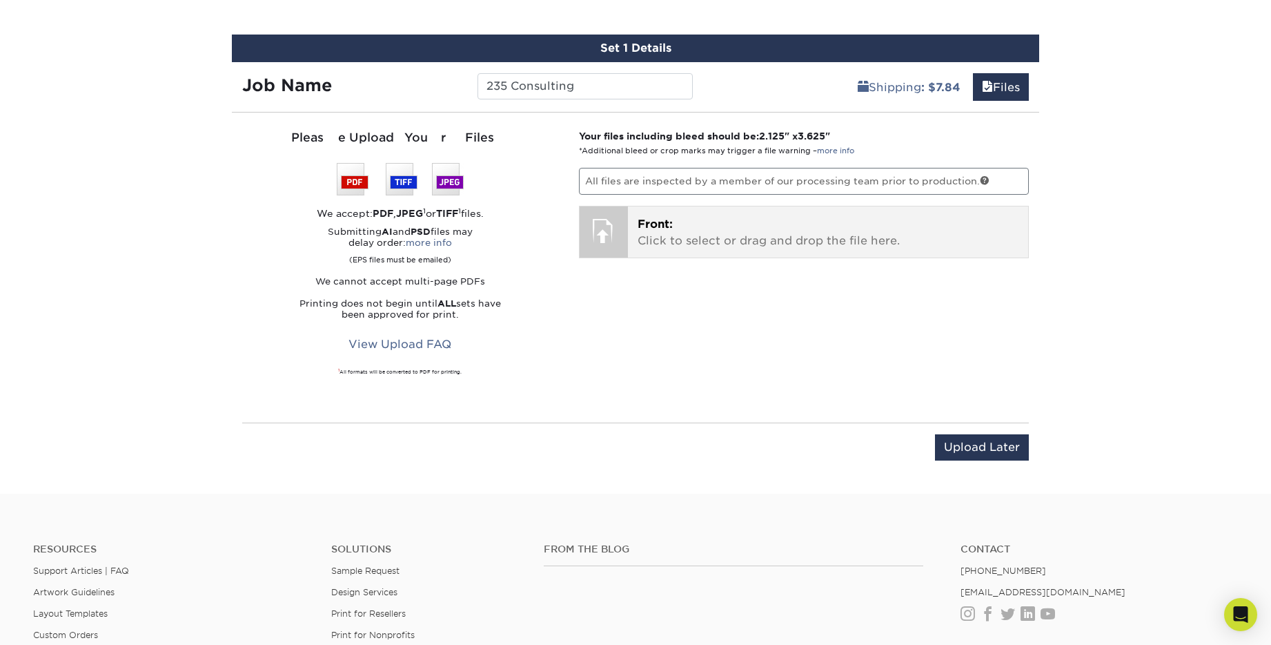
click at [702, 229] on p "Front: Click to select or drag and drop the file here." at bounding box center [829, 232] width 382 height 33
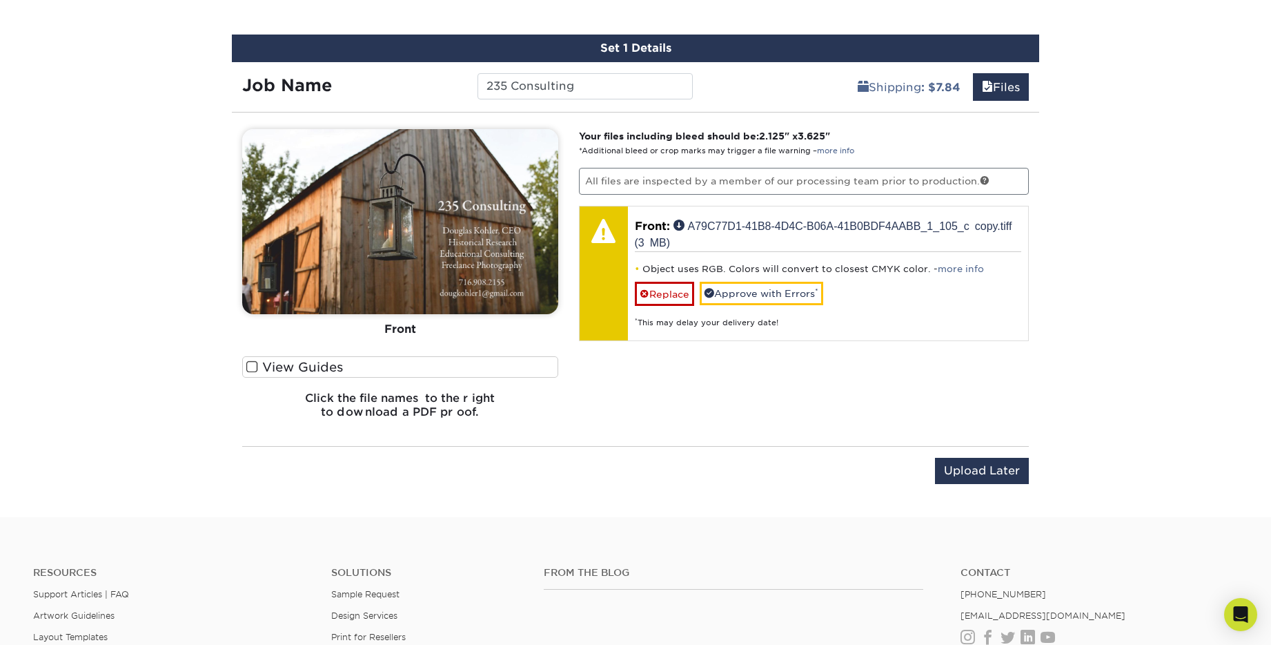
click at [255, 367] on span at bounding box center [252, 366] width 12 height 13
click at [0, 0] on input "View Guides" at bounding box center [0, 0] width 0 height 0
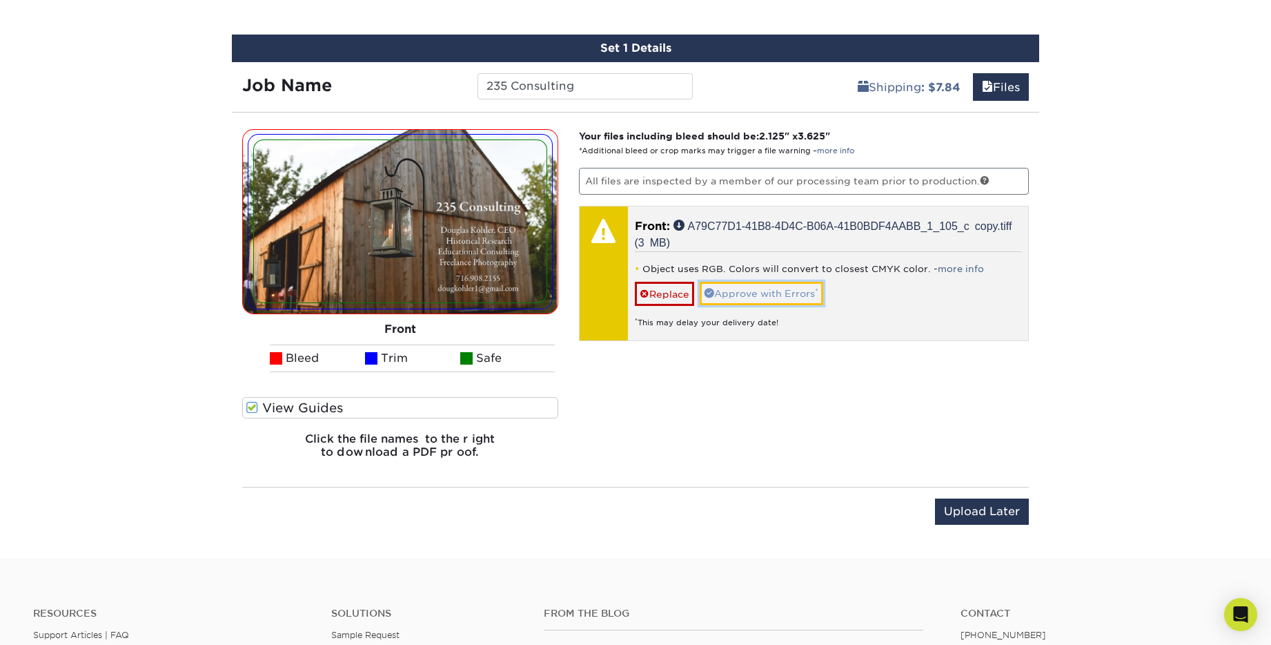
click at [803, 295] on link "Approve with Errors *" at bounding box center [762, 293] width 124 height 23
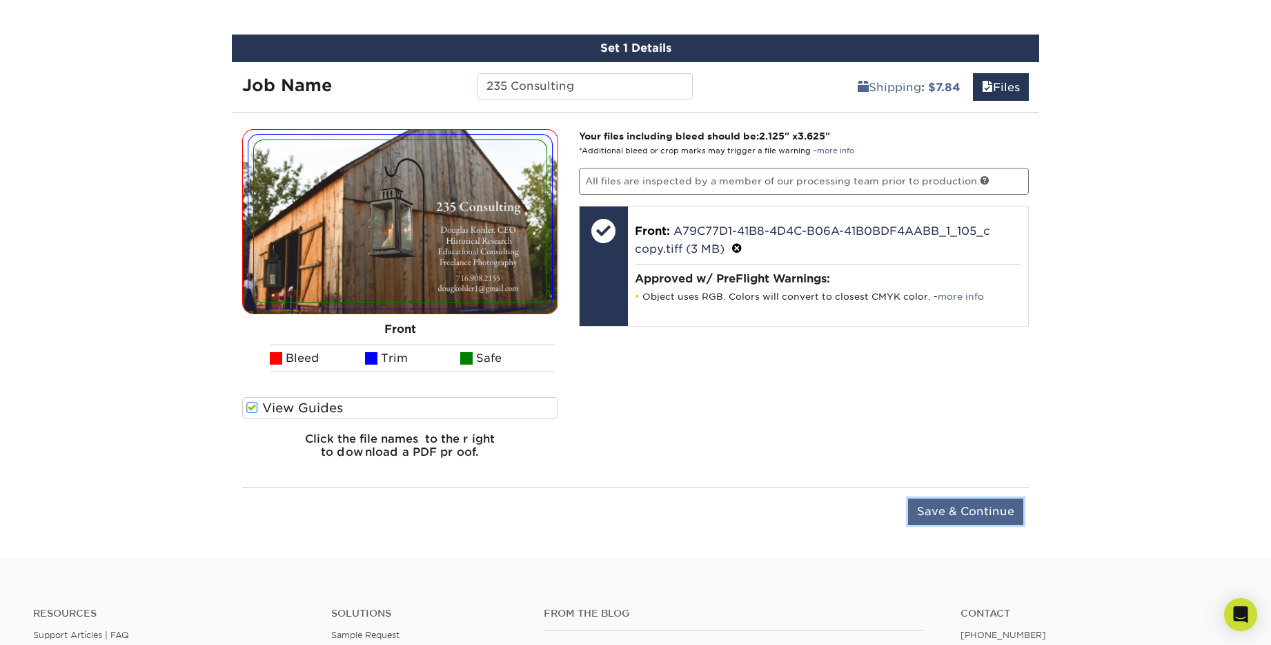
click at [955, 511] on input "Save & Continue" at bounding box center [965, 511] width 115 height 26
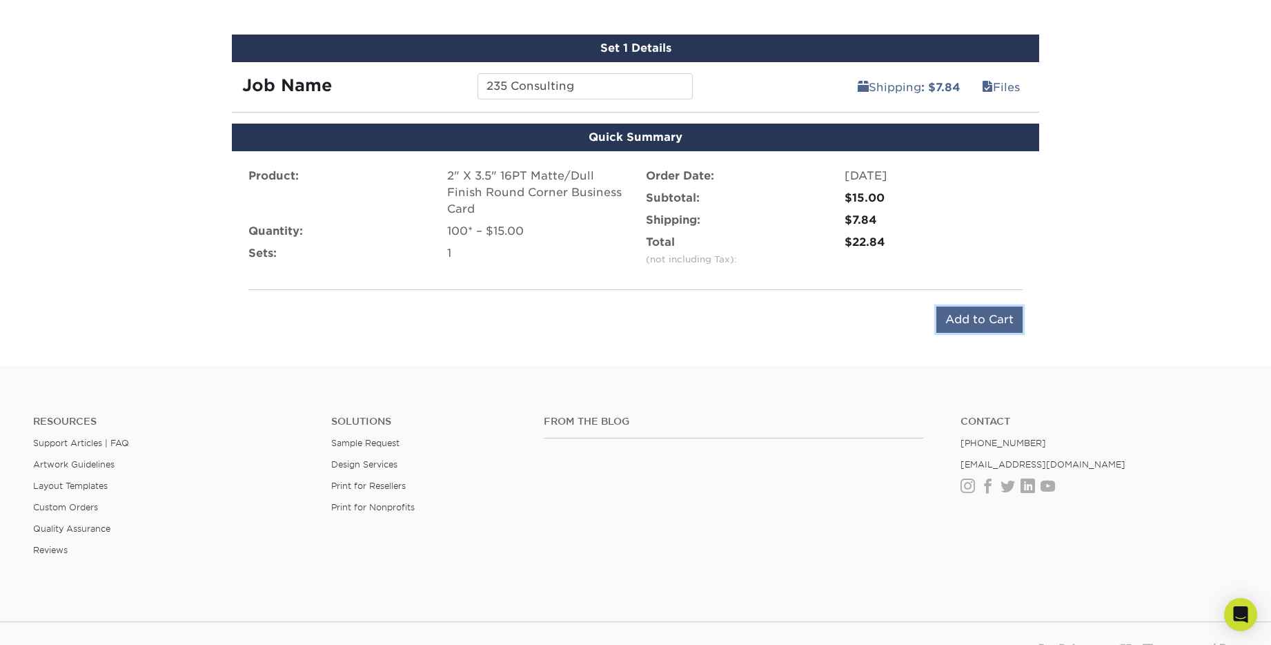
click at [979, 326] on input "Add to Cart" at bounding box center [980, 319] width 86 height 26
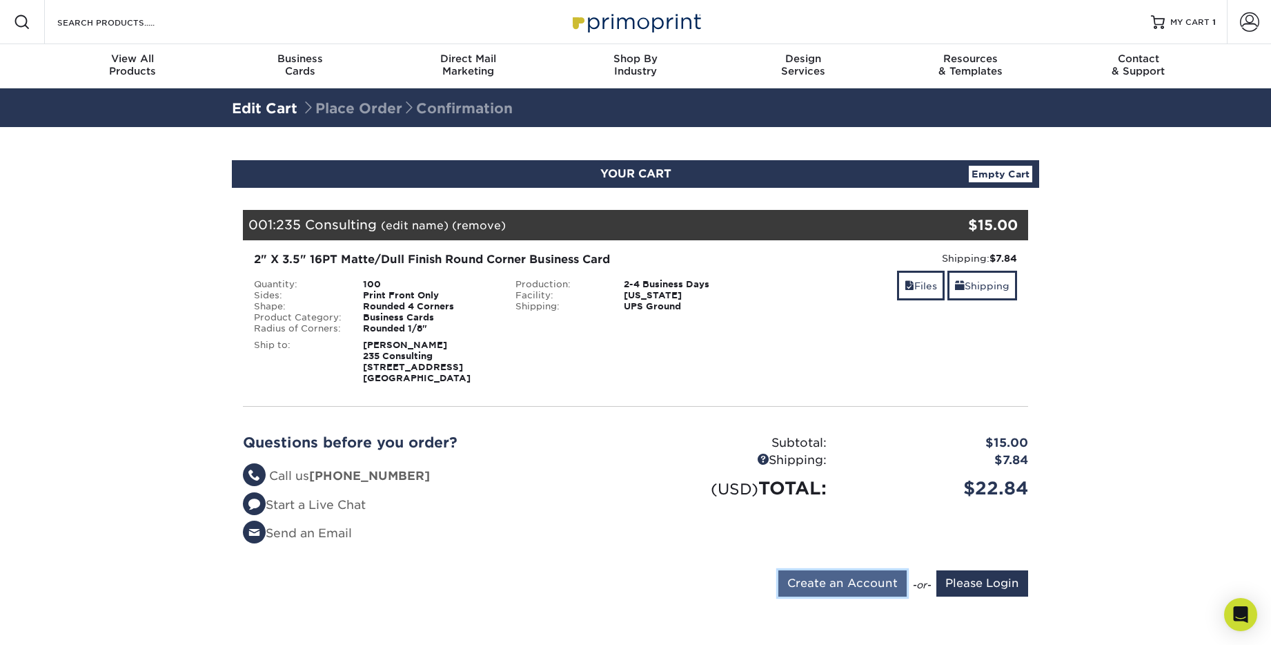
click at [826, 583] on input "Create an Account" at bounding box center [843, 583] width 128 height 26
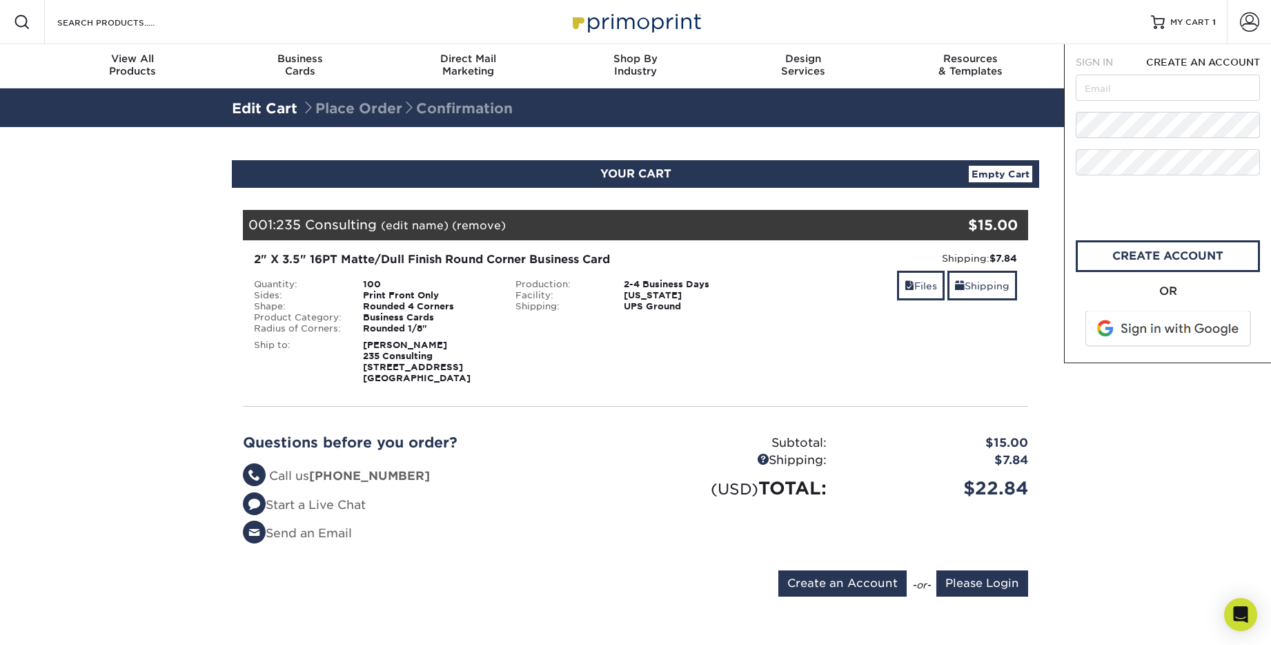
click at [1149, 335] on span at bounding box center [1170, 329] width 176 height 36
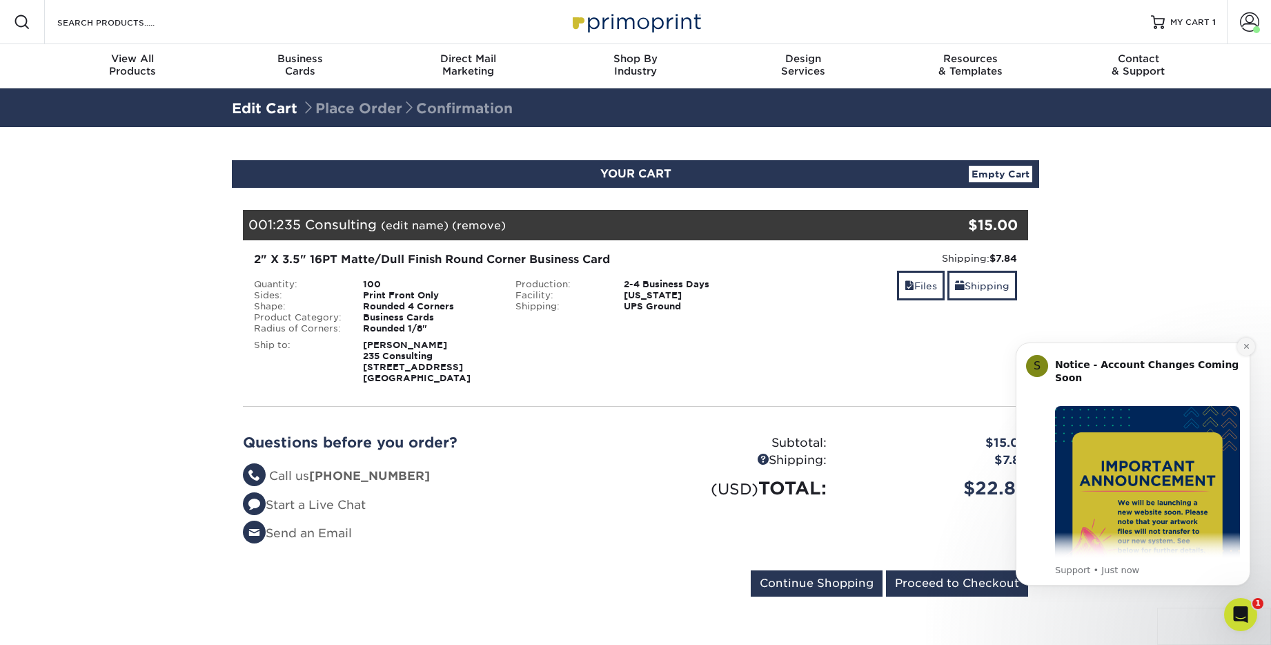
click at [1247, 342] on icon "Dismiss notification" at bounding box center [1247, 346] width 8 height 8
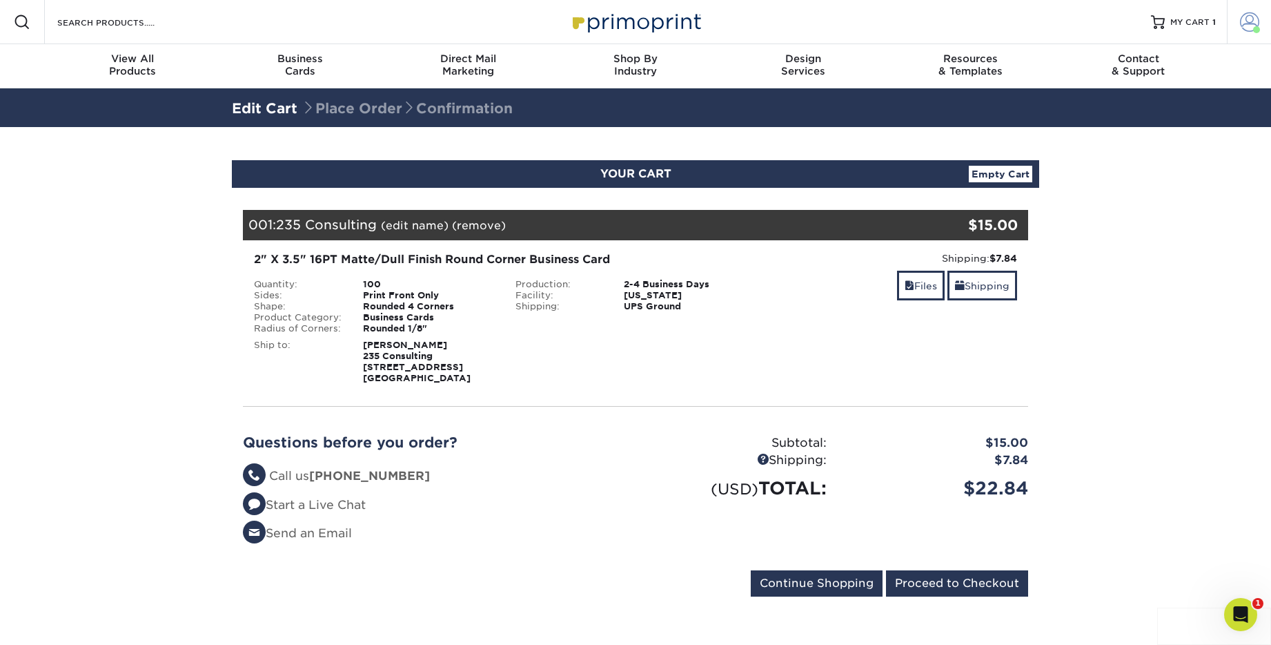
click at [1251, 24] on span at bounding box center [1249, 21] width 19 height 19
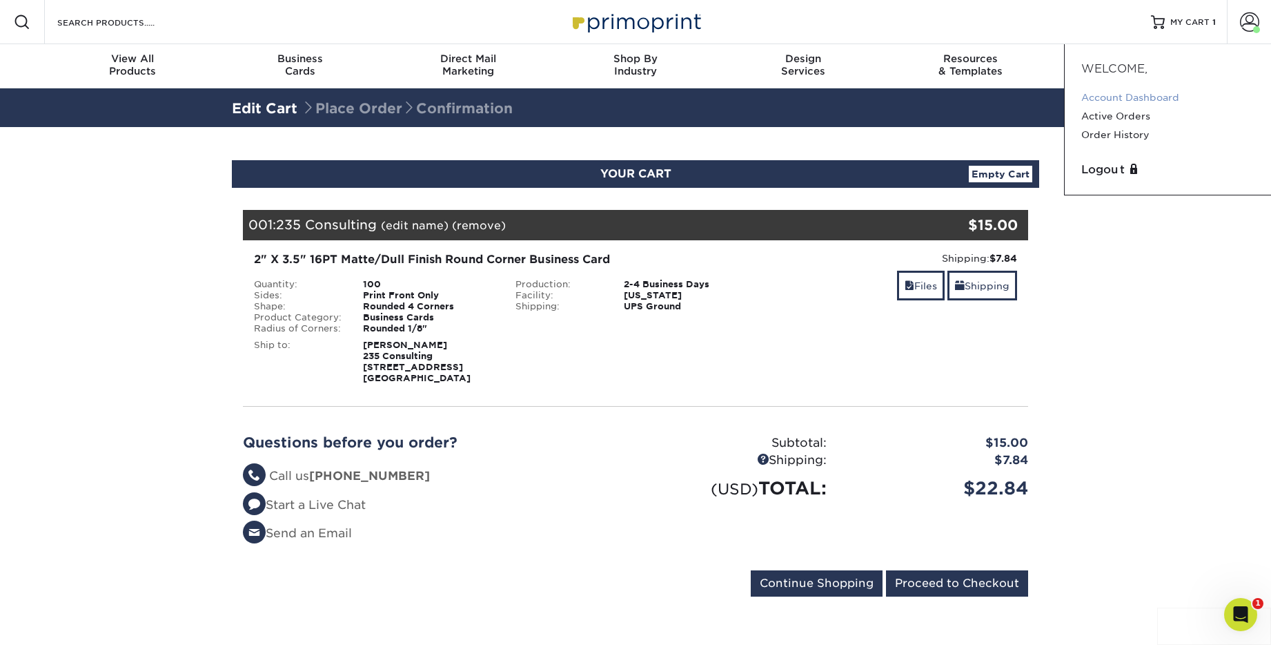
click at [1131, 97] on link "Account Dashboard" at bounding box center [1168, 97] width 173 height 19
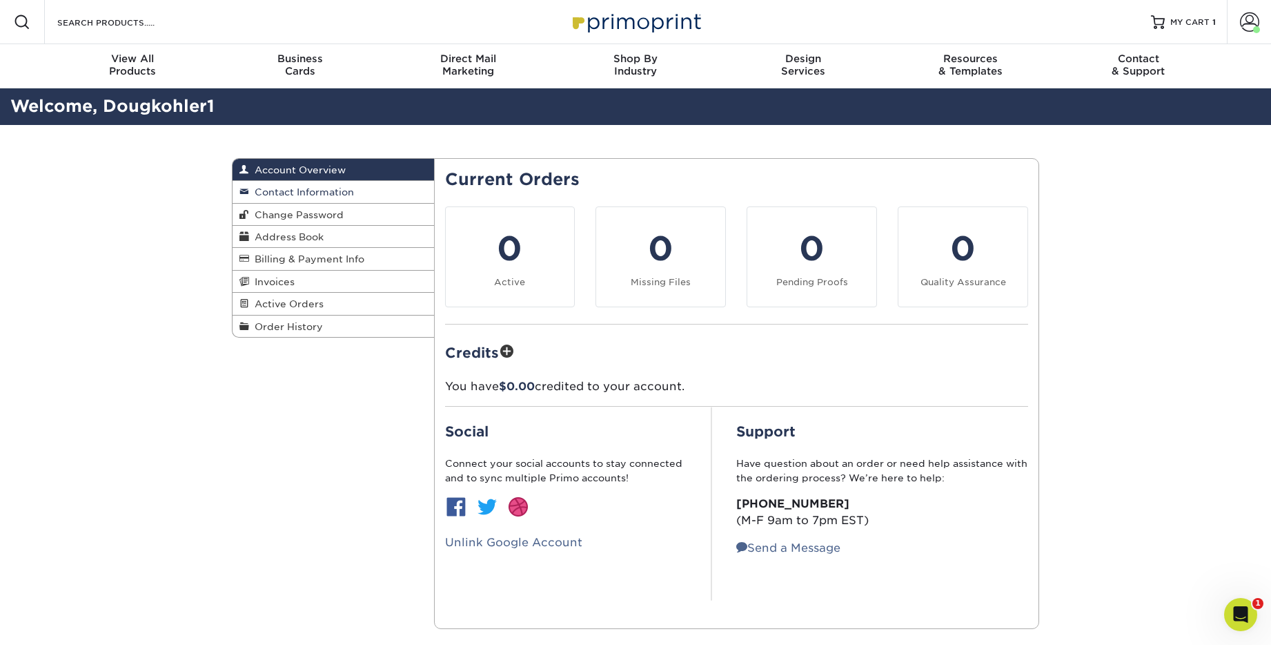
click at [320, 189] on span "Contact Information" at bounding box center [301, 191] width 105 height 11
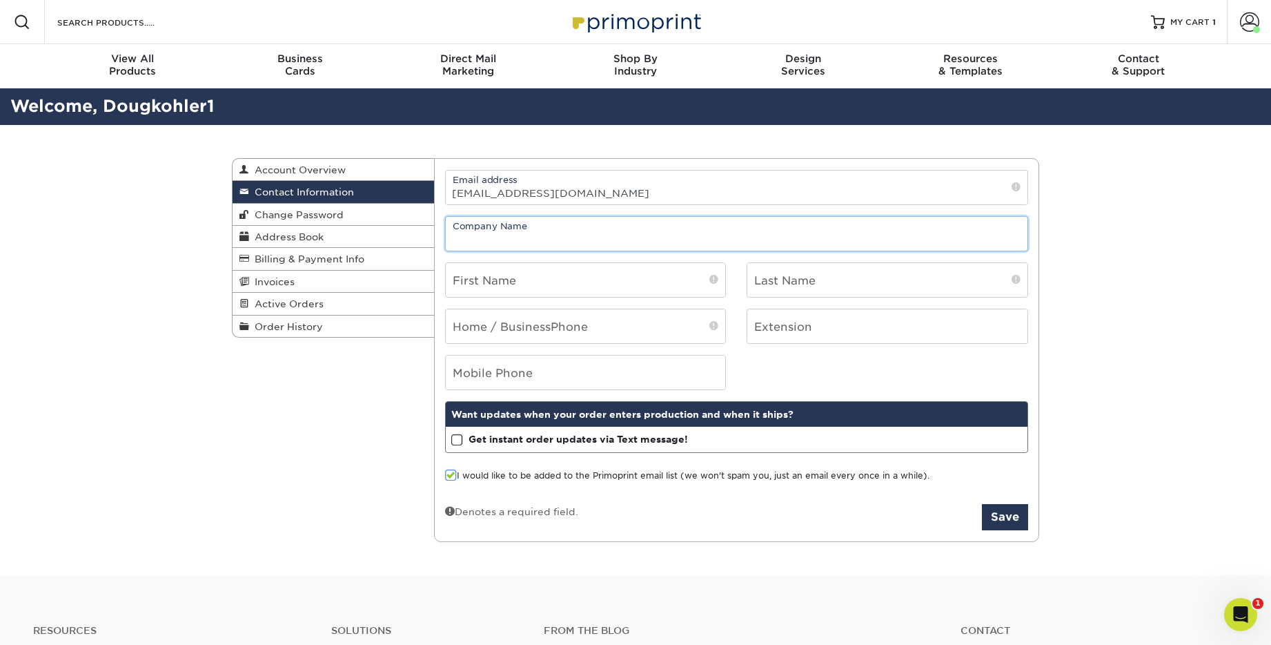
click at [560, 237] on input "text" at bounding box center [737, 234] width 583 height 34
type input "235 Consulting"
type input "[PERSON_NAME]"
type input "Kohler"
type input "7169082155"
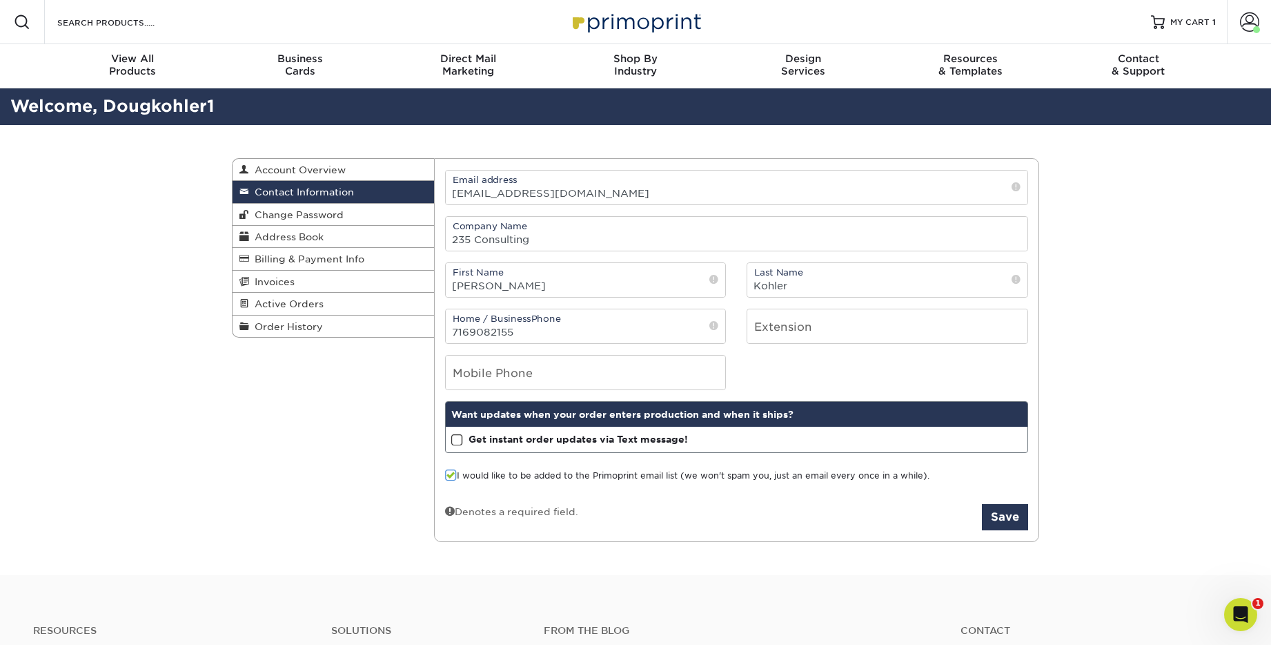
click at [462, 443] on label "Get instant order updates via Text message!" at bounding box center [569, 439] width 237 height 14
click at [0, 0] on input "Get instant order updates via Text message!" at bounding box center [0, 0] width 0 height 0
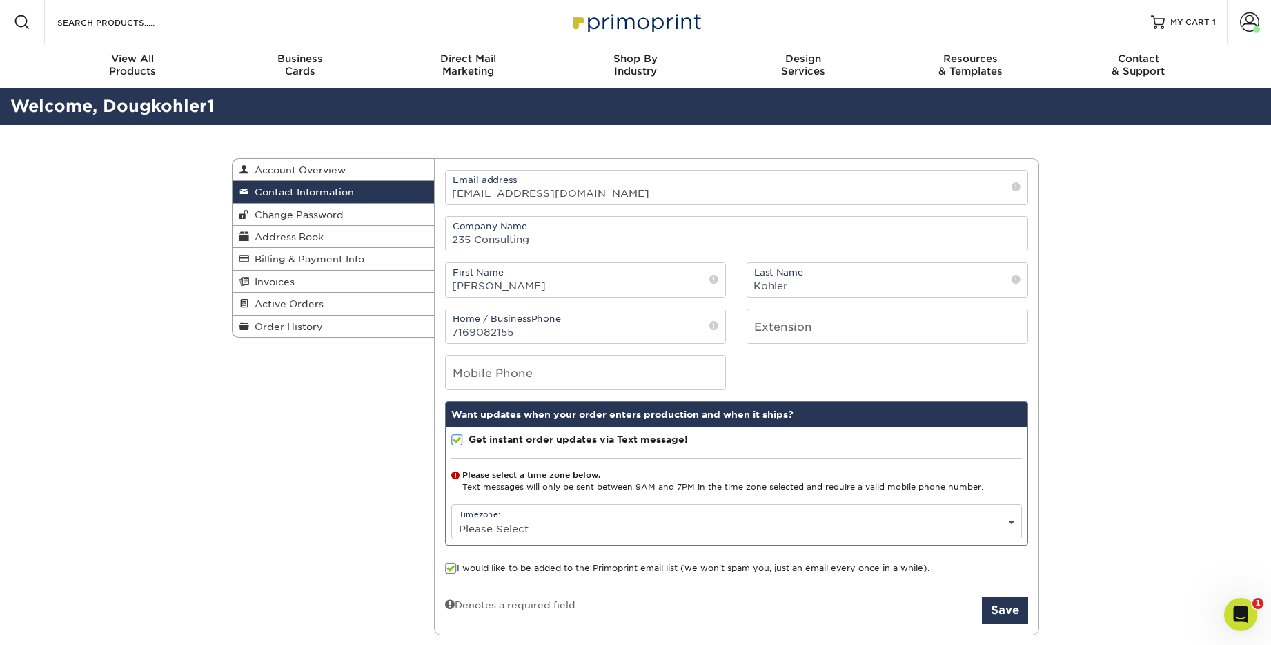
click at [502, 531] on select "Please Select (GMT -12:00) [GEOGRAPHIC_DATA], [GEOGRAPHIC_DATA] (GMT -11:00) [G…" at bounding box center [737, 528] width 570 height 20
select select "-5.0"
click at [452, 518] on select "Please Select (GMT -12:00) [GEOGRAPHIC_DATA], [GEOGRAPHIC_DATA] (GMT -11:00) [G…" at bounding box center [737, 528] width 570 height 20
click at [1011, 607] on button "Save" at bounding box center [1005, 610] width 46 height 26
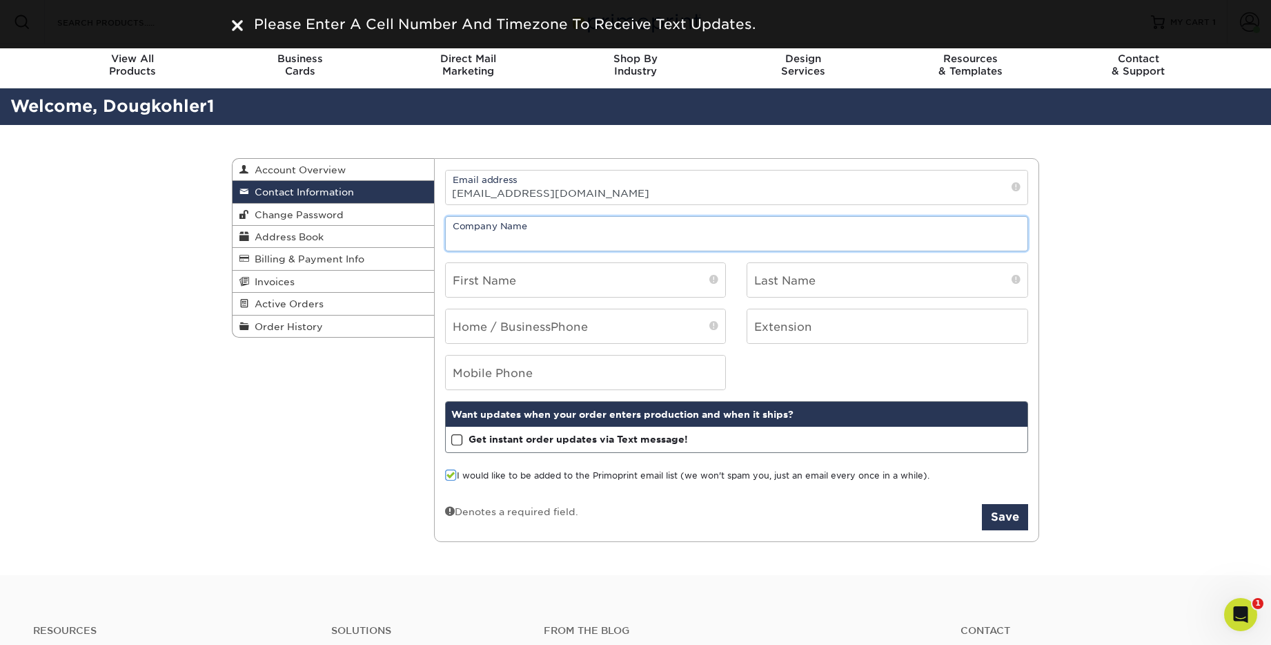
click at [560, 238] on input "text" at bounding box center [737, 234] width 583 height 34
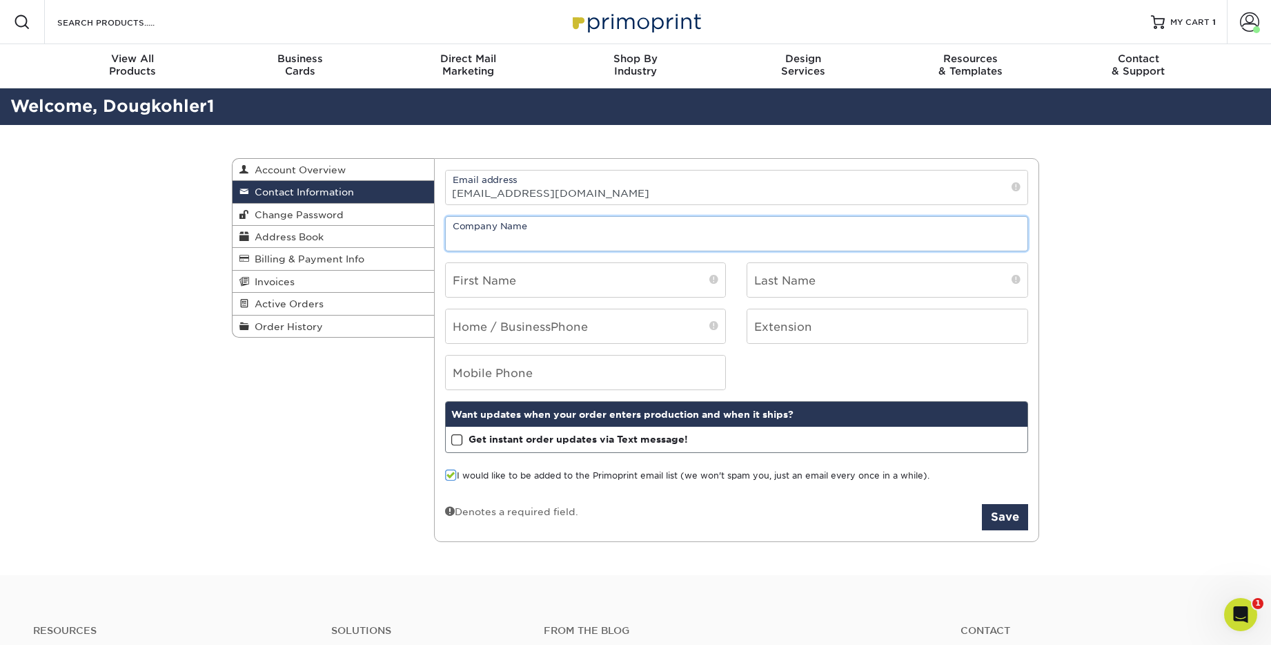
type input "235 Consulting"
type input "[PERSON_NAME]"
type input "Kohler"
type input "7169082155"
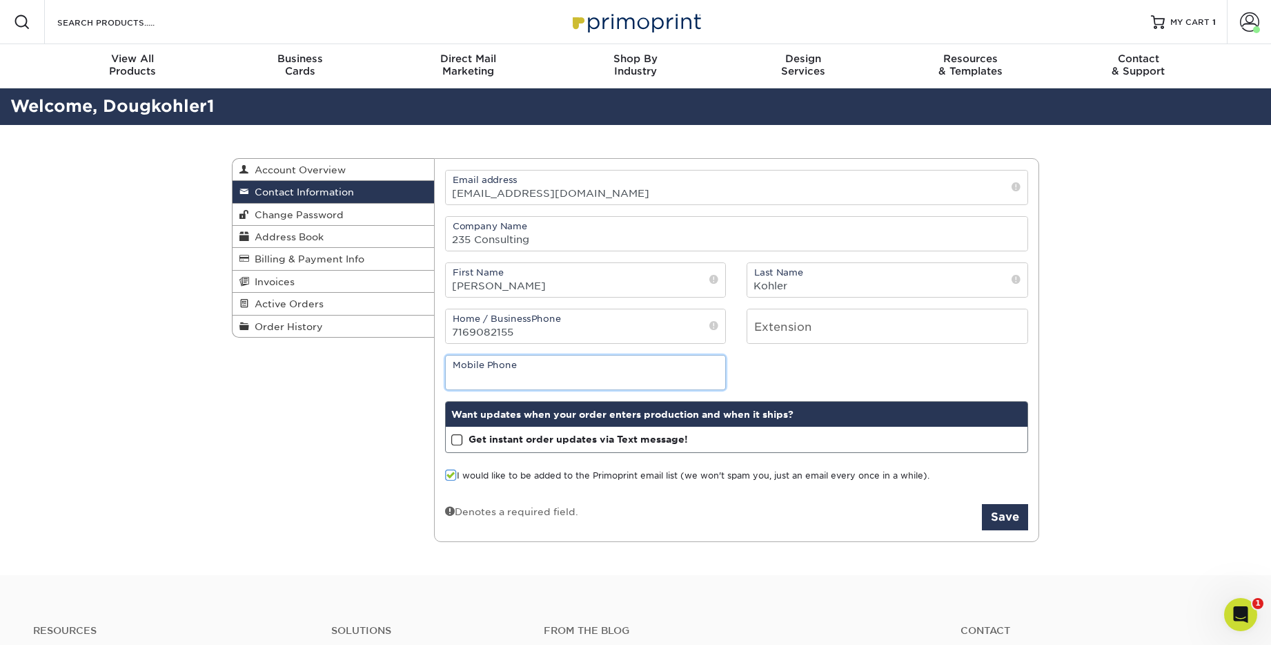
click at [496, 383] on input "tel" at bounding box center [586, 372] width 280 height 34
type input "7169082155"
click at [456, 440] on span at bounding box center [457, 439] width 12 height 13
click at [0, 0] on input "Get instant order updates via Text message!" at bounding box center [0, 0] width 0 height 0
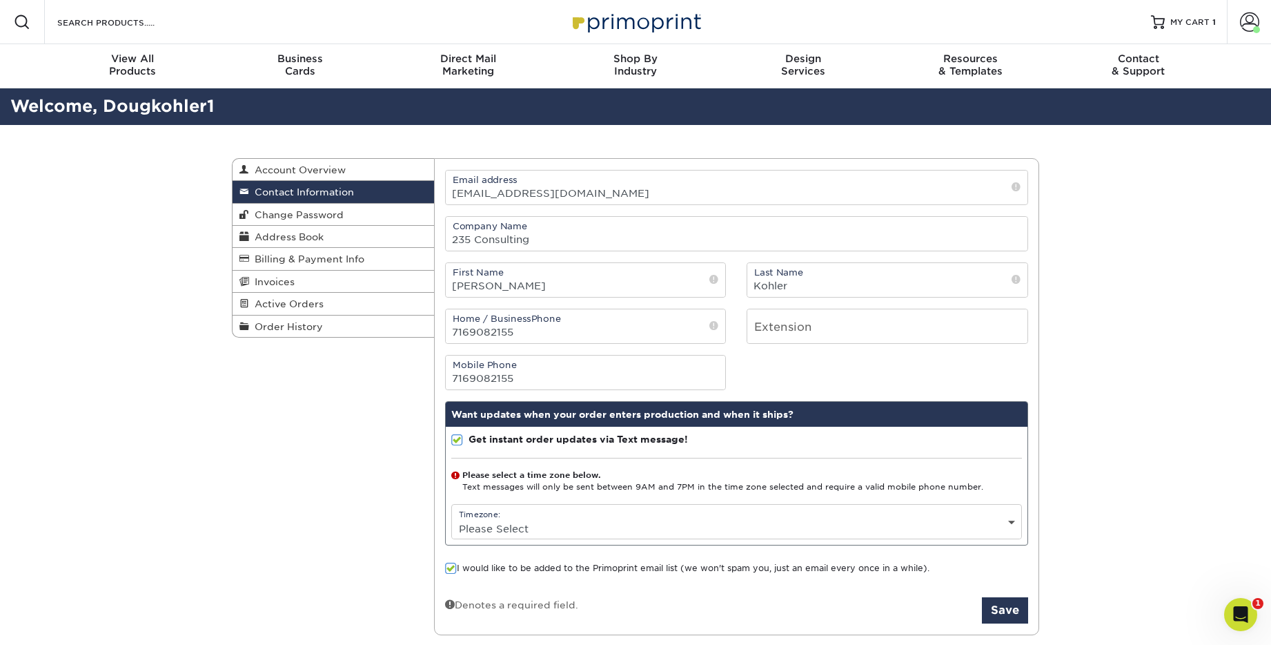
click at [495, 526] on select "Please Select (GMT -12:00) [GEOGRAPHIC_DATA], [GEOGRAPHIC_DATA] (GMT -11:00) [G…" at bounding box center [737, 528] width 570 height 20
select select "-5.0"
click at [452, 518] on select "Please Select (GMT -12:00) [GEOGRAPHIC_DATA], [GEOGRAPHIC_DATA] (GMT -11:00) [G…" at bounding box center [737, 528] width 570 height 20
click at [1009, 607] on button "Save" at bounding box center [1005, 610] width 46 height 26
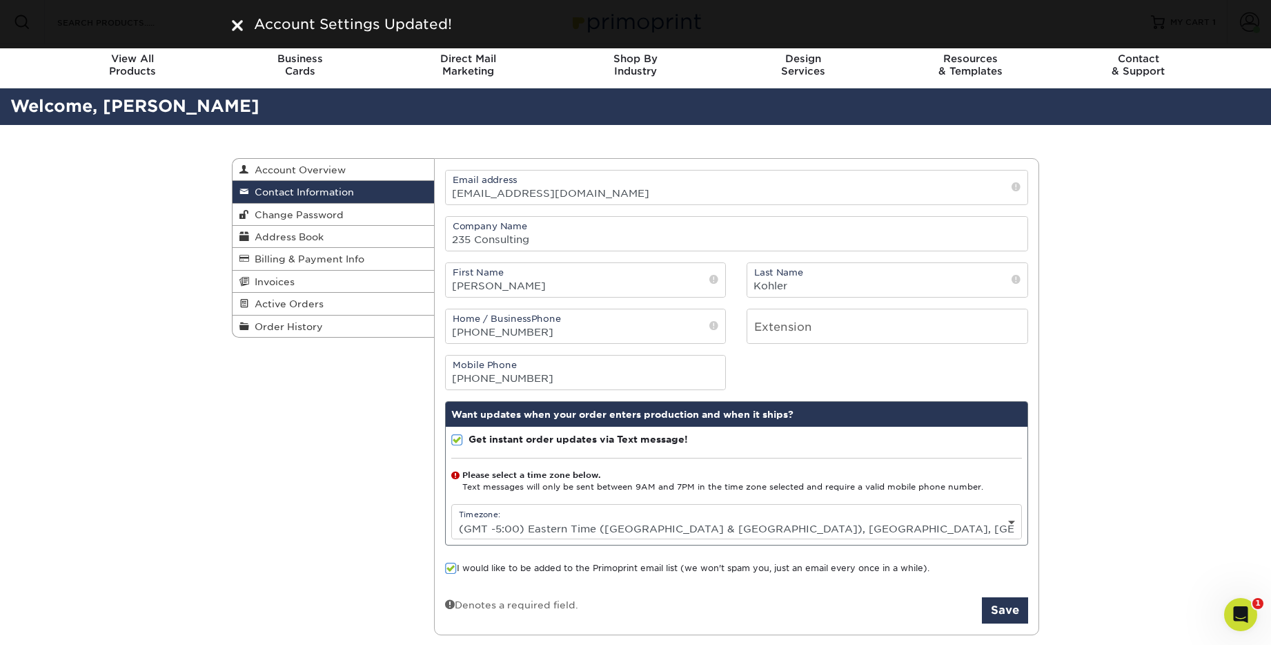
click at [589, 518] on div "Timezone: Please Select (GMT -12:00) Eniwetok, Kwajalein (GMT -11:00) Midway Is…" at bounding box center [737, 521] width 572 height 35
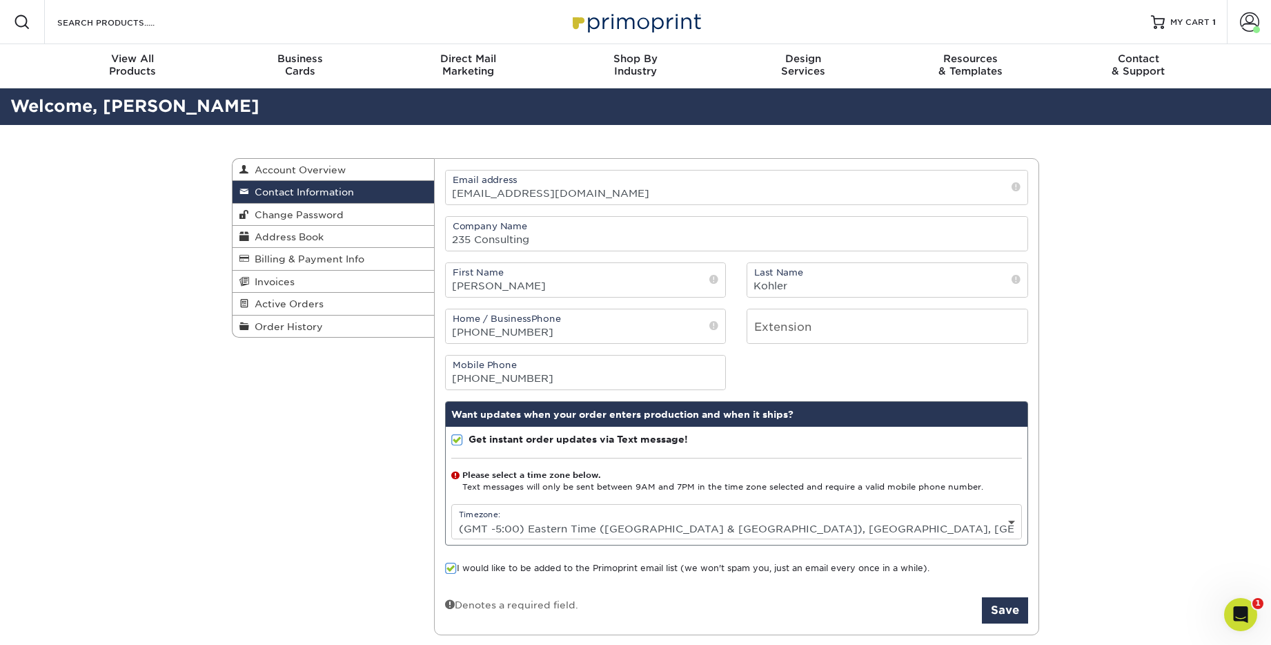
click at [597, 529] on select "Please Select (GMT -12:00) Eniwetok, Kwajalein (GMT -11:00) Midway Island, Samo…" at bounding box center [737, 528] width 570 height 20
click at [452, 518] on select "Please Select (GMT -12:00) Eniwetok, Kwajalein (GMT -11:00) Midway Island, Samo…" at bounding box center [737, 528] width 570 height 20
click at [1006, 601] on button "Save" at bounding box center [1005, 610] width 46 height 26
click at [295, 302] on span "Active Orders" at bounding box center [286, 303] width 75 height 11
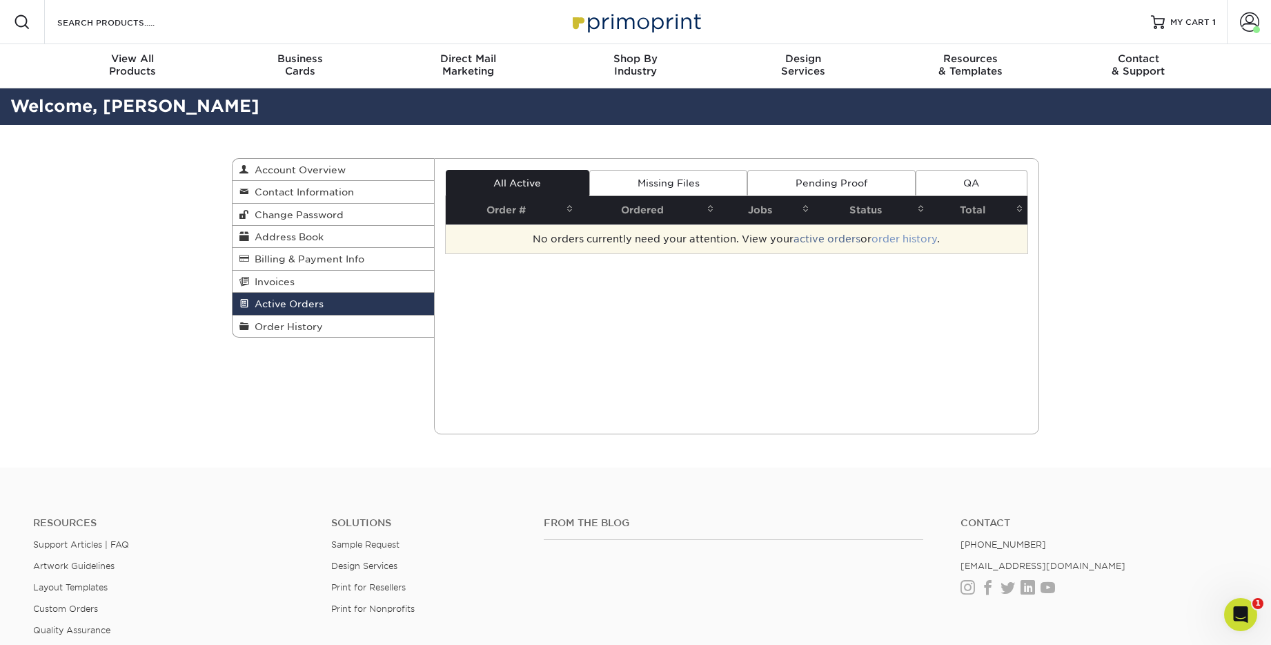
click at [878, 238] on link "order history" at bounding box center [905, 238] width 66 height 11
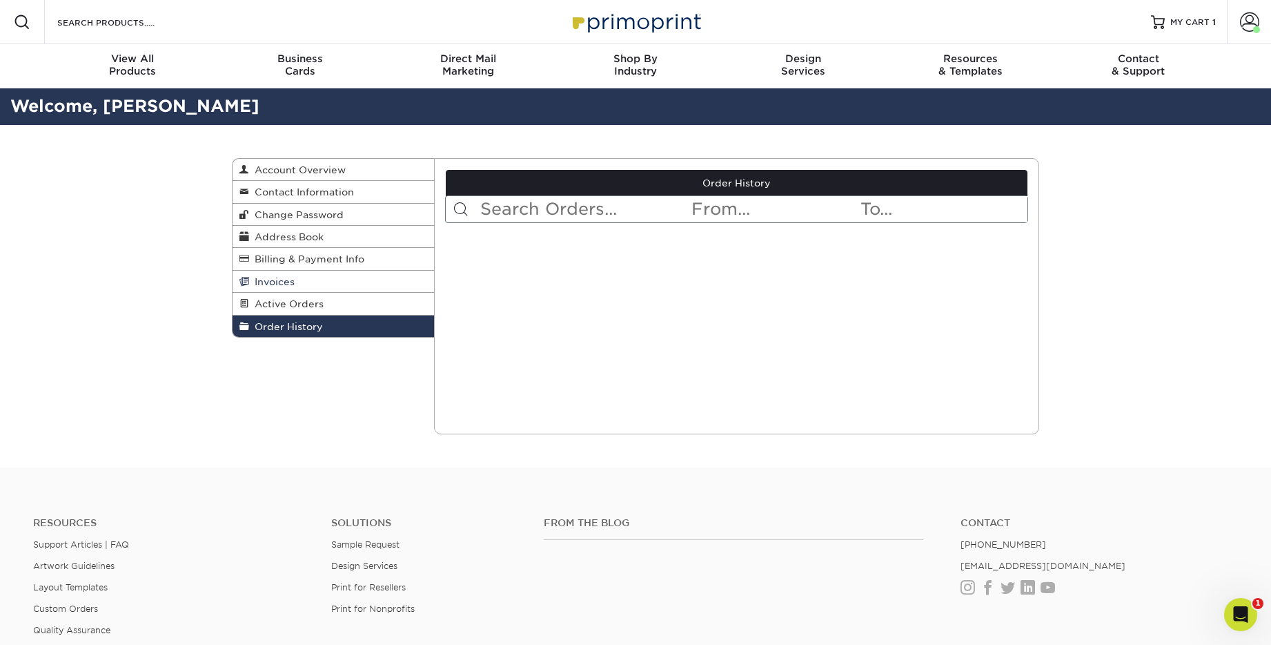
click at [270, 277] on span "Invoices" at bounding box center [272, 281] width 46 height 11
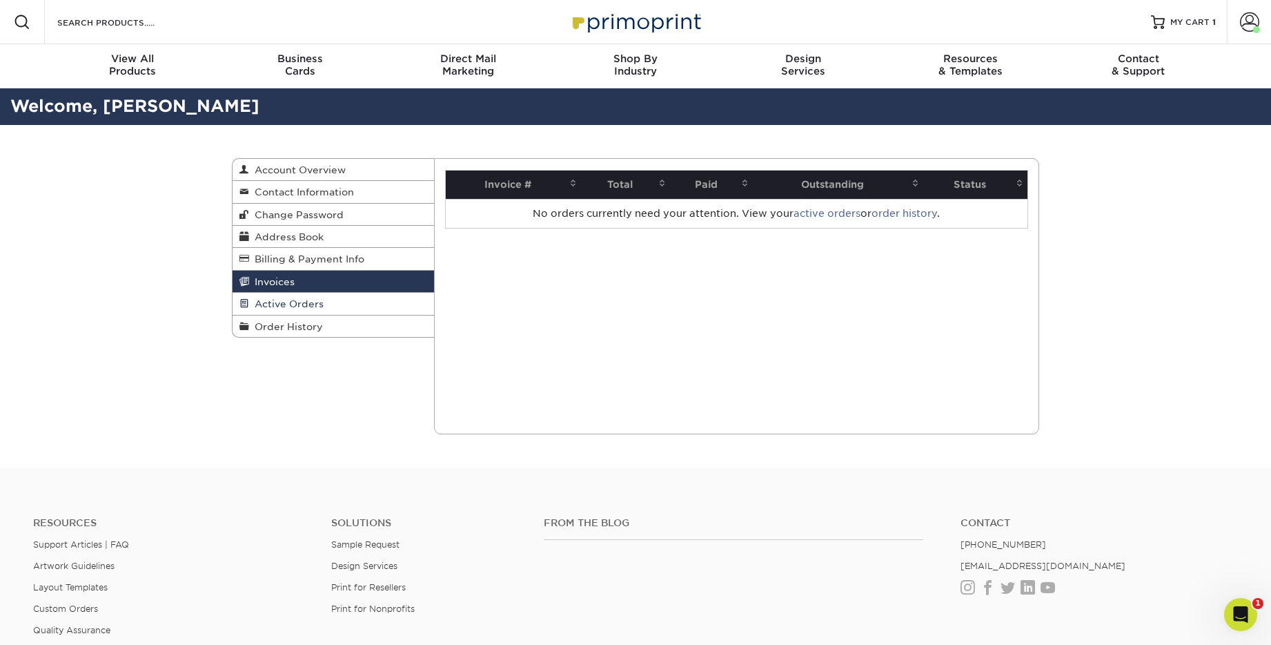
click at [271, 307] on span "Active Orders" at bounding box center [286, 303] width 75 height 11
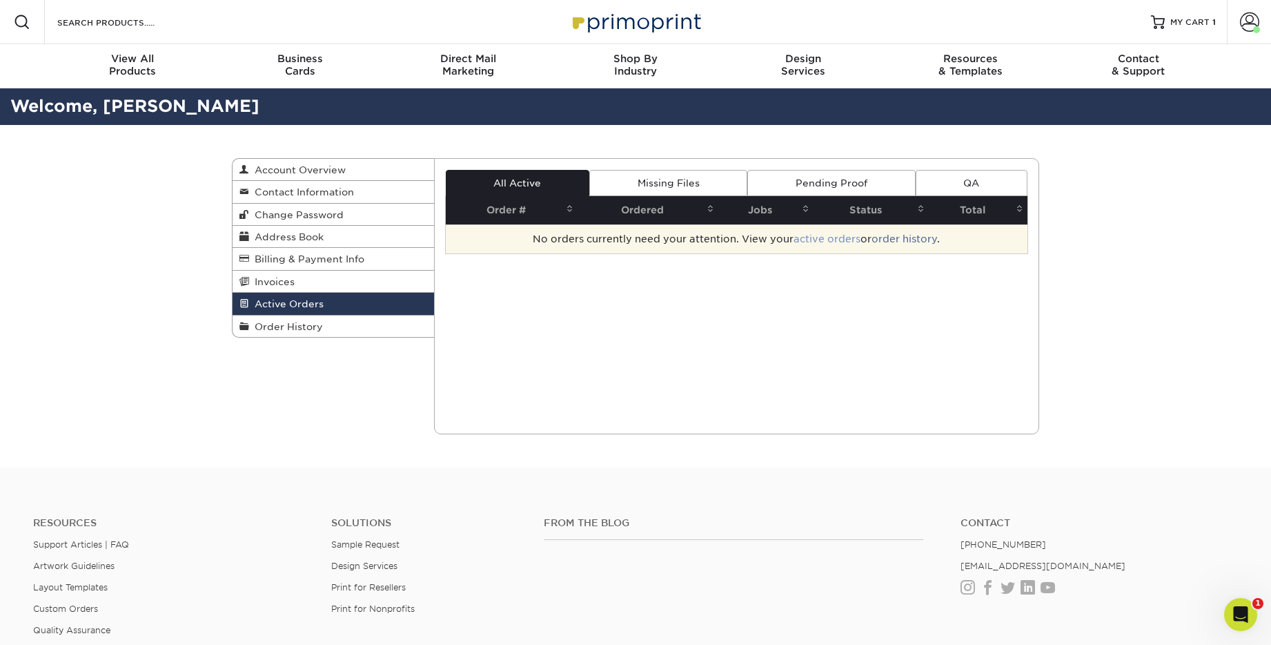
click at [834, 235] on link "active orders" at bounding box center [827, 238] width 67 height 11
click at [902, 239] on link "order history" at bounding box center [905, 238] width 66 height 11
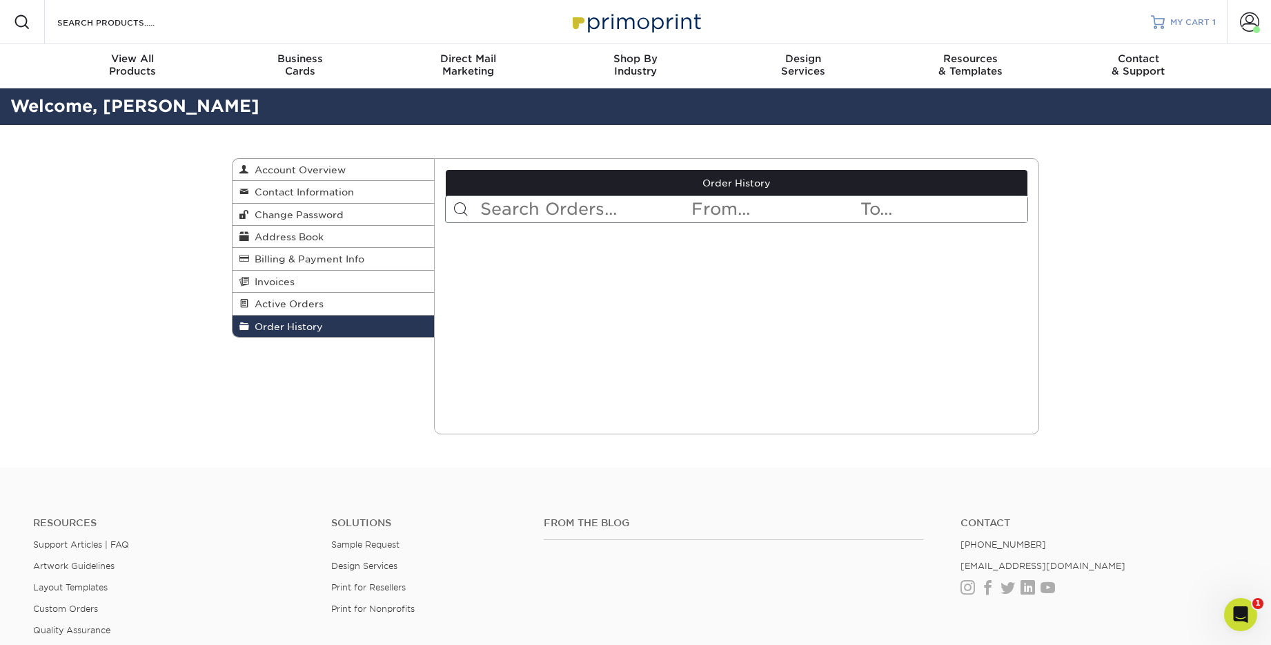
click at [1200, 21] on span "MY CART" at bounding box center [1190, 23] width 39 height 12
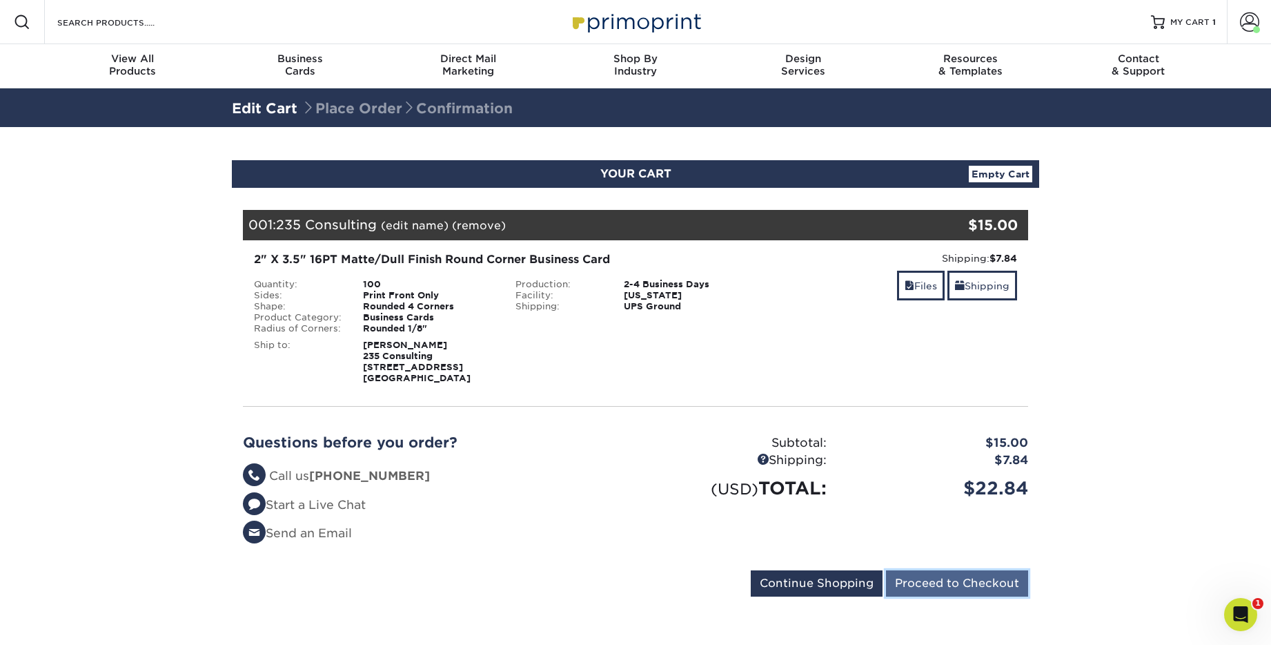
click at [933, 582] on input "Proceed to Checkout" at bounding box center [957, 583] width 142 height 26
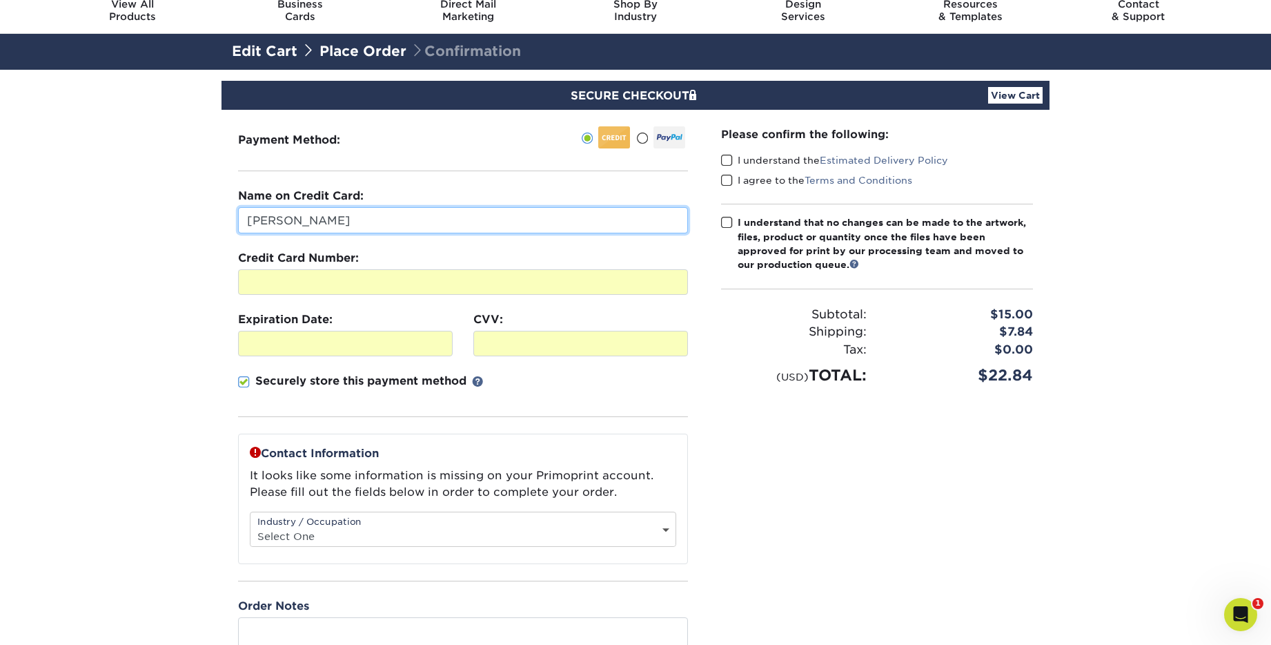
scroll to position [56, 0]
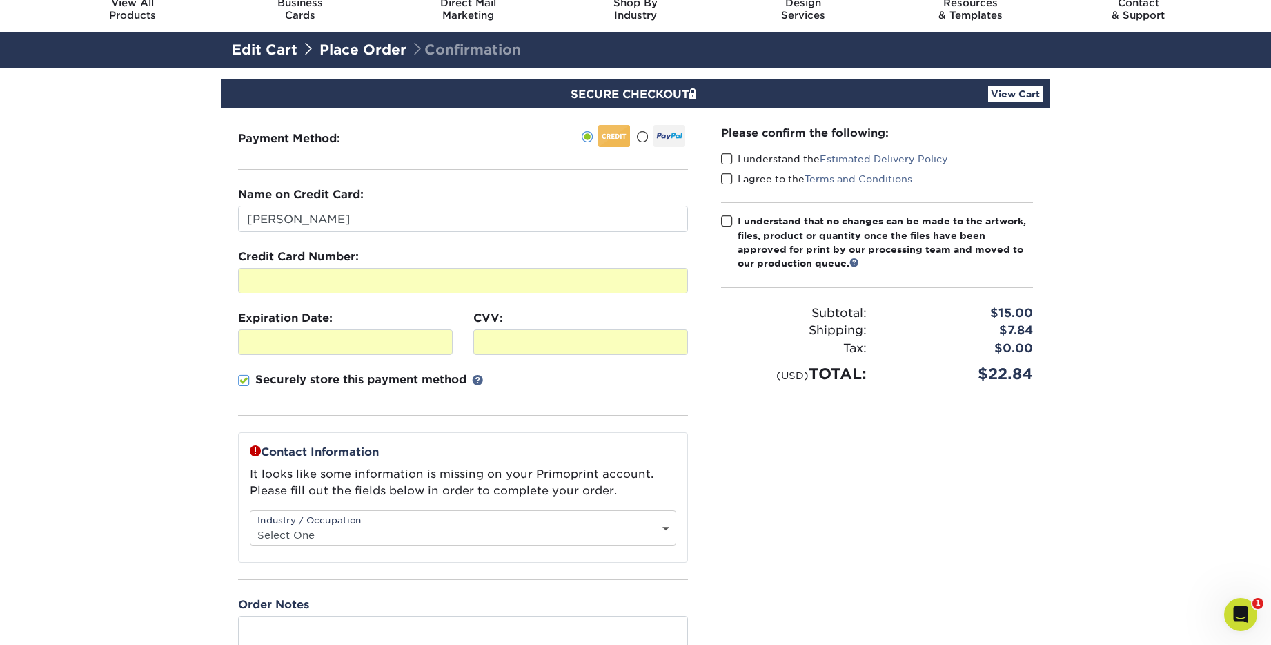
click at [583, 522] on div "Industry / Occupation Select One Administrative Executive Human Resources Const…" at bounding box center [463, 527] width 427 height 35
click at [660, 525] on select "Select One Administrative Executive Human Resources Construction Education Ente…" at bounding box center [463, 535] width 425 height 20
select select "6"
click at [251, 525] on select "Select One Administrative Executive Human Resources Construction Education Ente…" at bounding box center [463, 535] width 425 height 20
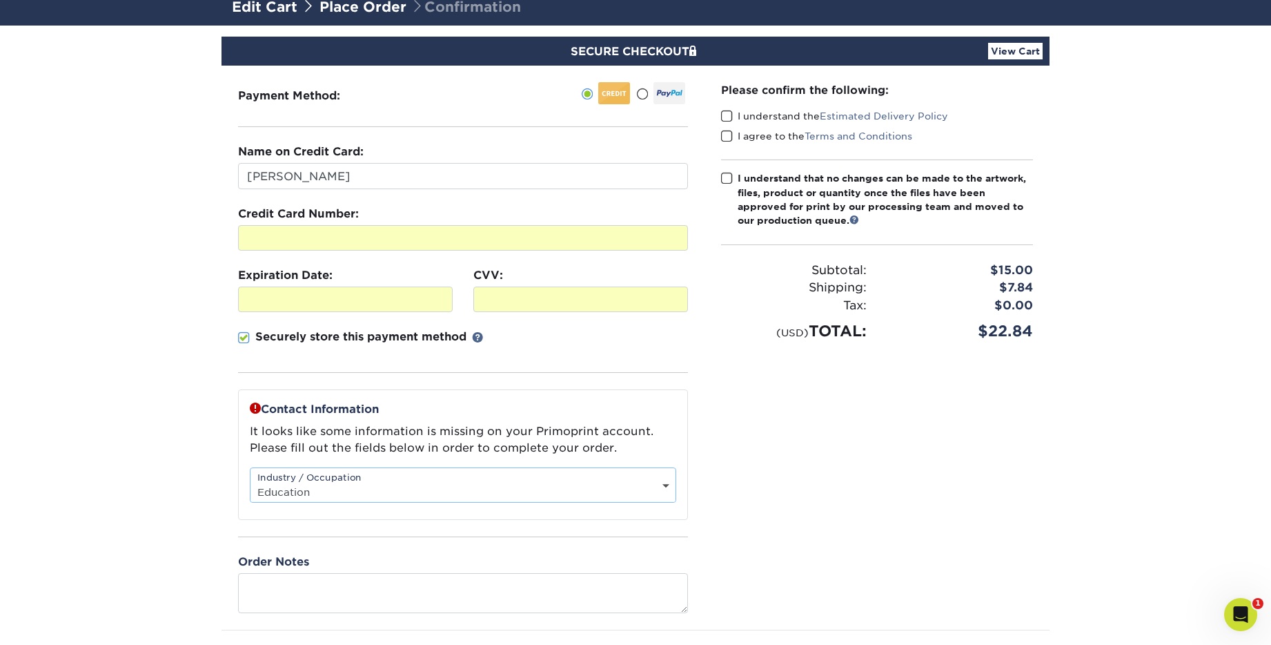
scroll to position [98, 0]
click at [731, 178] on span at bounding box center [727, 179] width 12 height 13
click at [0, 0] on input "I understand that no changes can be made to the artwork, files, product or quan…" at bounding box center [0, 0] width 0 height 0
click at [732, 115] on span at bounding box center [727, 116] width 12 height 13
click at [0, 0] on input "I understand the Estimated Delivery Policy" at bounding box center [0, 0] width 0 height 0
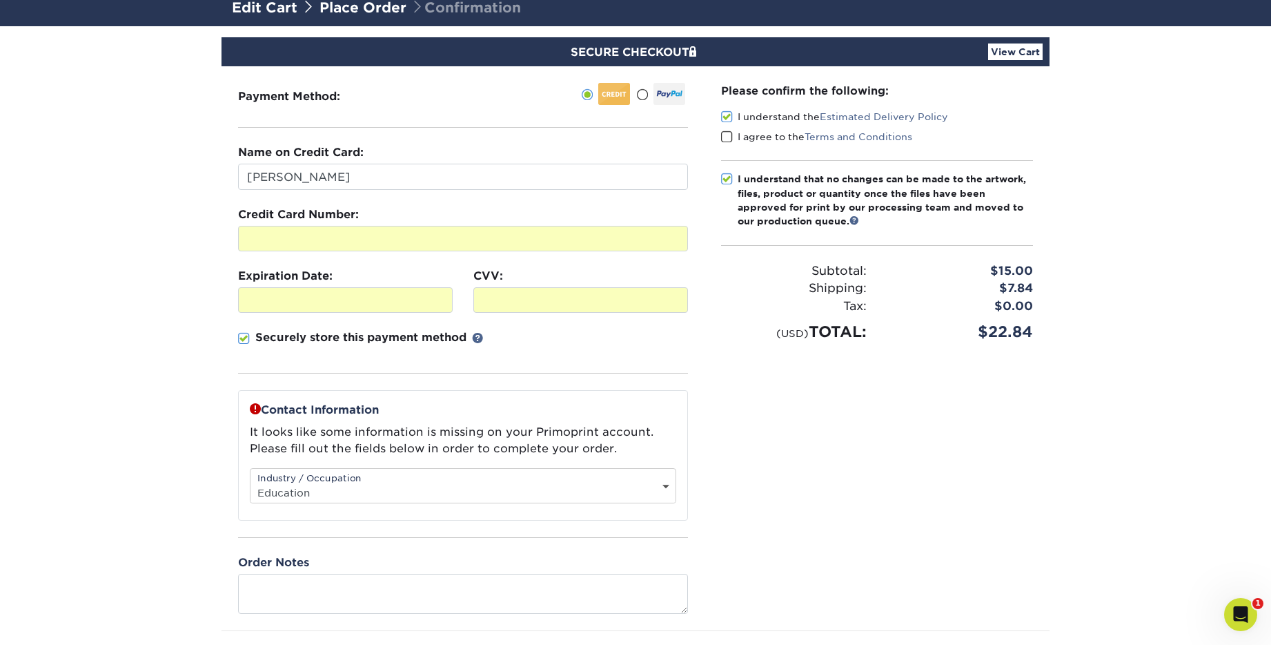
click at [728, 134] on span at bounding box center [727, 136] width 12 height 13
click at [0, 0] on input "I agree to the Terms and Conditions" at bounding box center [0, 0] width 0 height 0
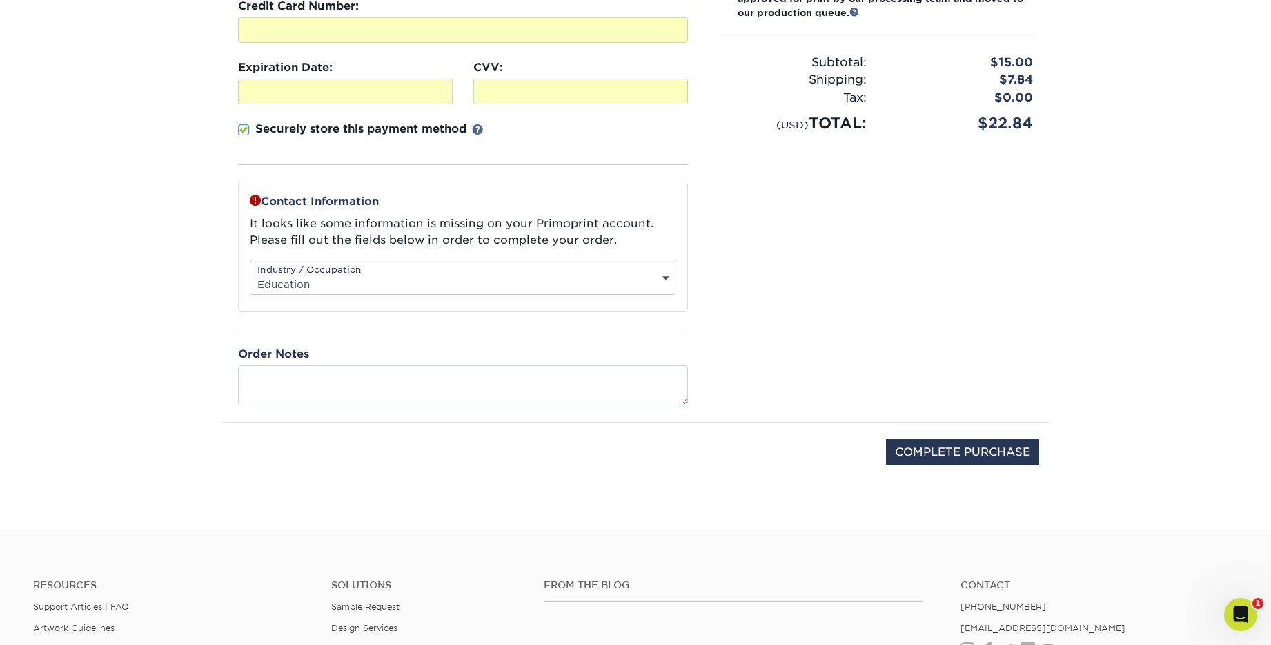
scroll to position [307, 0]
click at [949, 455] on input "COMPLETE PURCHASE" at bounding box center [962, 451] width 153 height 26
type input "PROCESSING, PLEASE WAIT..."
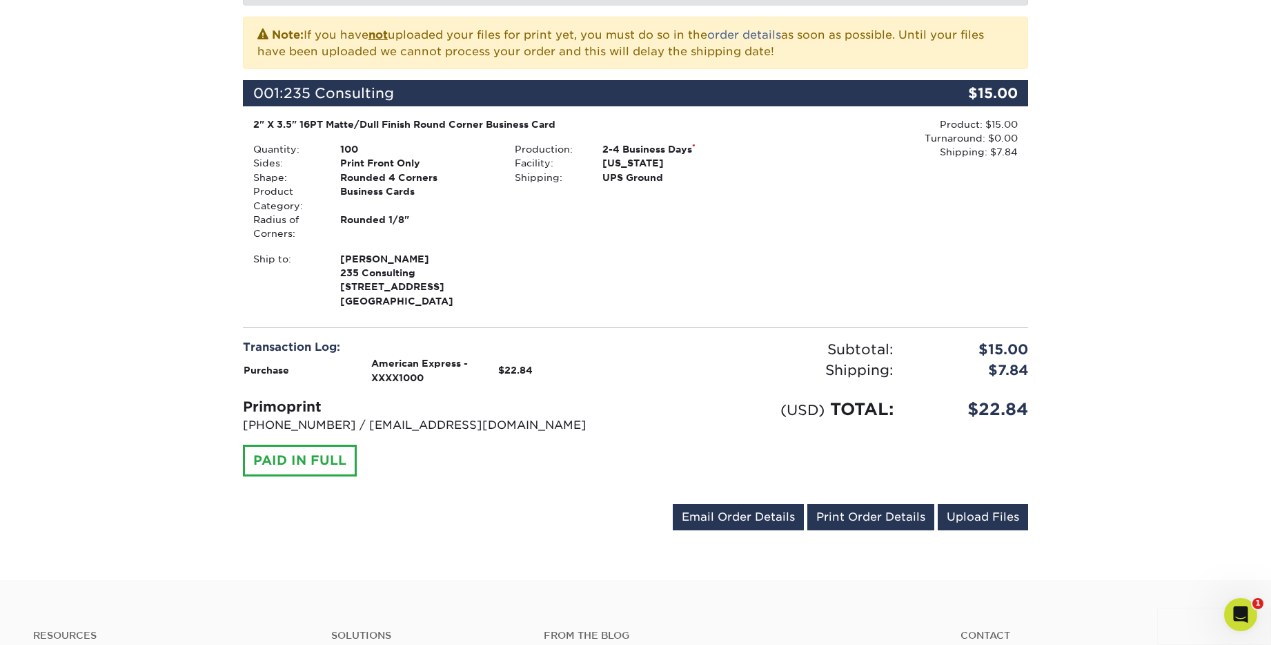
scroll to position [322, 0]
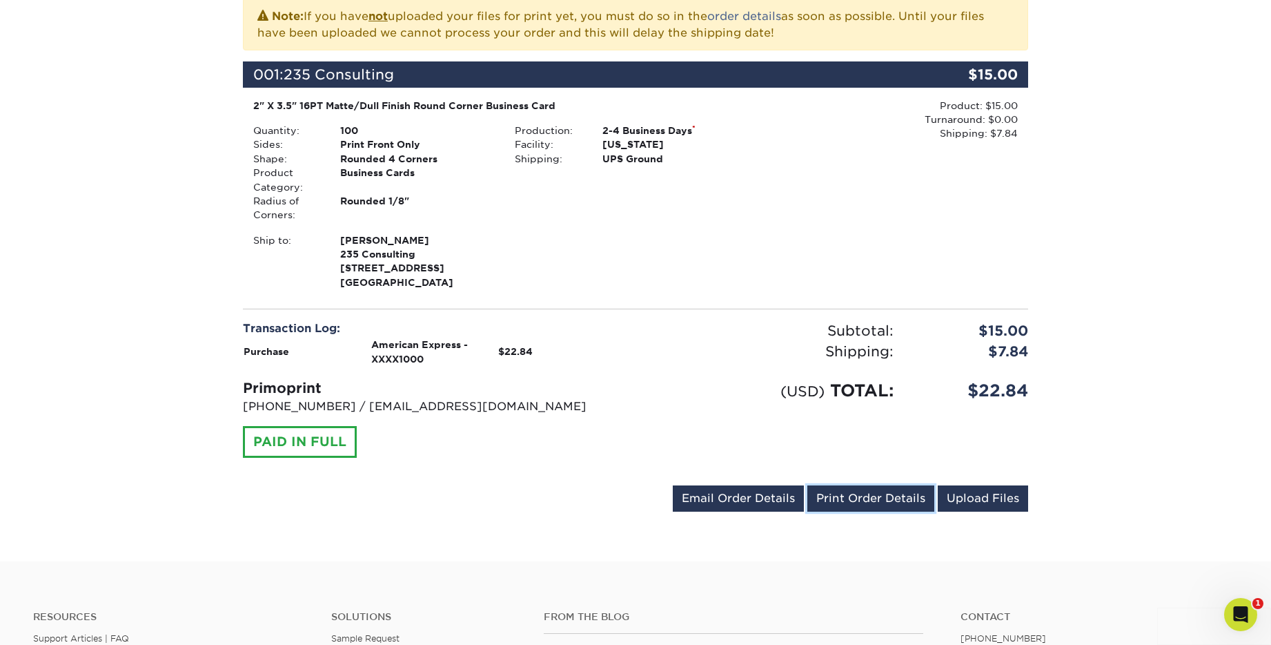
click at [851, 506] on link "Print Order Details" at bounding box center [871, 498] width 127 height 26
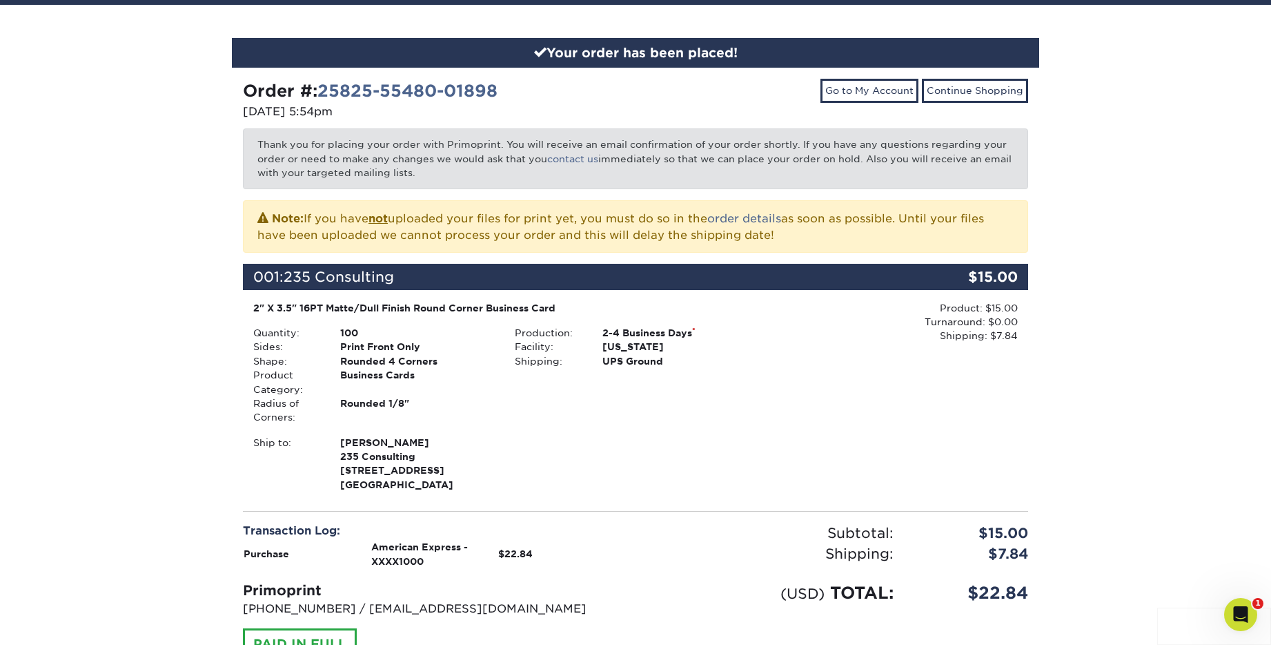
scroll to position [0, 0]
